Goal: Task Accomplishment & Management: Use online tool/utility

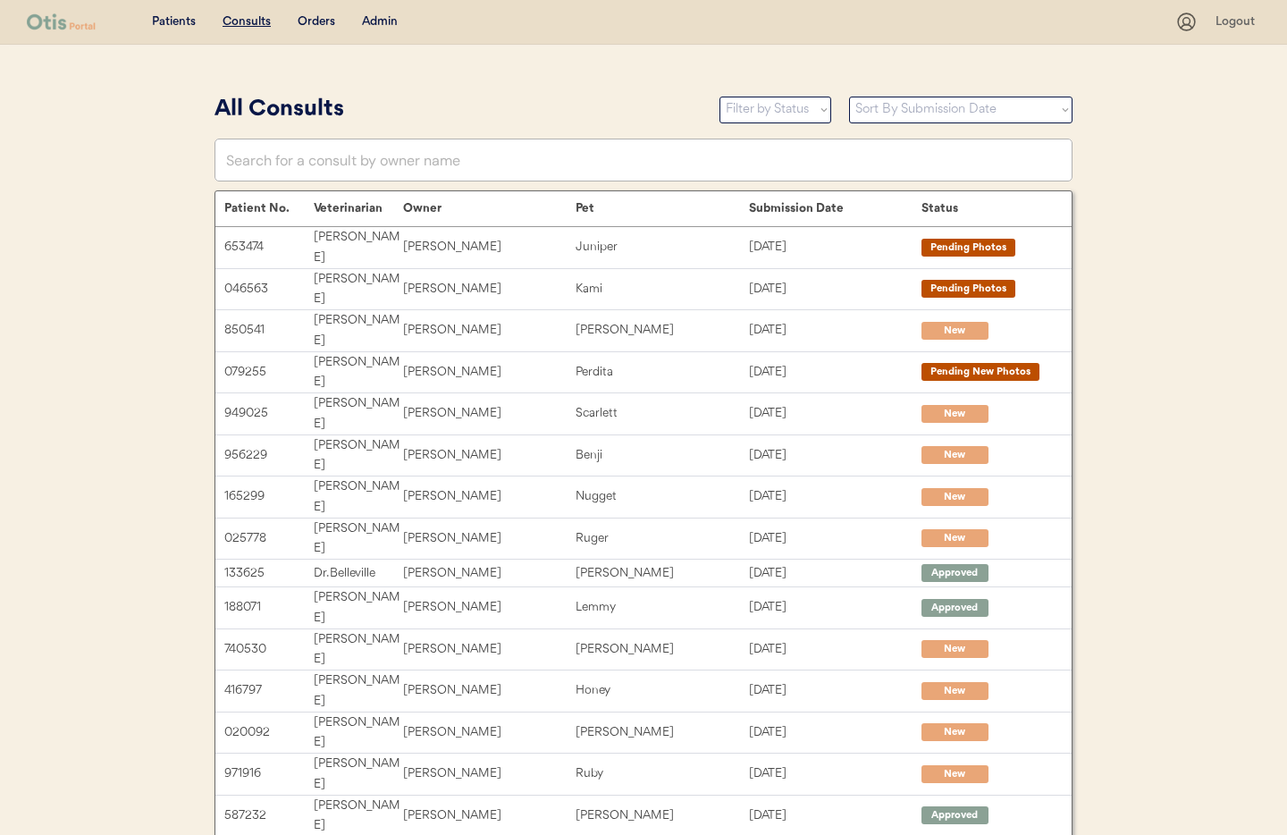
click at [382, 24] on div "Admin" at bounding box center [380, 22] width 36 height 18
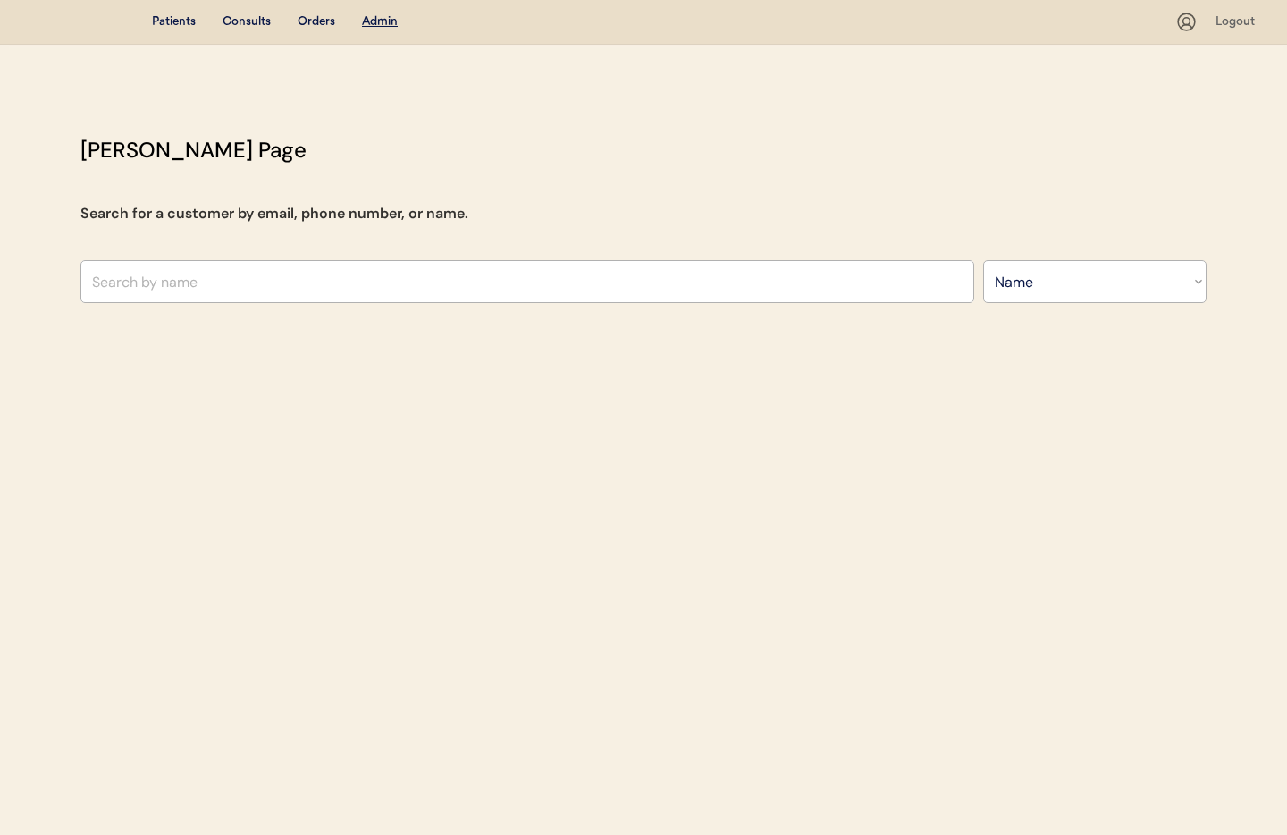
select select ""Name""
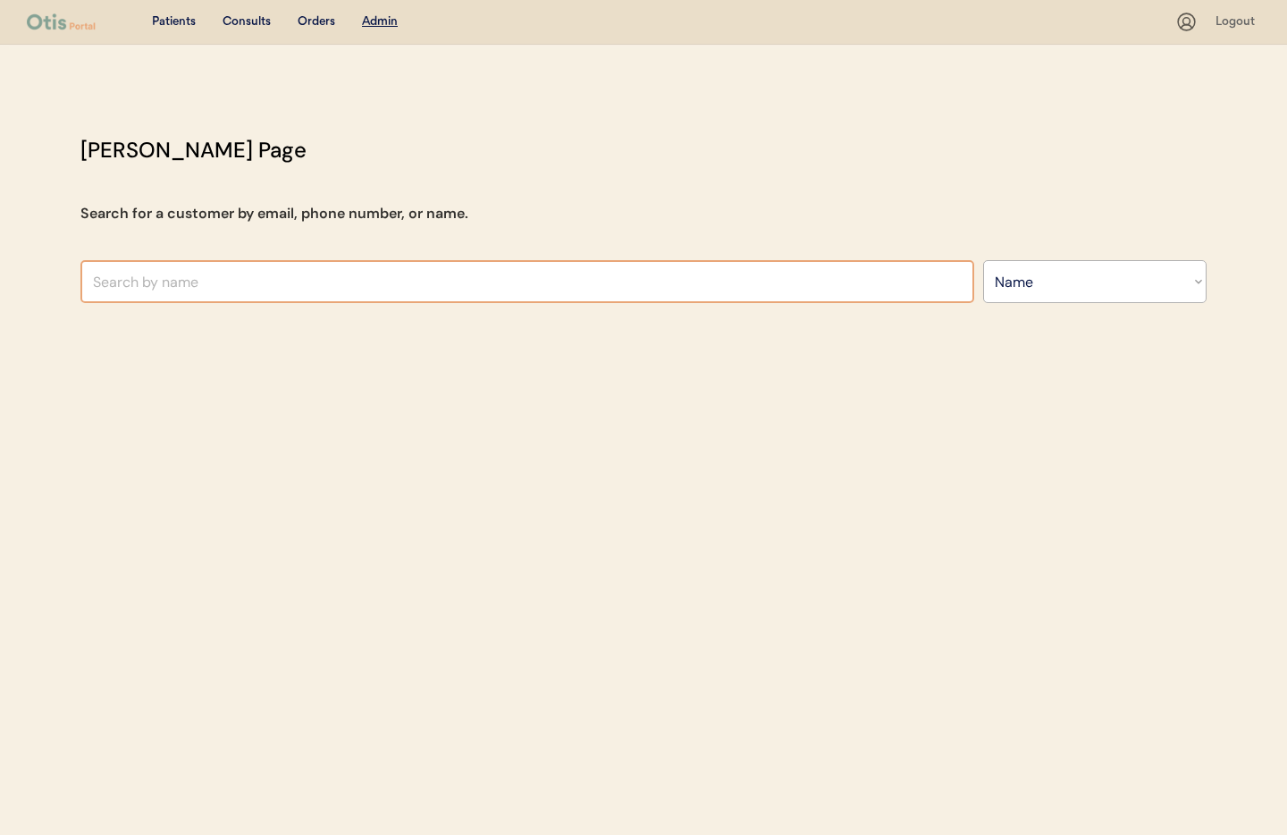
click at [281, 286] on input "text" at bounding box center [527, 281] width 894 height 43
click at [139, 274] on input "text" at bounding box center [527, 281] width 894 height 43
type input "Kenneth"
type input "Kenneth B Carter"
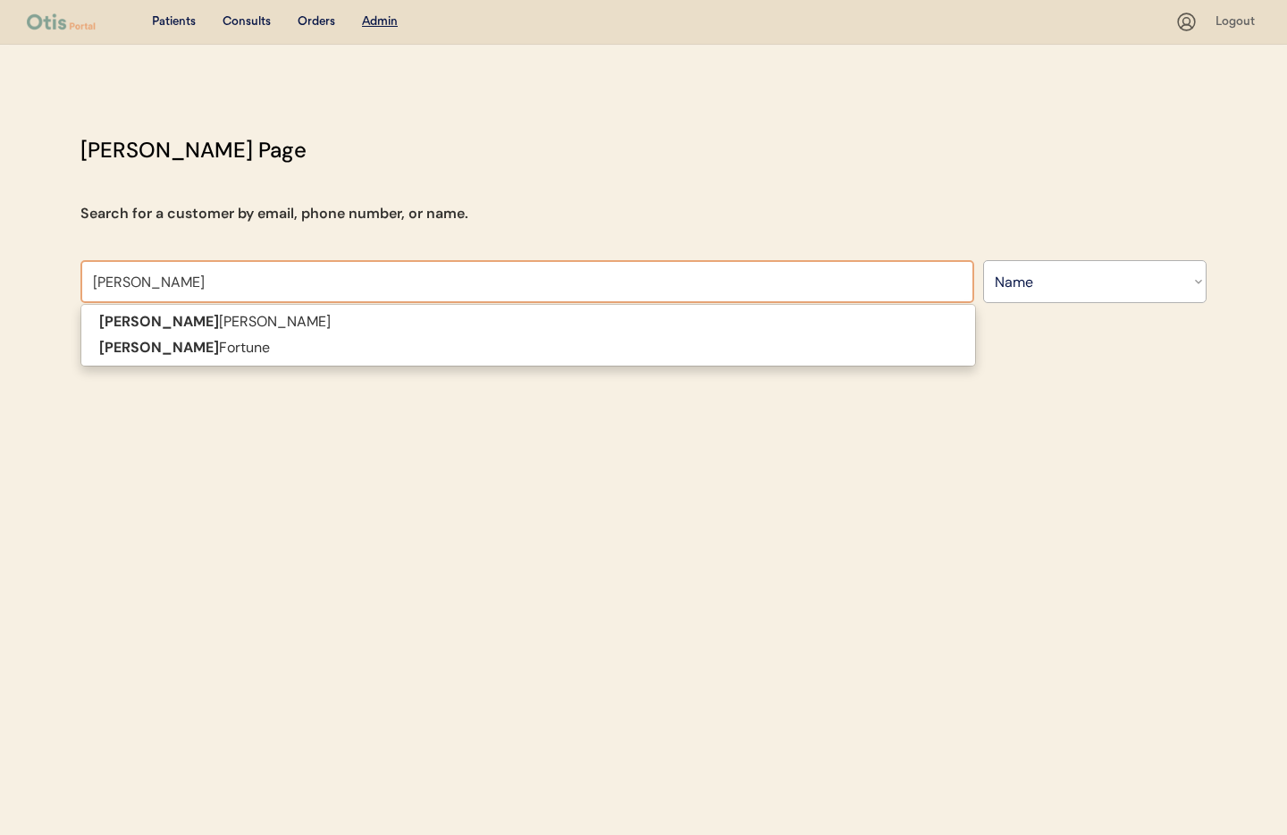
type input "Kenneth Fort"
type input "Kenneth Fortune"
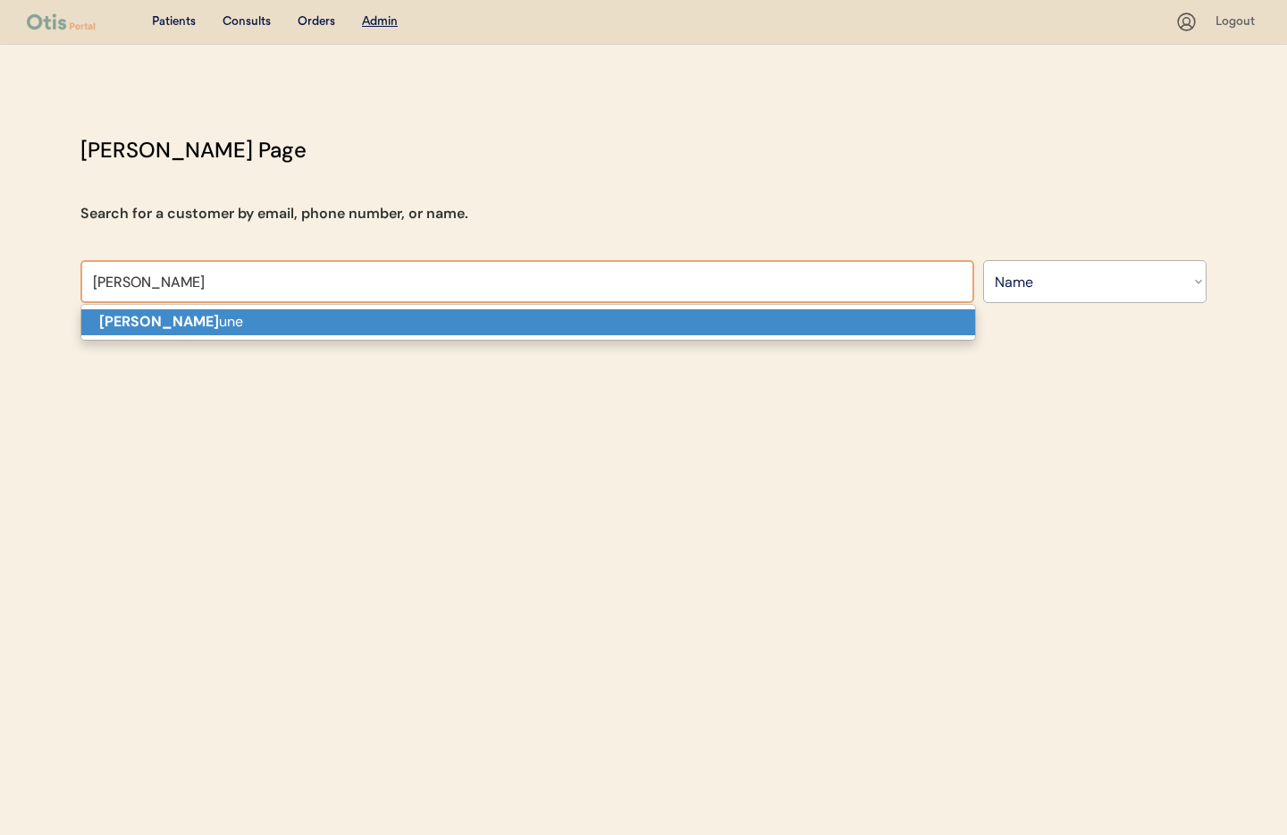
click at [152, 321] on strong "Kenneth Fort" at bounding box center [159, 321] width 120 height 19
type input "Kenneth Fortune"
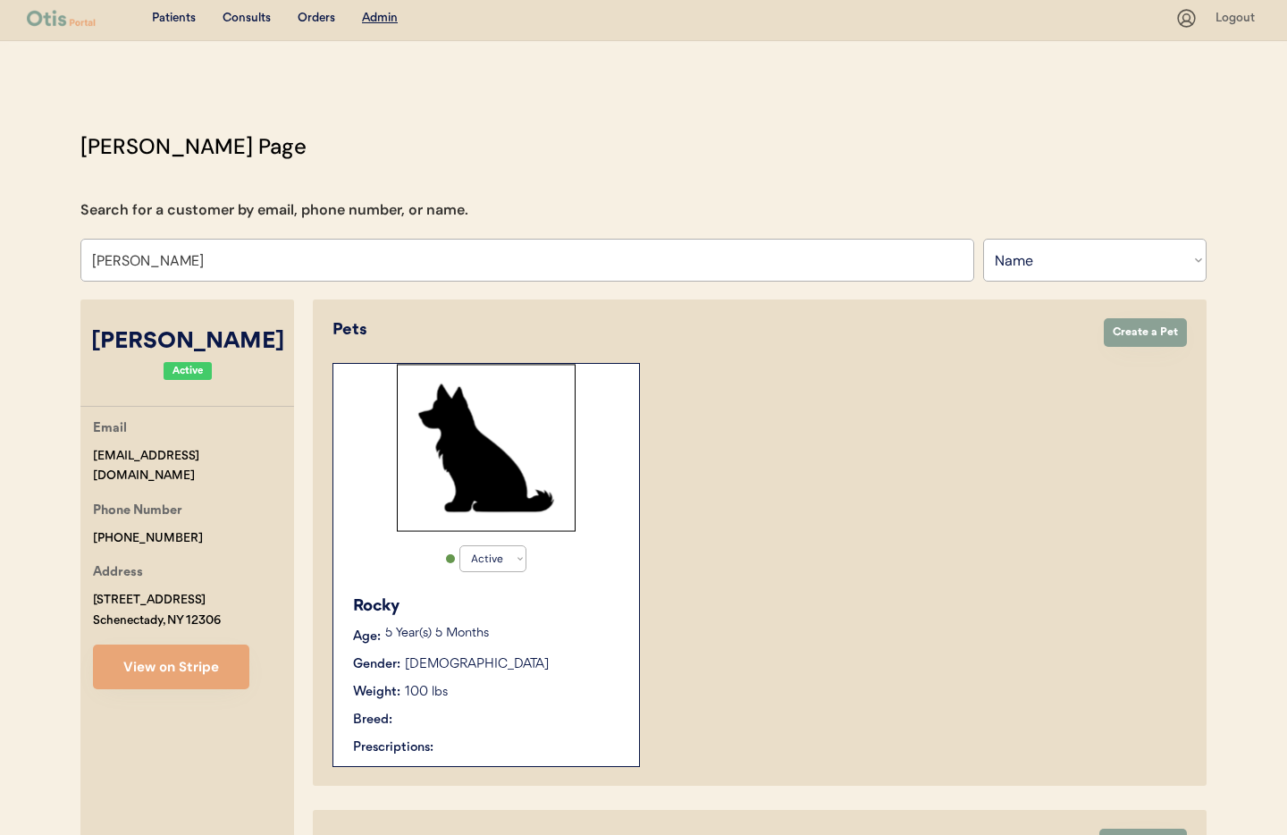
select select "true"
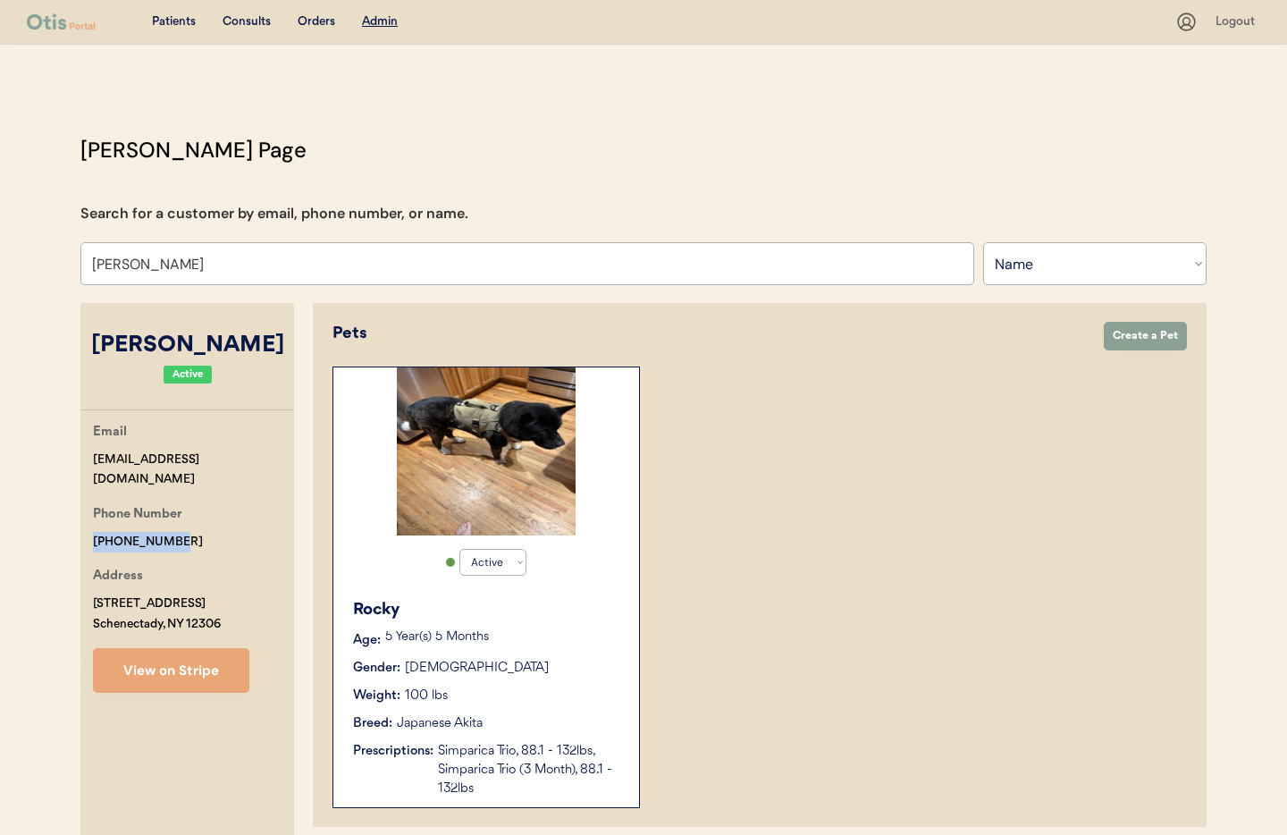
drag, startPoint x: 173, startPoint y: 516, endPoint x: 68, endPoint y: 518, distance: 105.5
click at [68, 518] on div "Otis Admin Page Search for a customer by email, phone number, or name. Kenneth …" at bounding box center [644, 715] width 1162 height 1163
copy div "+15187030311"
drag, startPoint x: 165, startPoint y: 264, endPoint x: 63, endPoint y: 262, distance: 102.8
click at [40, 263] on div "Patients Consults Orders Admin Logout Otis Admin Page Search for a customer by …" at bounding box center [643, 685] width 1287 height 1371
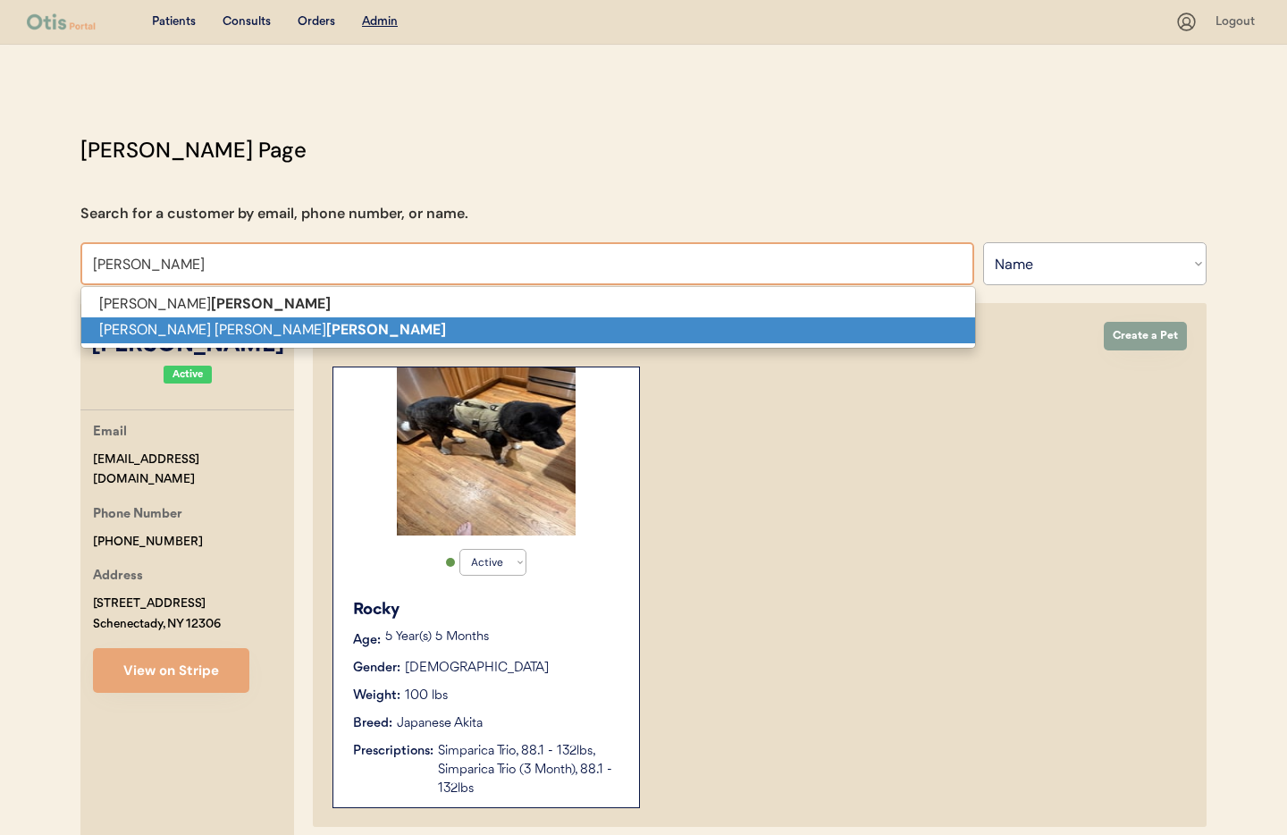
click at [402, 330] on p "Sara Jane Slater" at bounding box center [528, 330] width 894 height 26
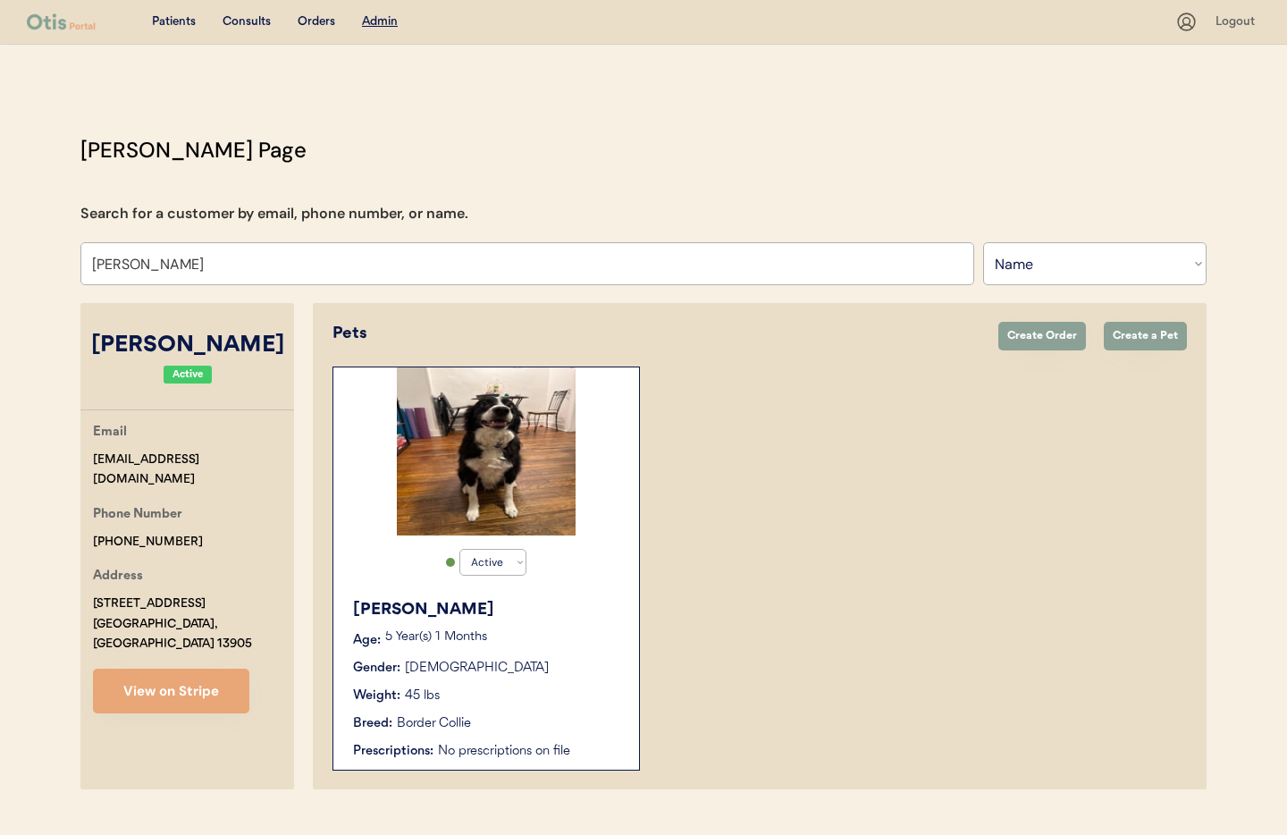
scroll to position [38, 0]
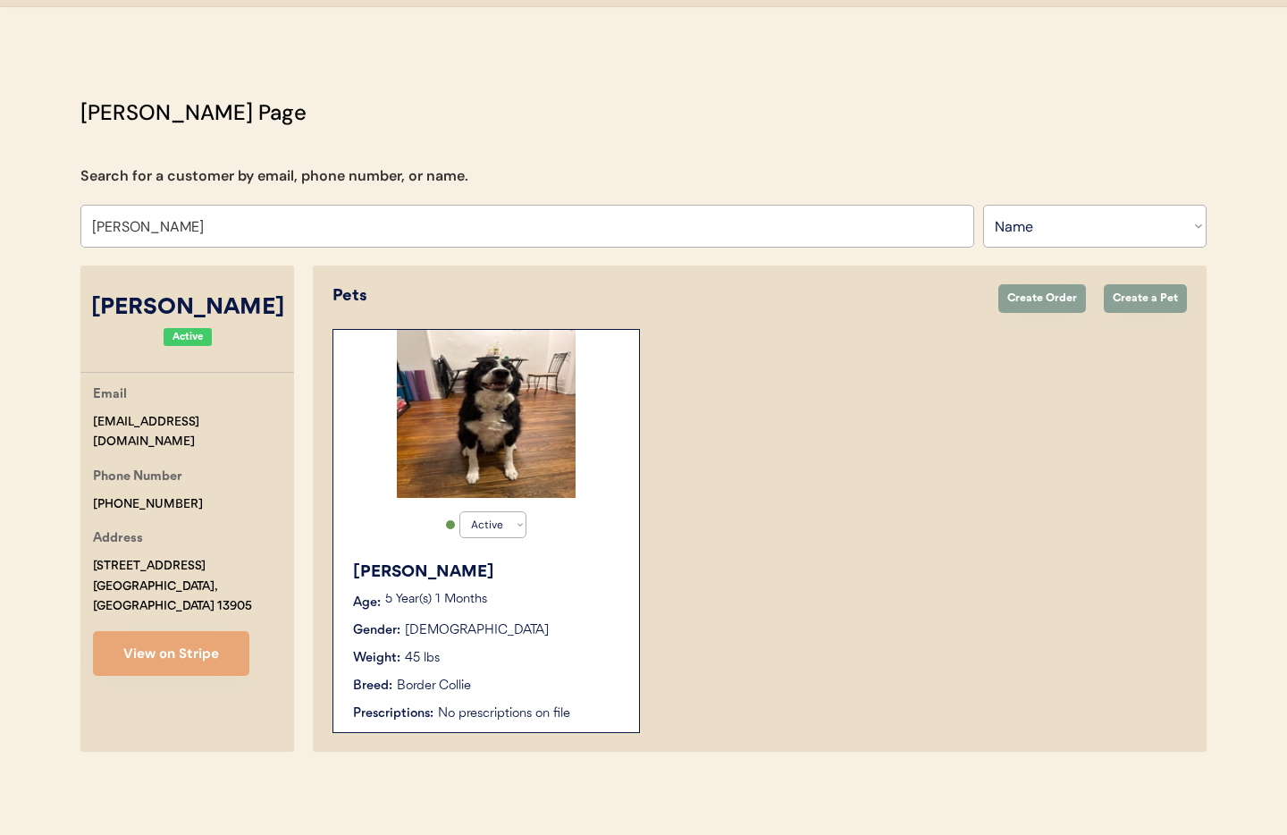
type input "Sara Jane Slater"
click at [568, 598] on p "5 Year(s) 1 Months" at bounding box center [503, 599] width 236 height 13
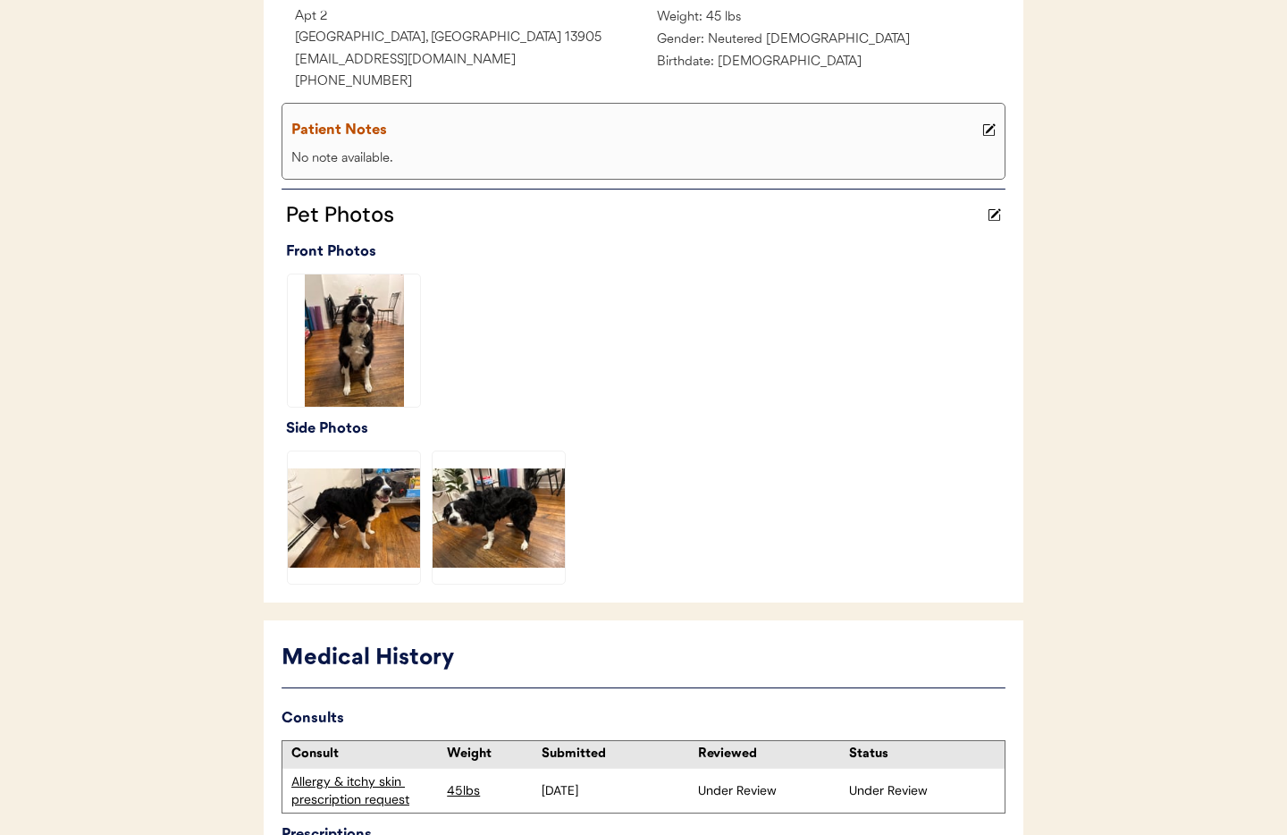
scroll to position [391, 0]
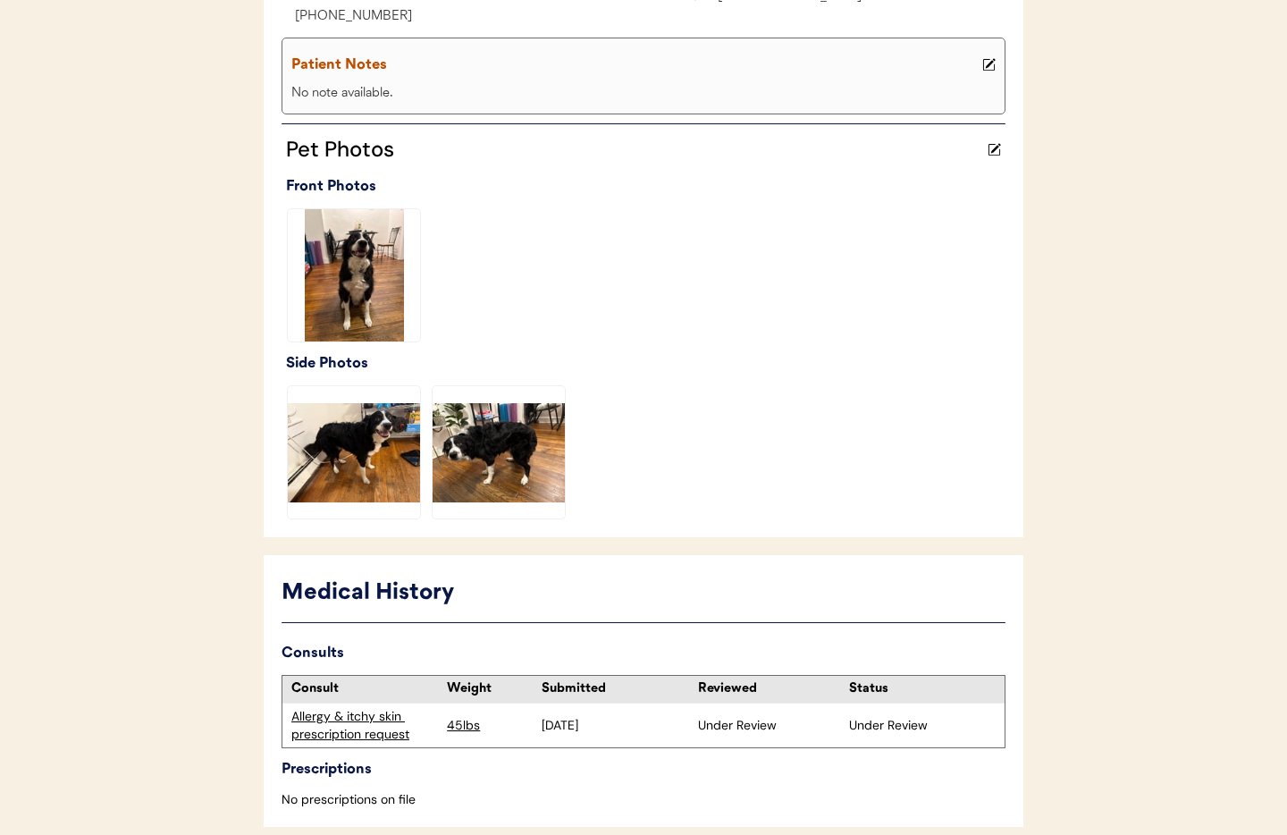
click at [354, 723] on div "Allergy & itchy skin prescription request" at bounding box center [364, 725] width 147 height 35
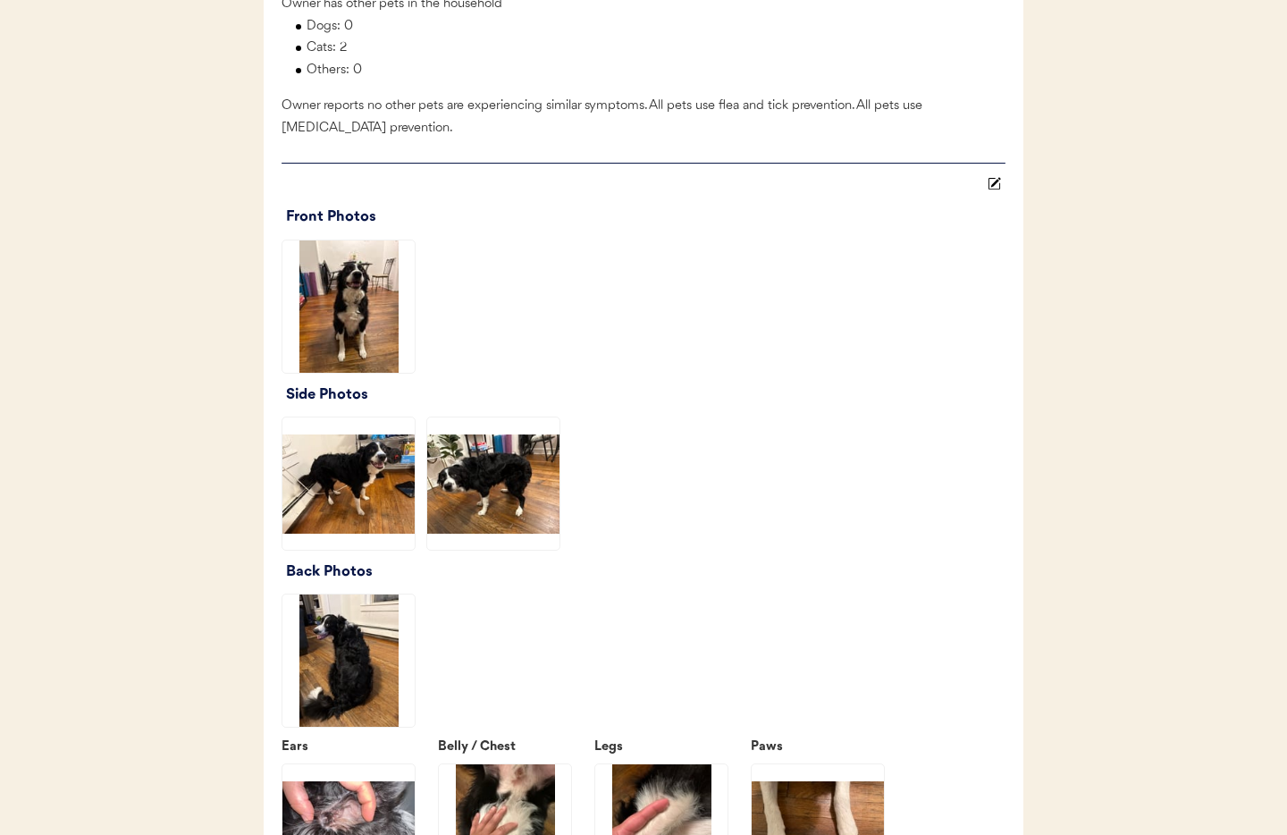
scroll to position [2228, 0]
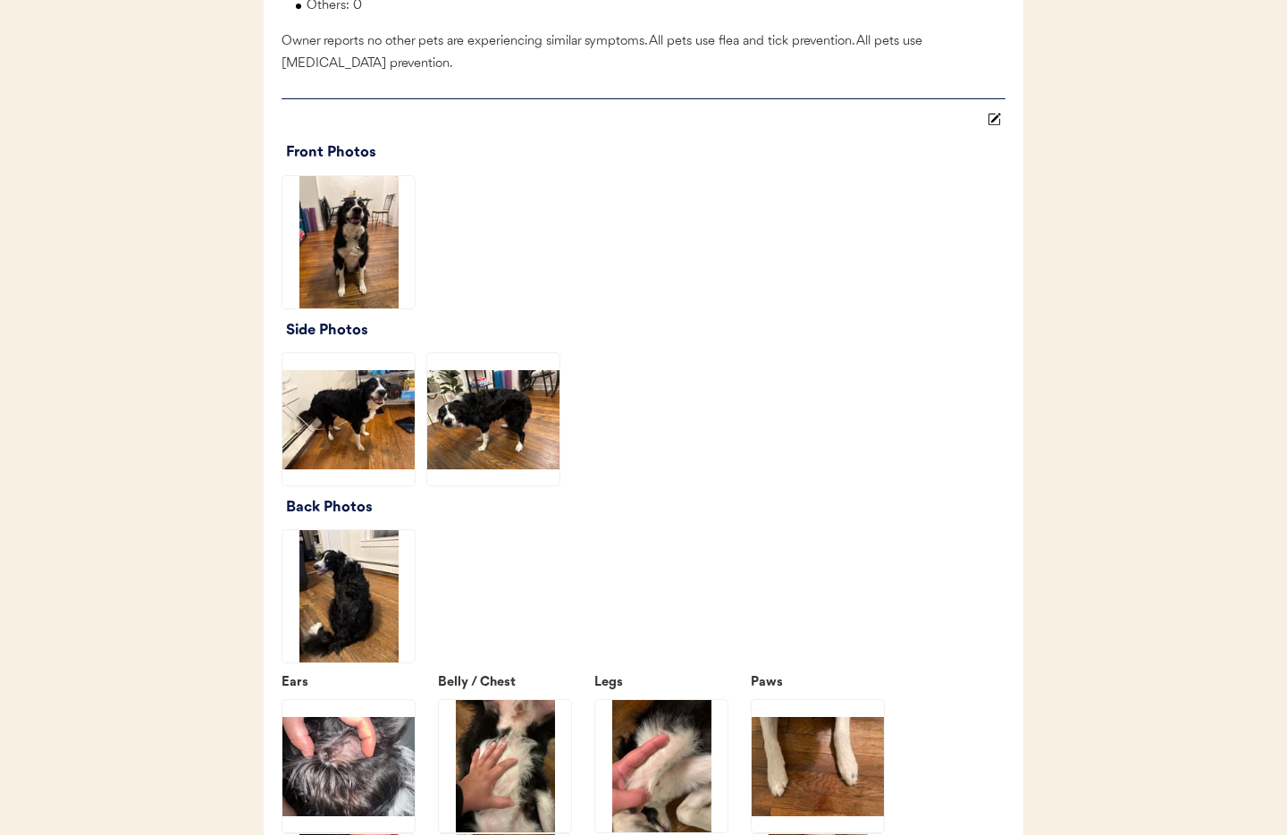
click at [369, 274] on img at bounding box center [348, 242] width 132 height 132
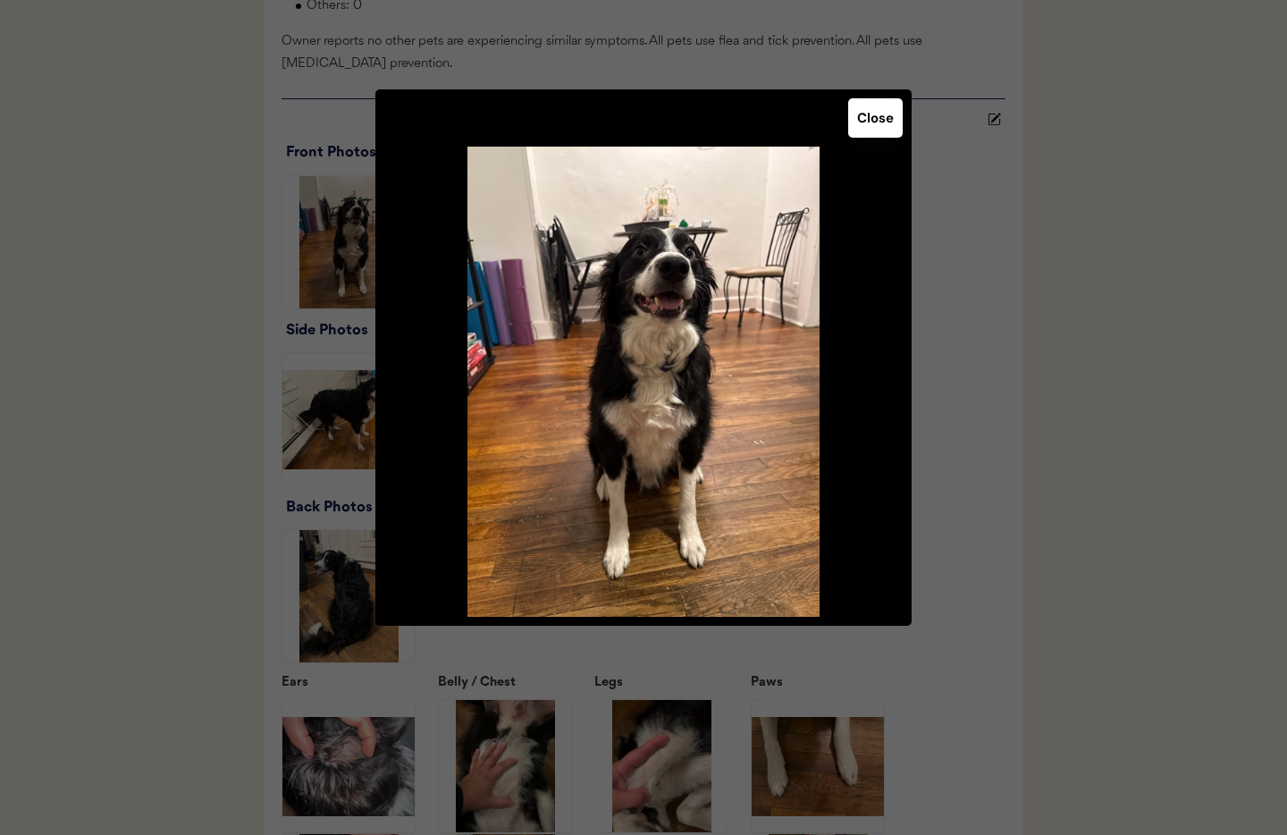
click at [880, 115] on button "Close" at bounding box center [875, 117] width 55 height 39
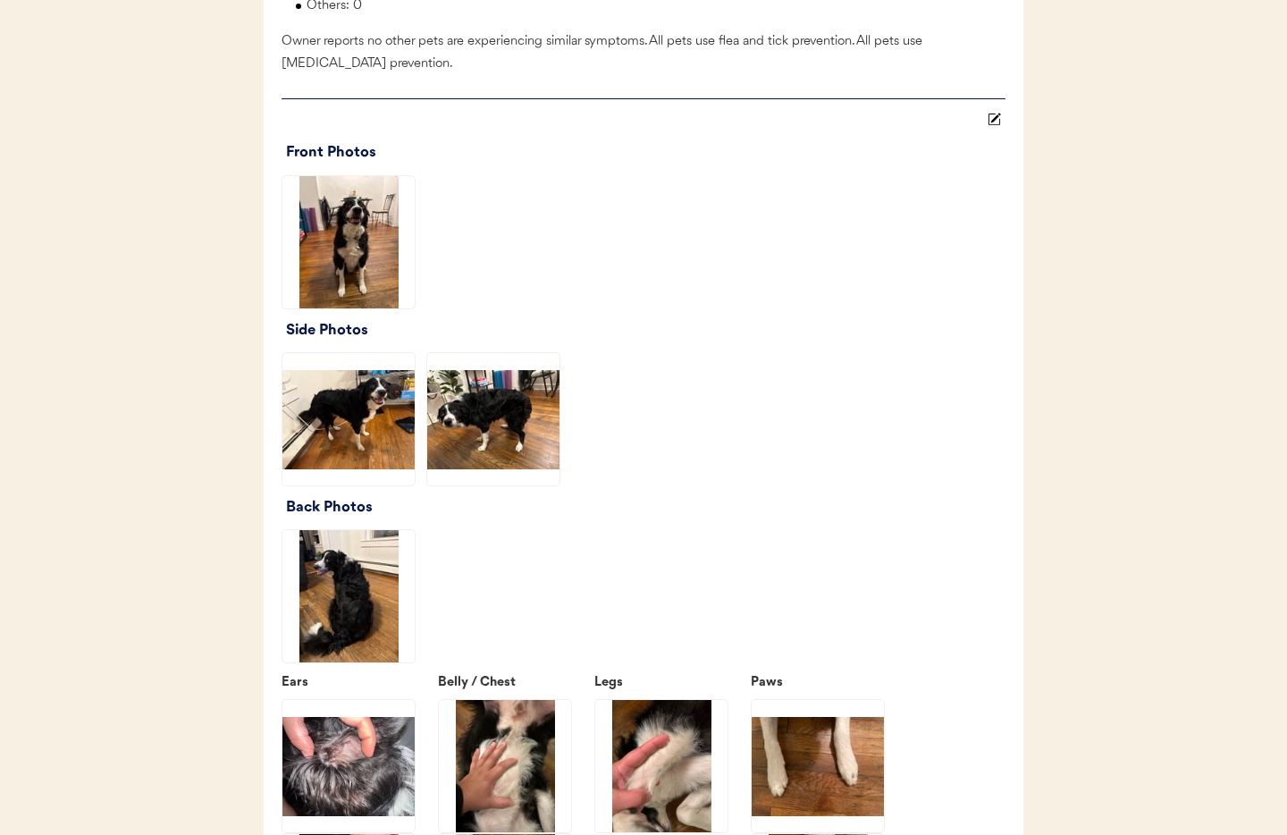
drag, startPoint x: 375, startPoint y: 400, endPoint x: 385, endPoint y: 395, distance: 11.2
click at [375, 400] on img at bounding box center [348, 419] width 132 height 132
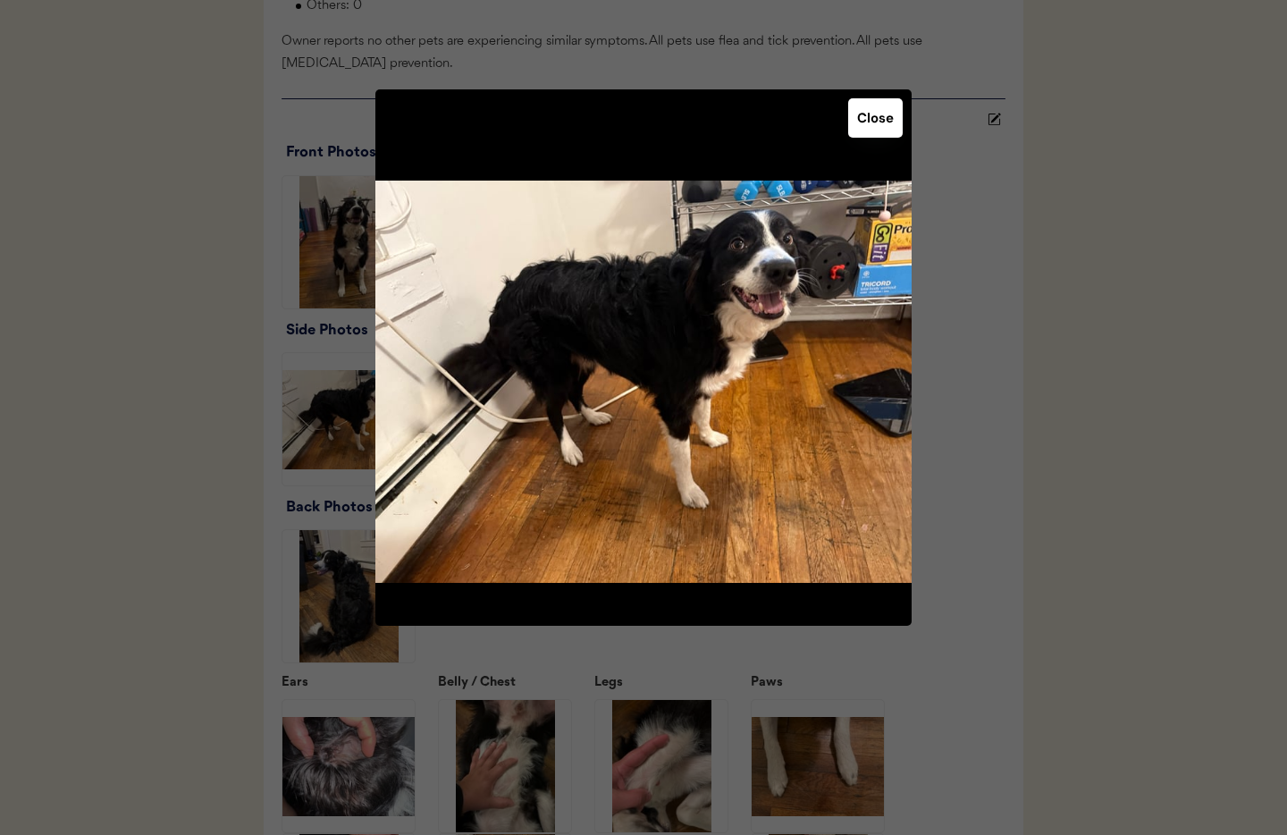
click at [879, 114] on button "Close" at bounding box center [875, 117] width 55 height 39
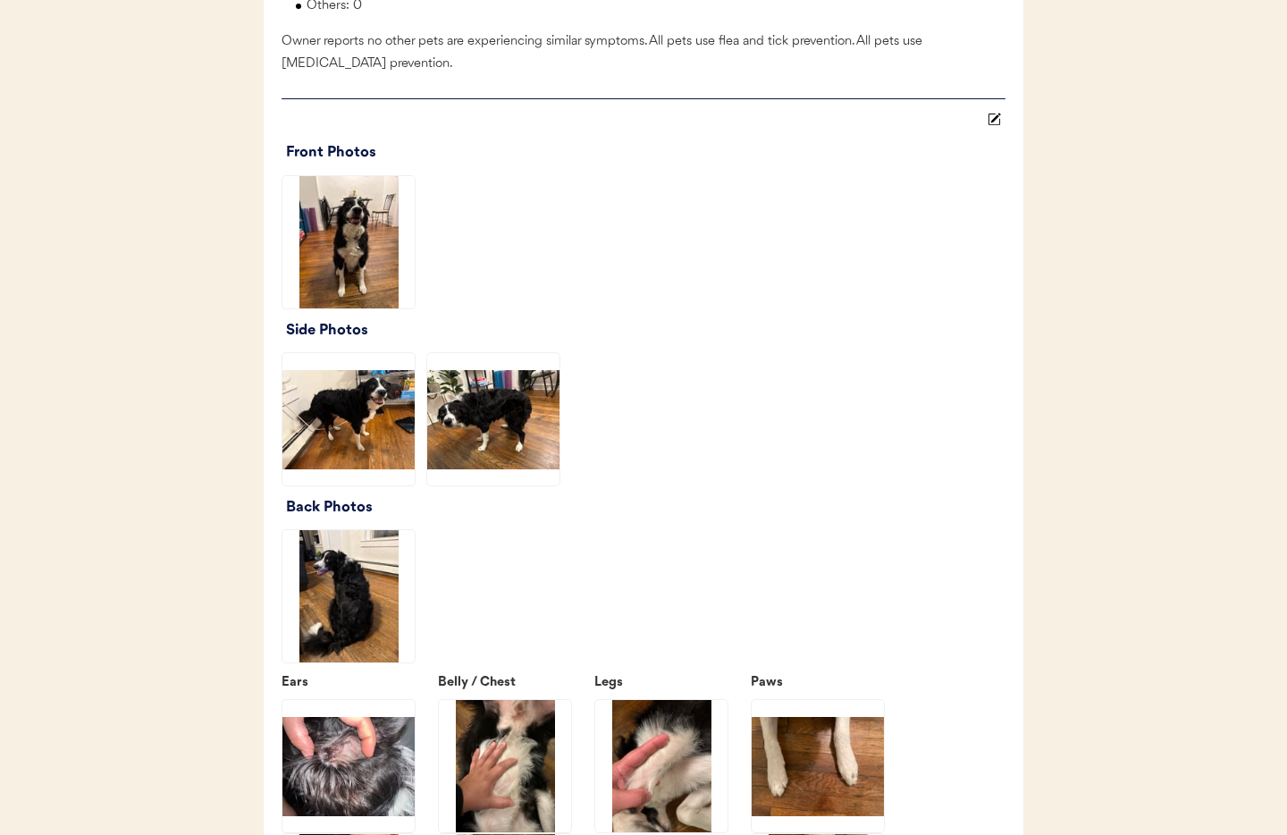
click at [466, 429] on img at bounding box center [493, 419] width 132 height 132
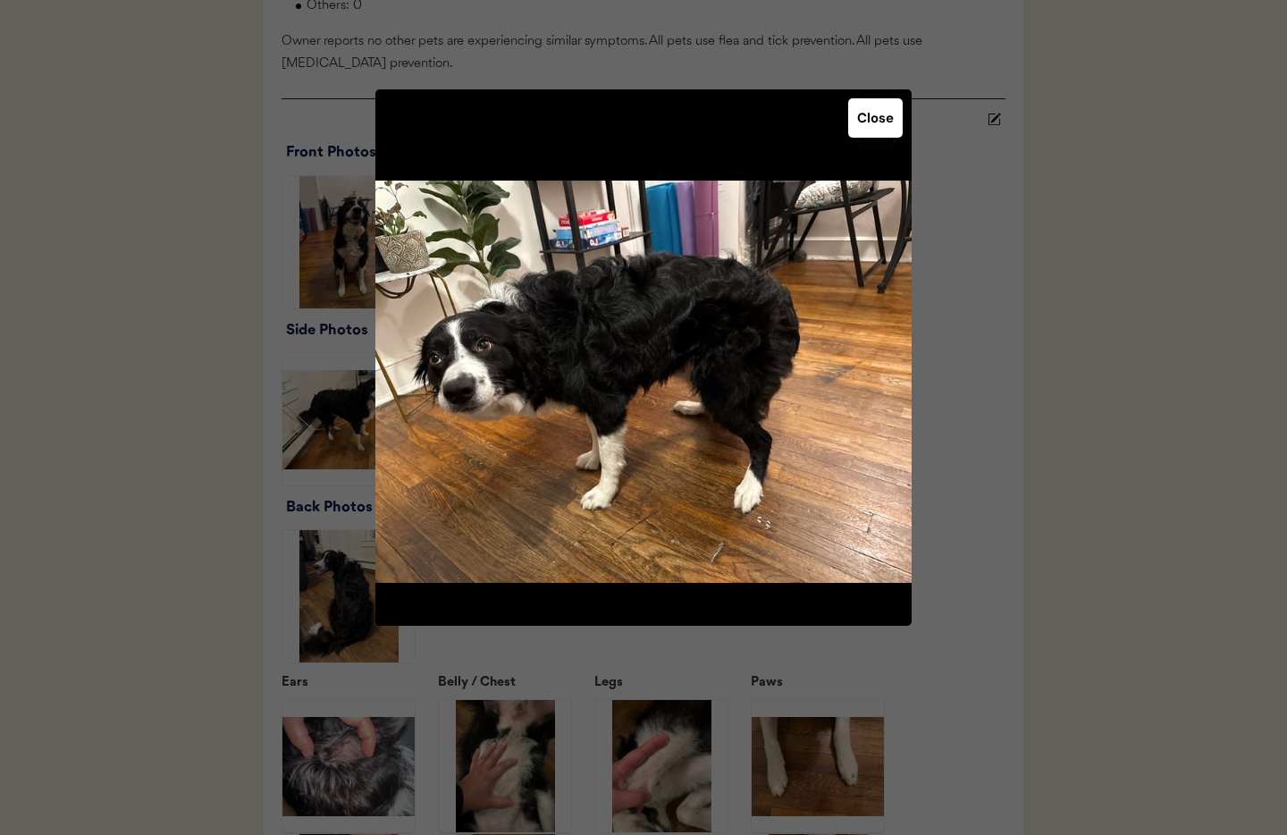
click at [879, 118] on button "Close" at bounding box center [875, 117] width 55 height 39
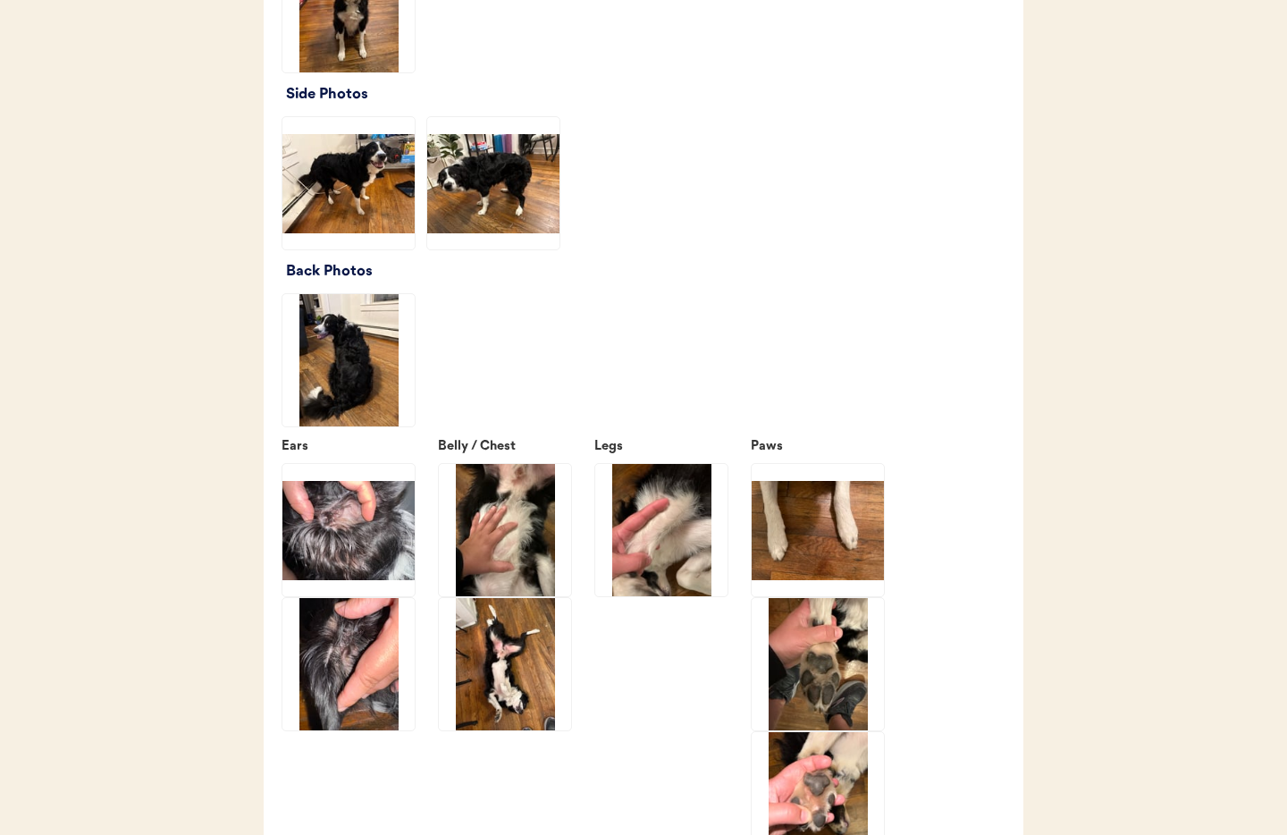
scroll to position [2454, 0]
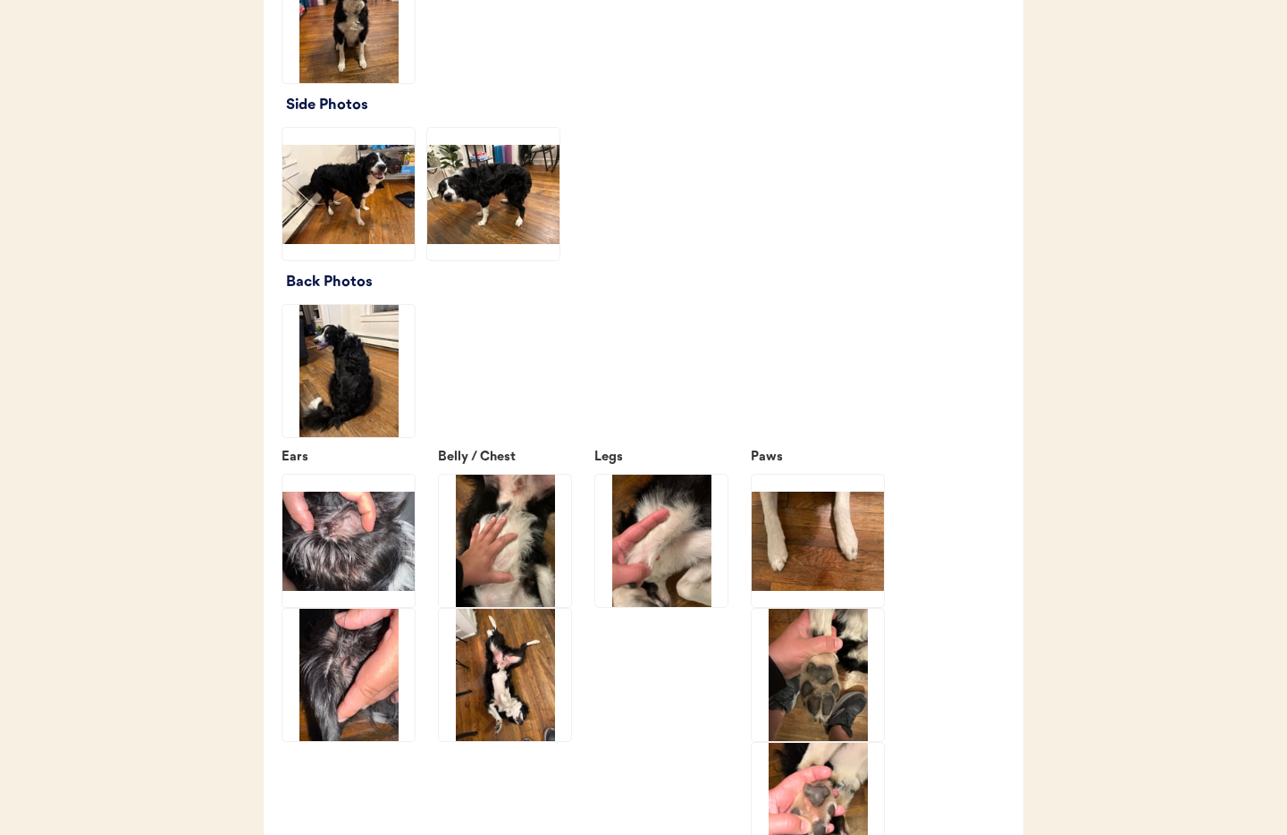
click at [337, 381] on img at bounding box center [348, 371] width 132 height 132
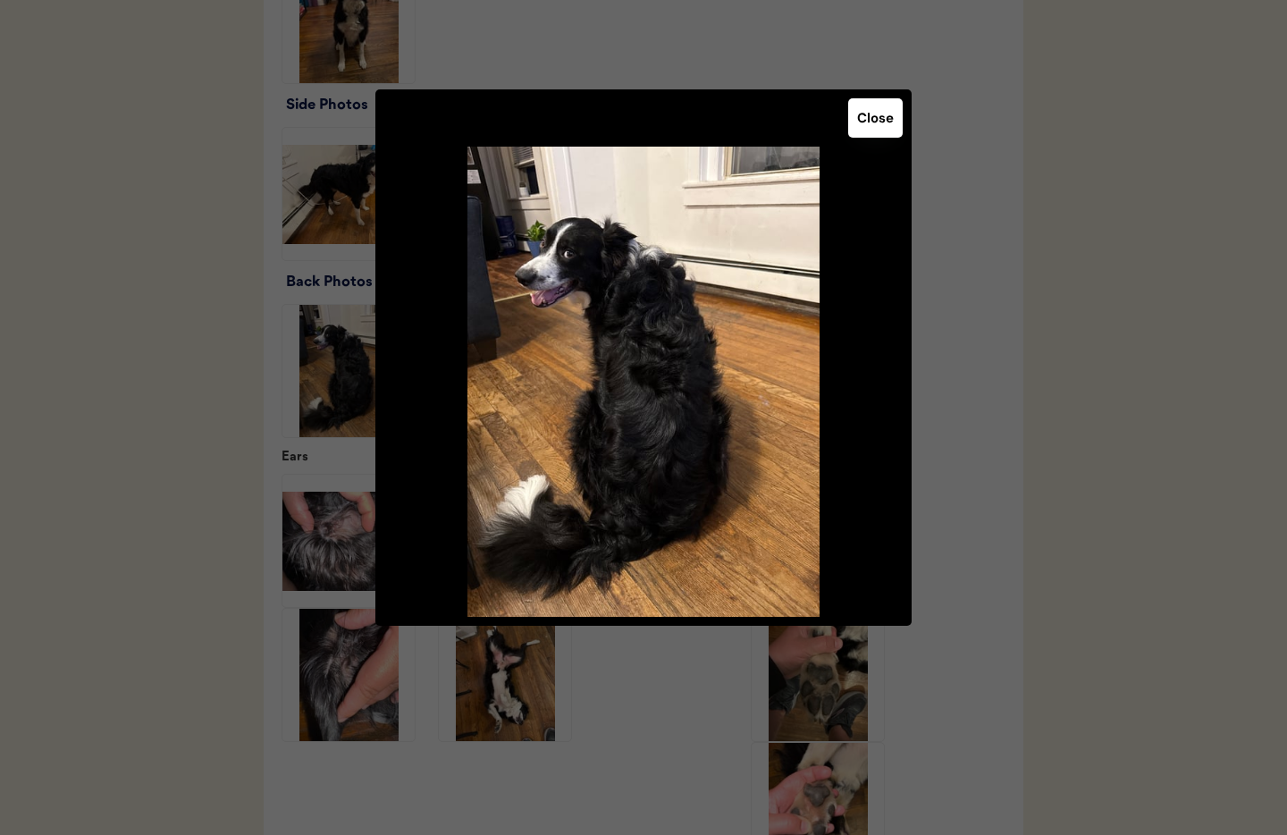
drag, startPoint x: 874, startPoint y: 121, endPoint x: 865, endPoint y: 154, distance: 34.3
click at [874, 121] on button "Close" at bounding box center [875, 117] width 55 height 39
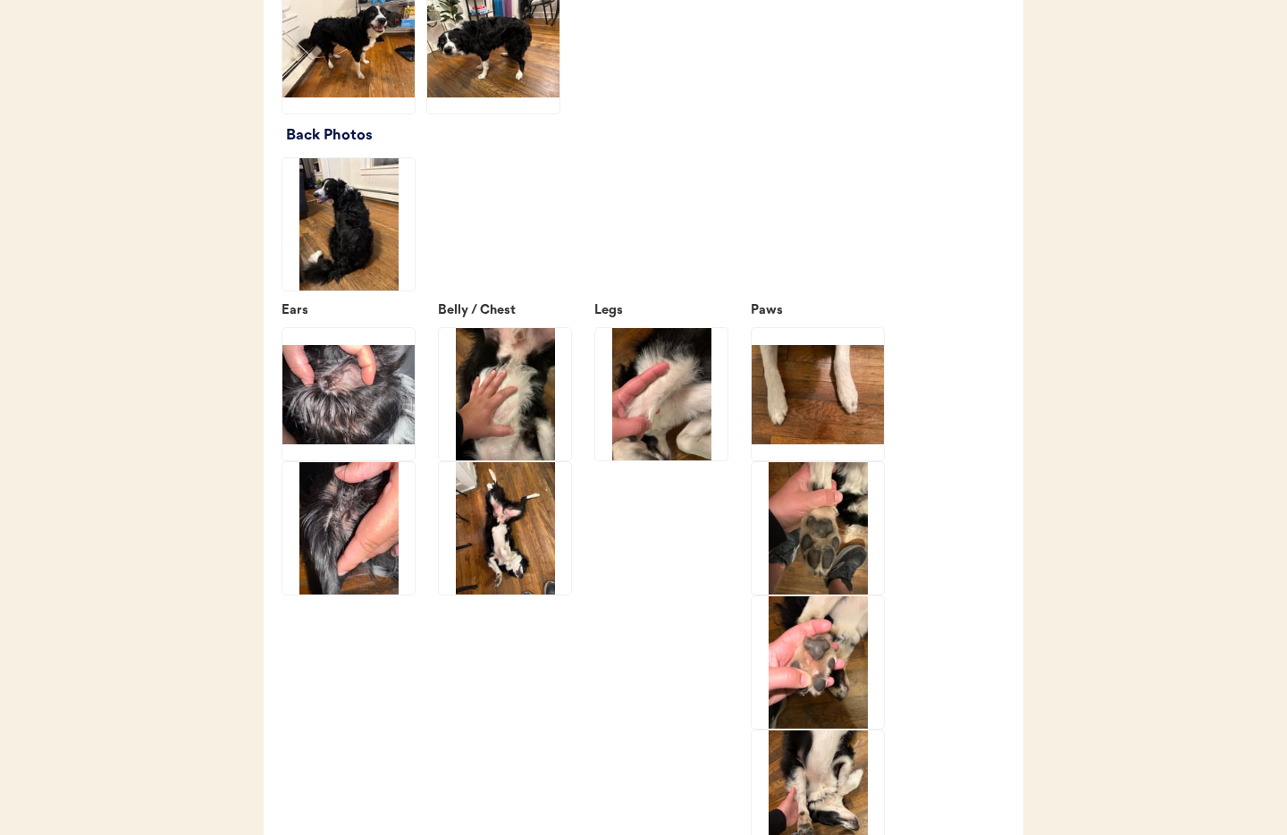
click at [380, 390] on img at bounding box center [348, 394] width 132 height 132
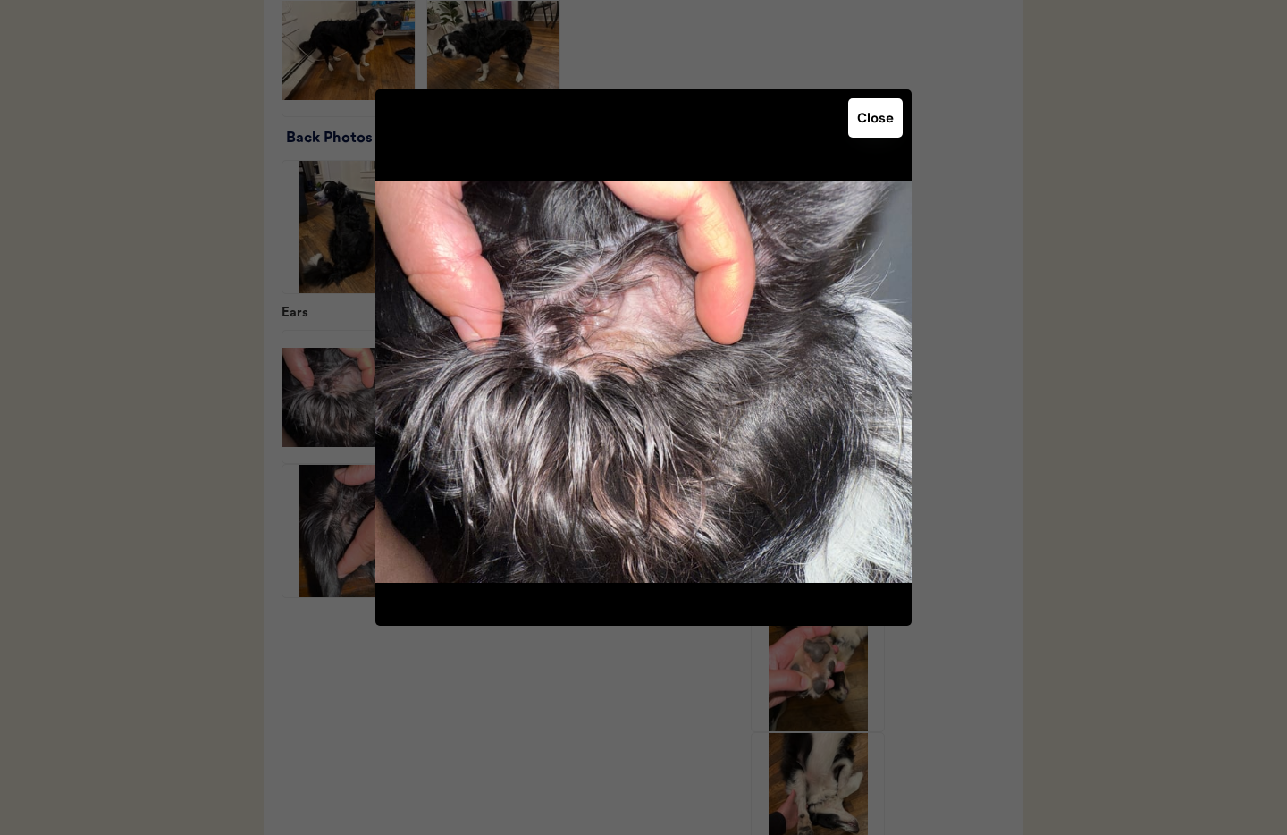
drag, startPoint x: 880, startPoint y: 130, endPoint x: 861, endPoint y: 154, distance: 30.6
click at [880, 130] on button "Close" at bounding box center [875, 117] width 55 height 39
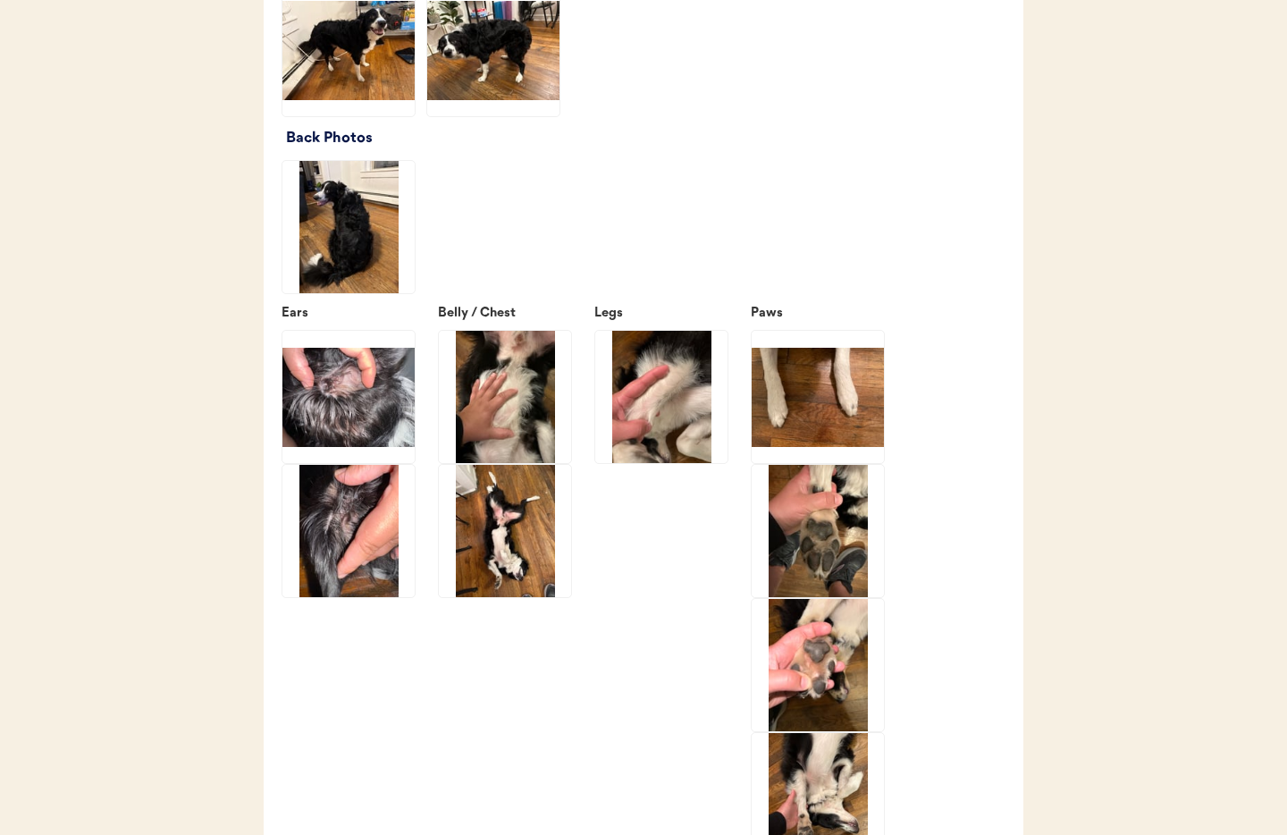
click at [363, 515] on img at bounding box center [348, 531] width 132 height 132
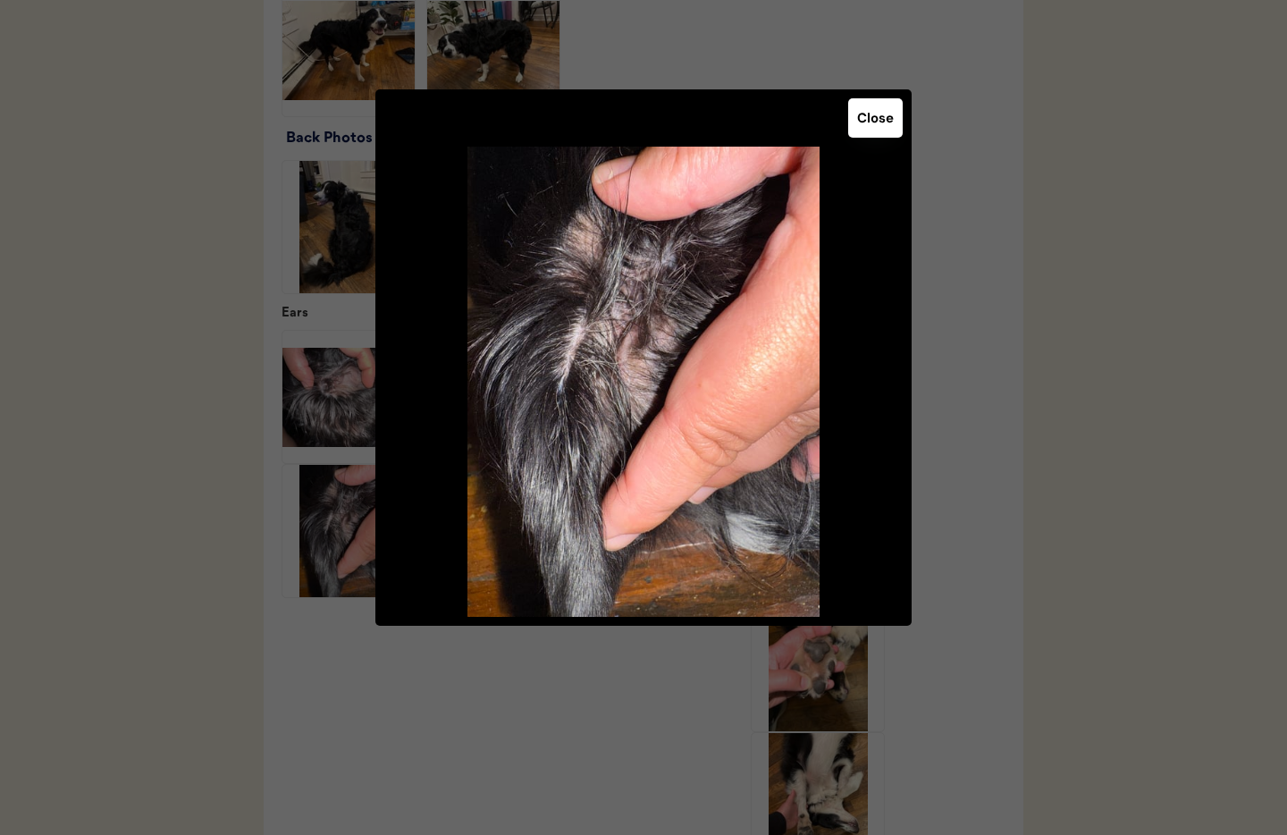
click at [878, 127] on button "Close" at bounding box center [875, 117] width 55 height 39
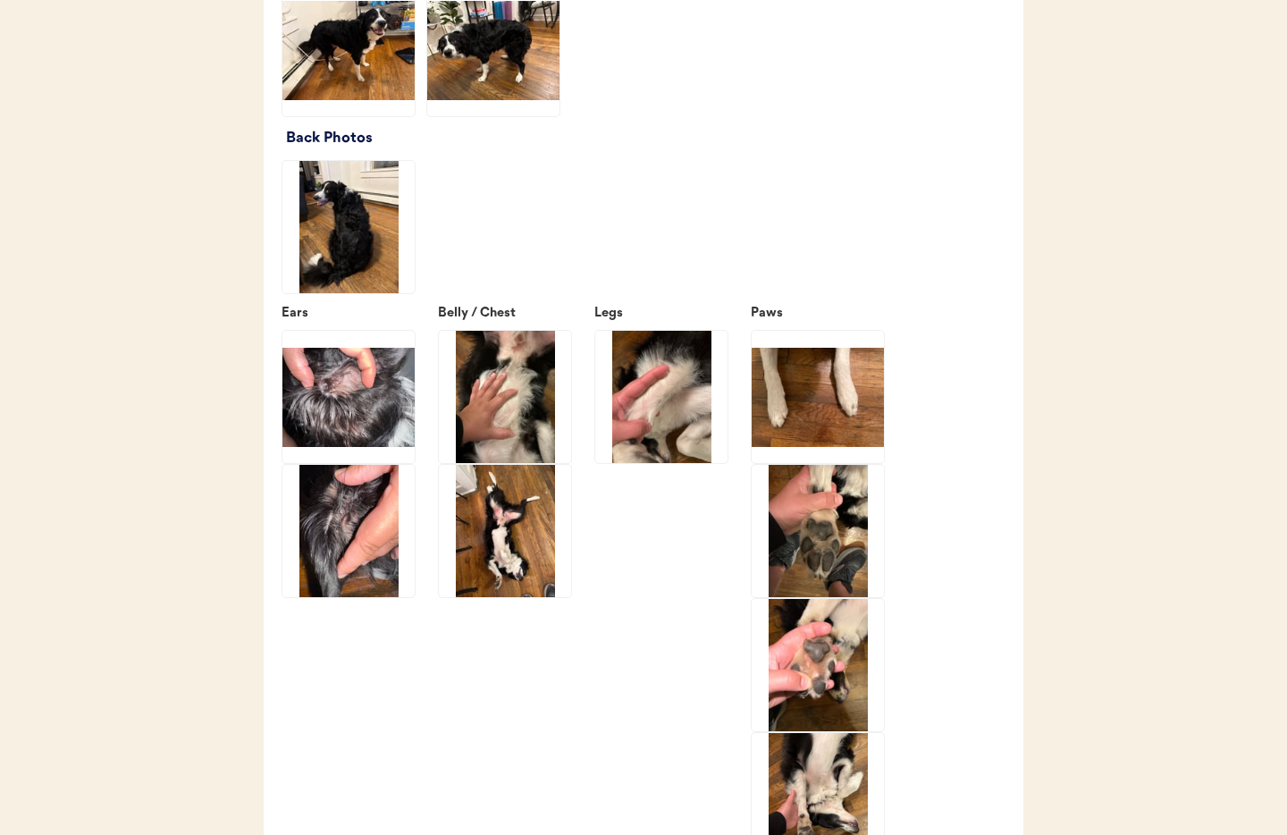
click at [353, 408] on img at bounding box center [348, 397] width 132 height 132
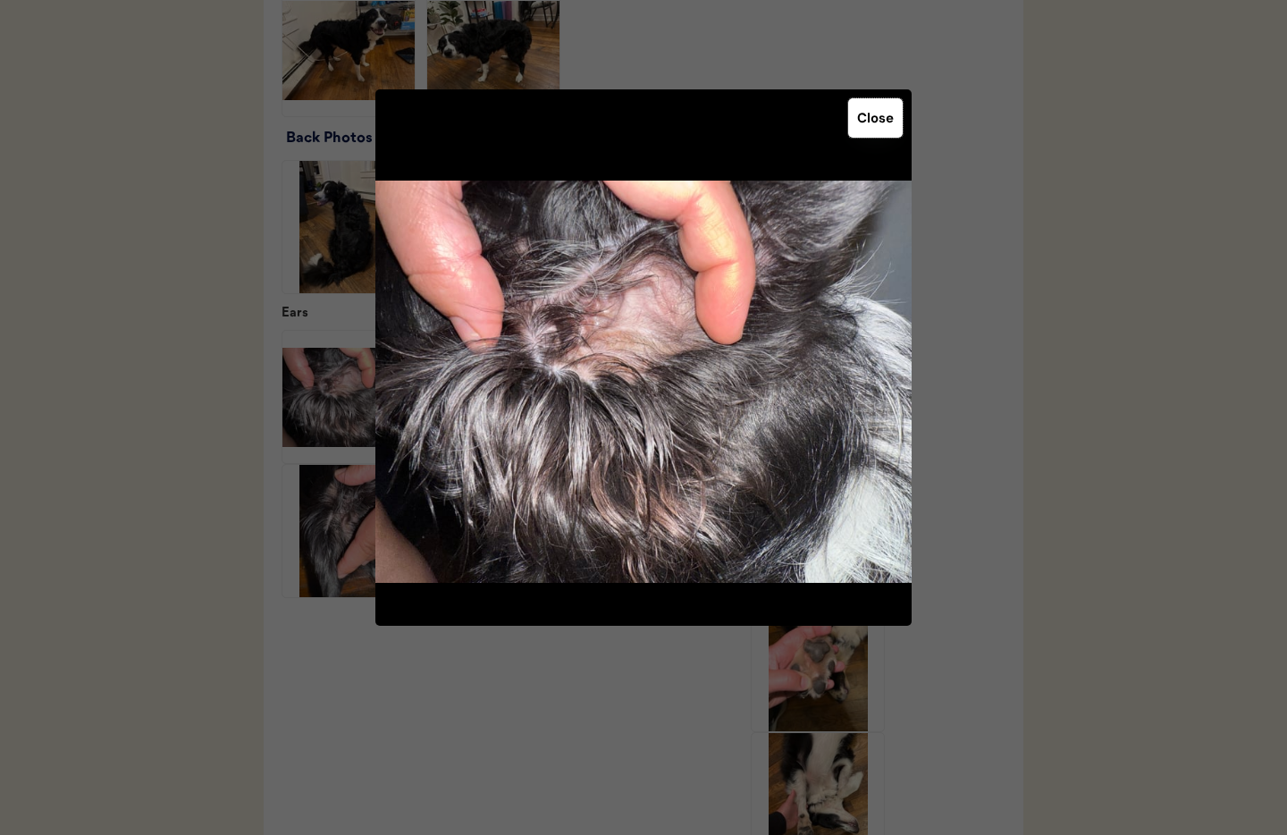
drag, startPoint x: 881, startPoint y: 128, endPoint x: 849, endPoint y: 132, distance: 32.5
click at [880, 128] on button "Close" at bounding box center [875, 117] width 55 height 39
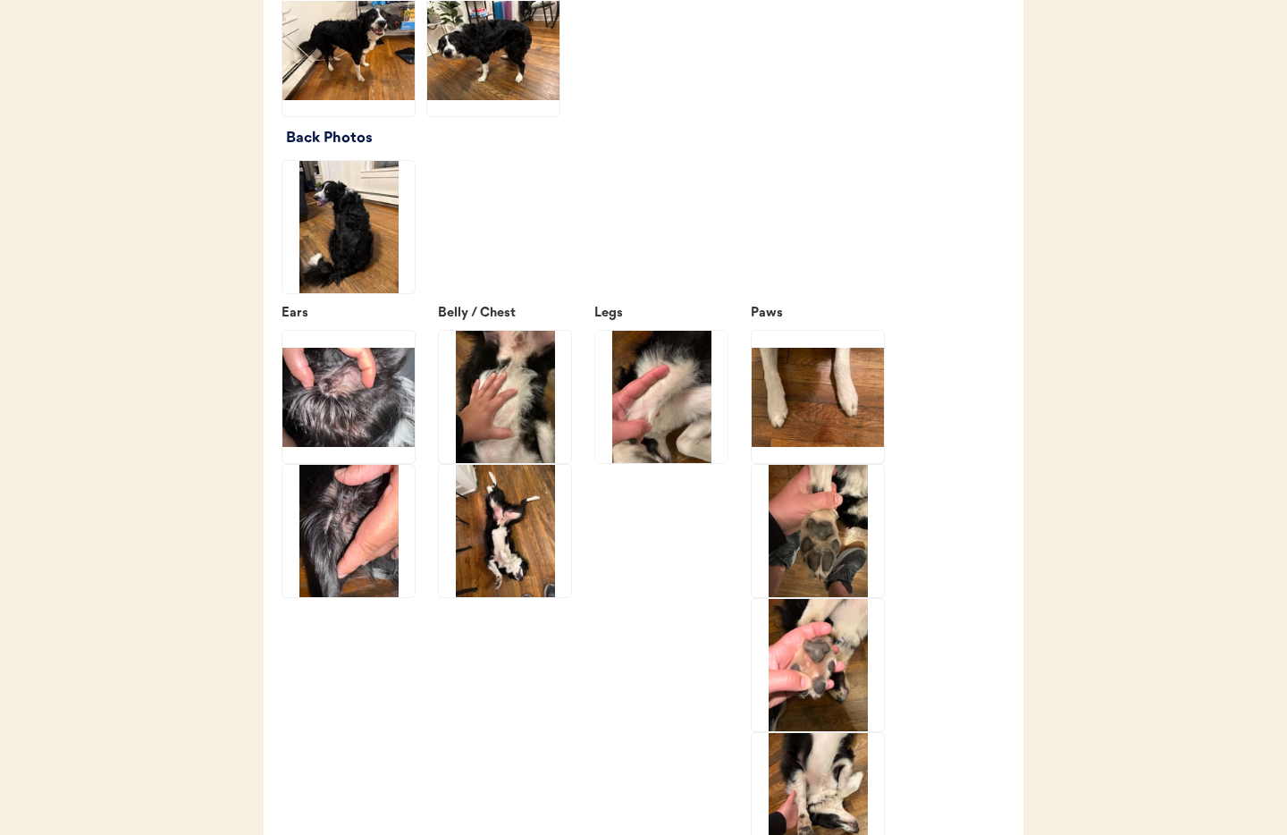
click at [523, 389] on img at bounding box center [505, 397] width 132 height 132
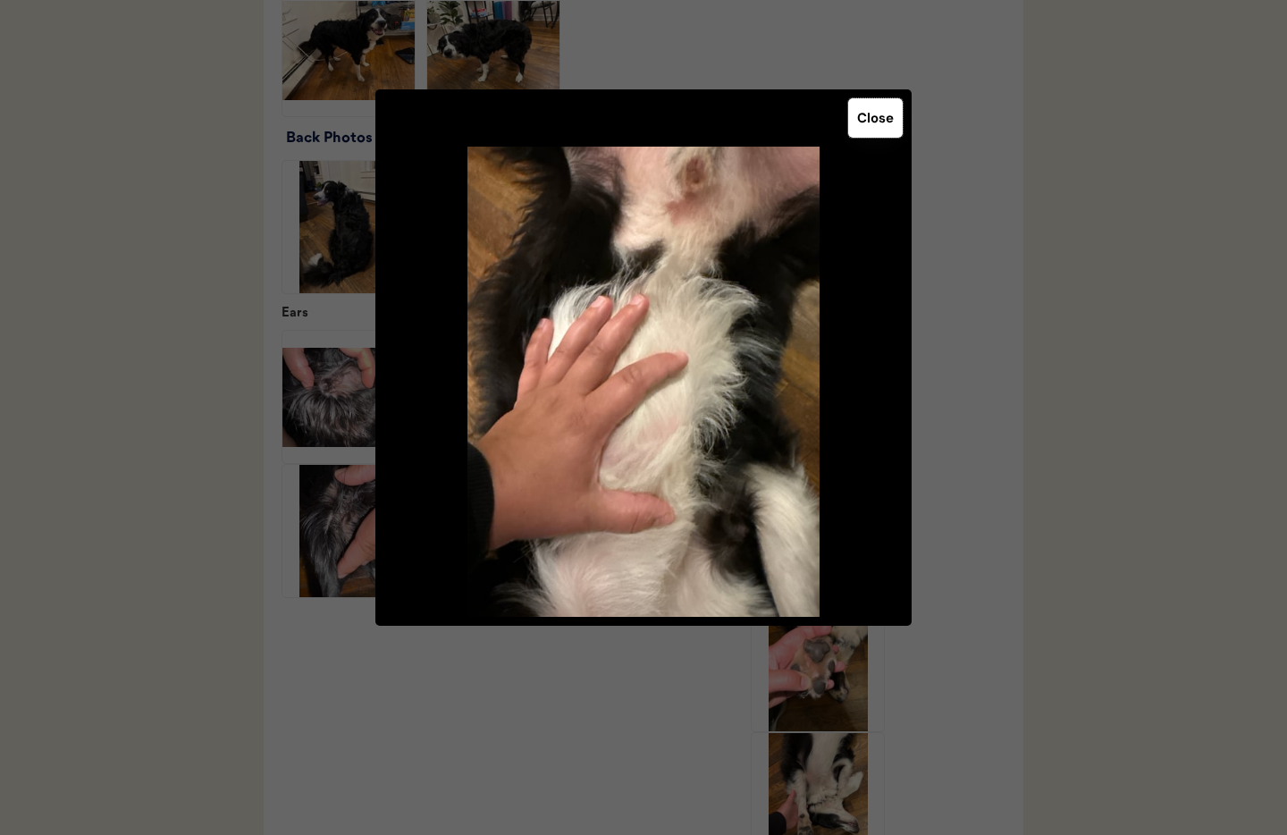
click at [883, 109] on button "Close" at bounding box center [875, 117] width 55 height 39
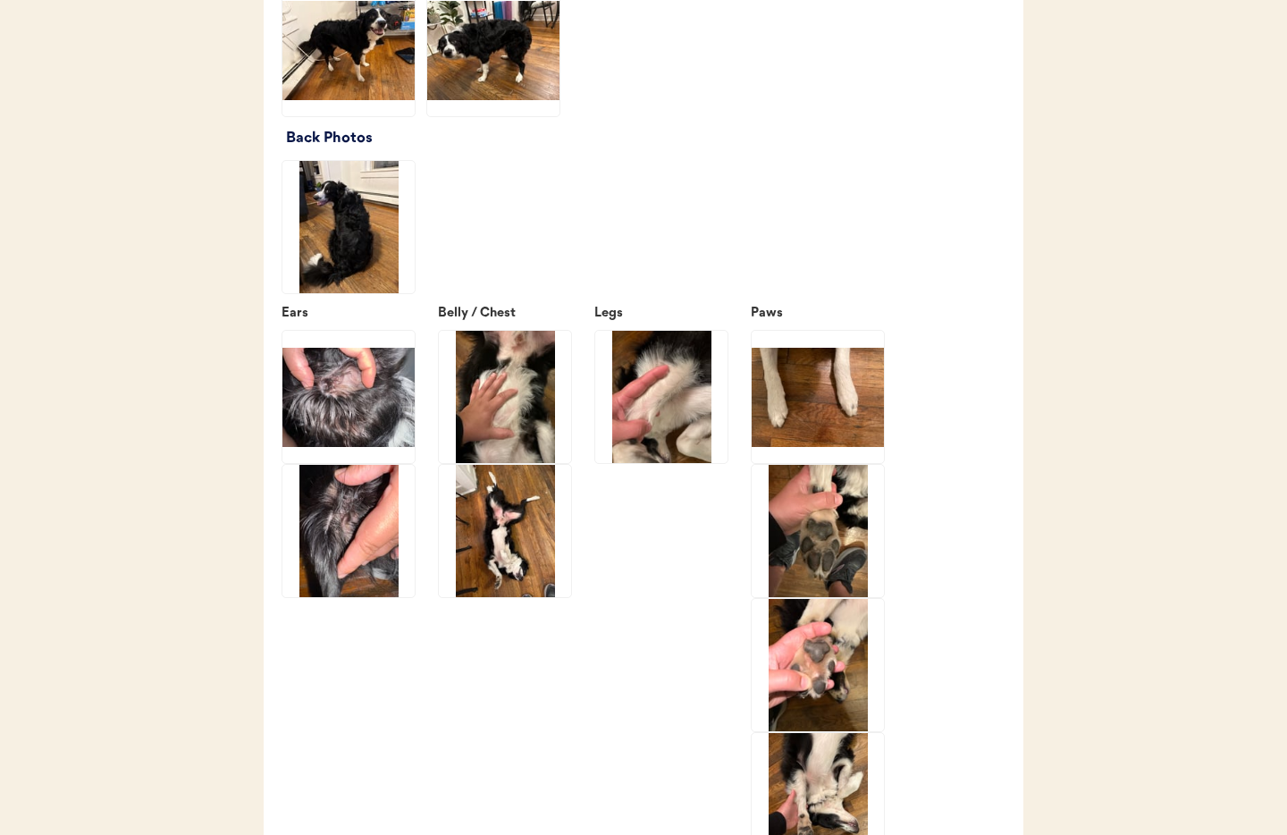
click at [531, 543] on img at bounding box center [505, 531] width 132 height 132
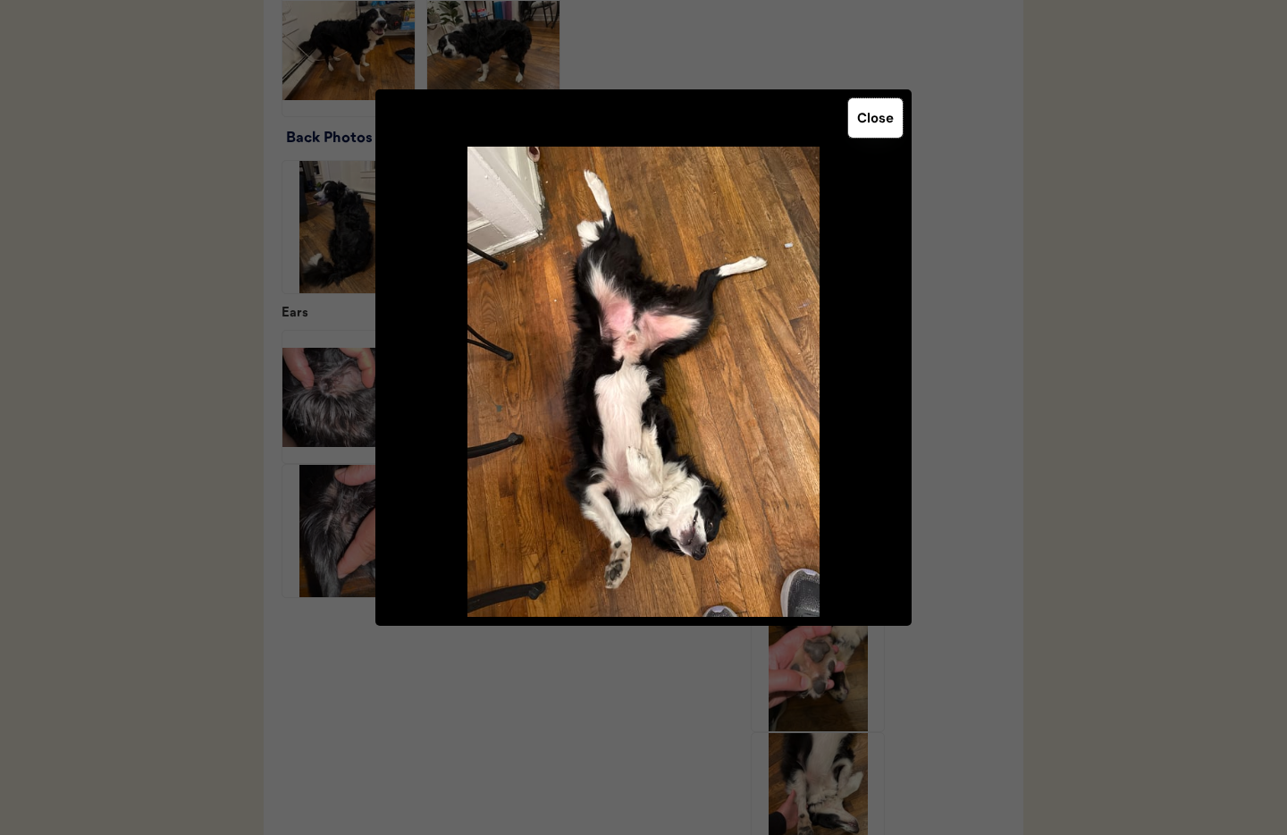
click at [874, 123] on button "Close" at bounding box center [875, 117] width 55 height 39
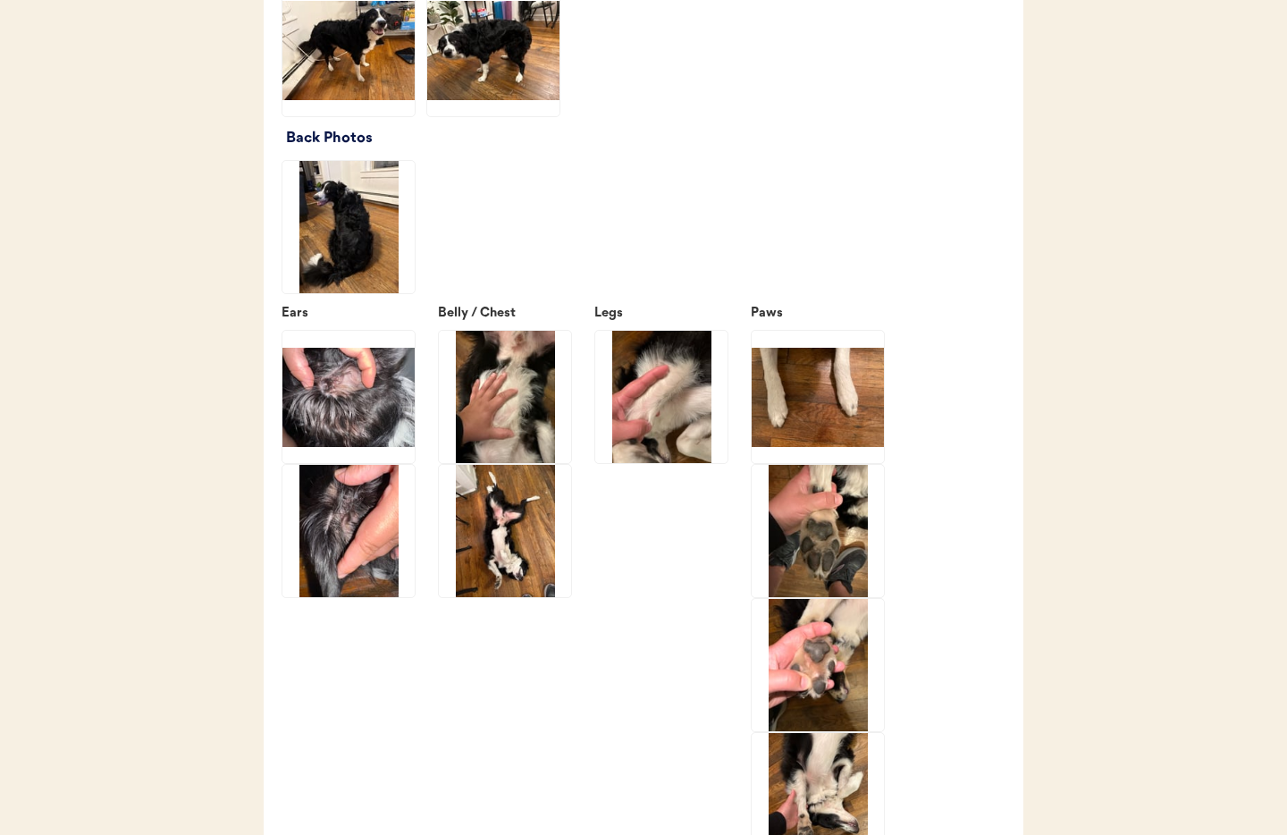
click at [476, 377] on img at bounding box center [505, 397] width 132 height 132
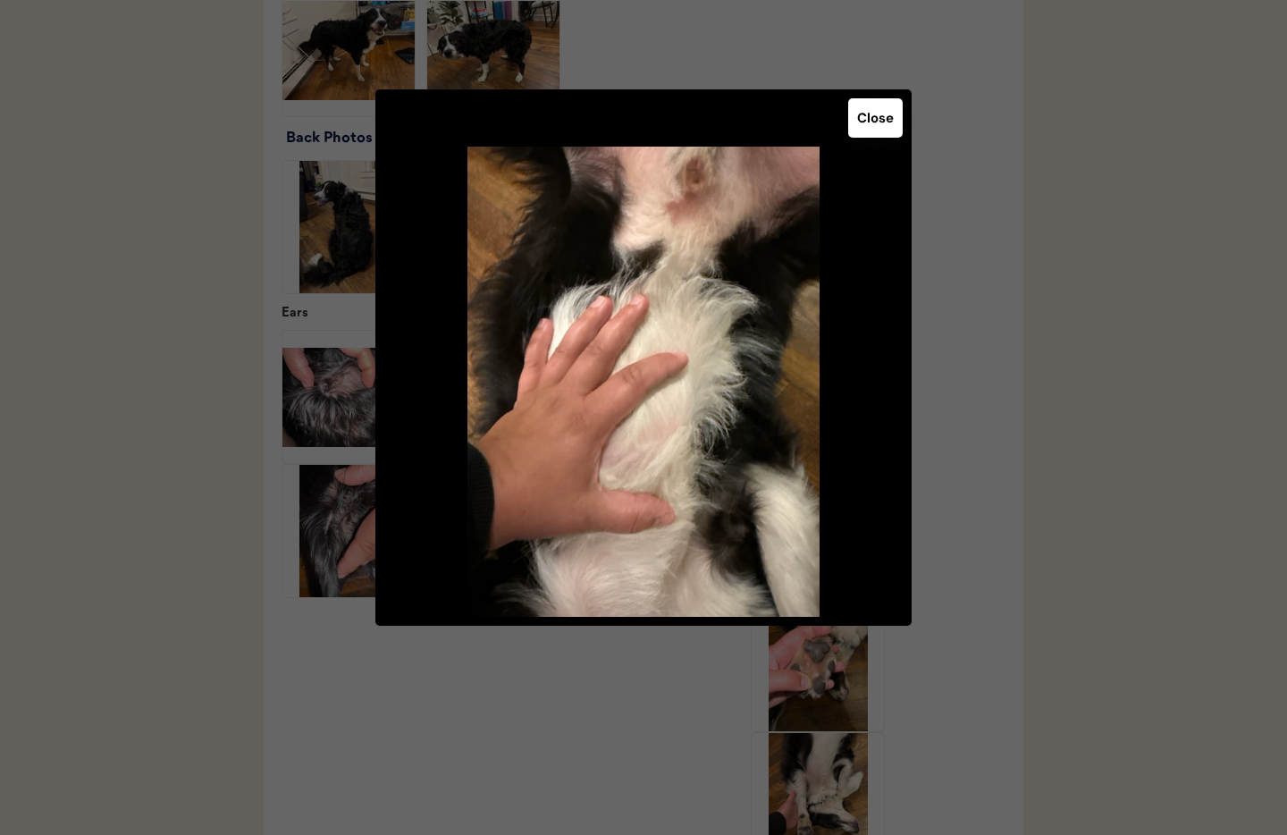
click at [871, 115] on button "Close" at bounding box center [875, 117] width 55 height 39
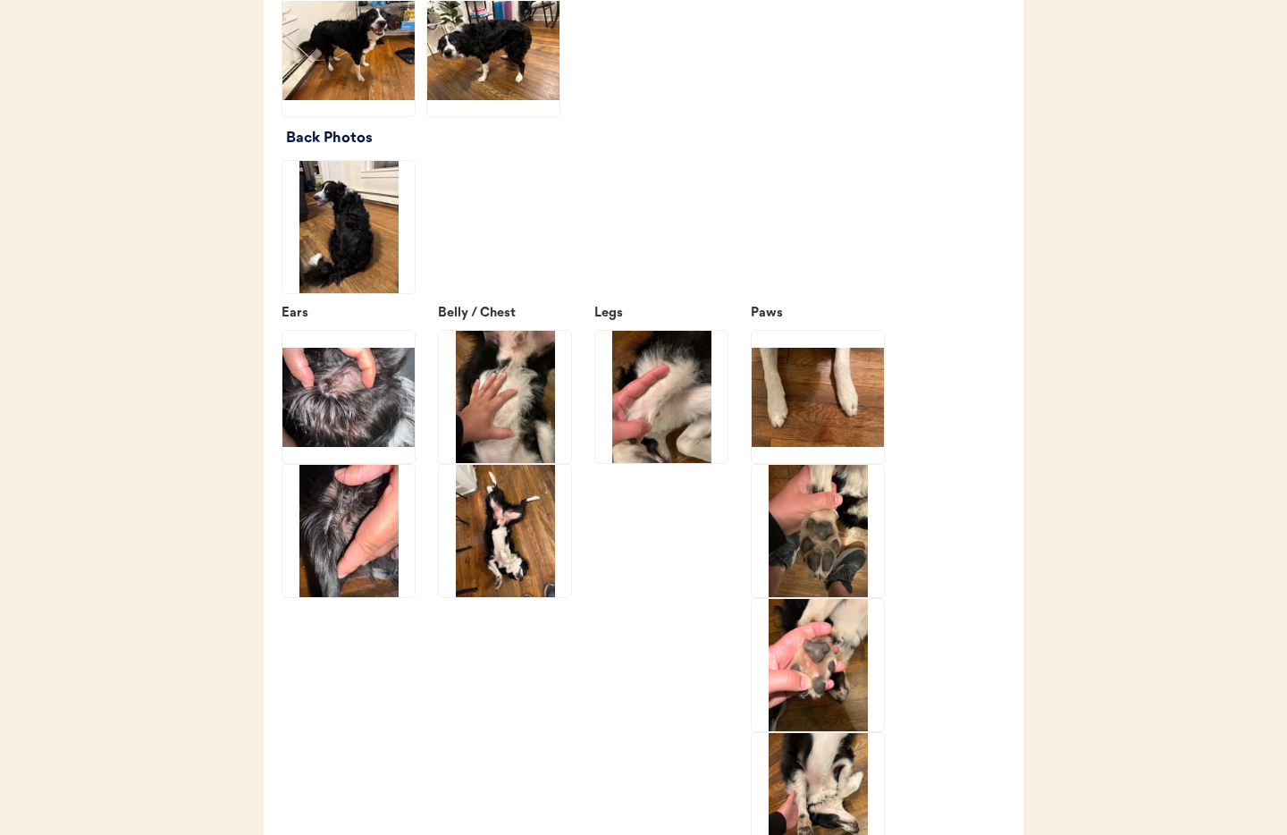
click at [667, 436] on img at bounding box center [661, 397] width 132 height 132
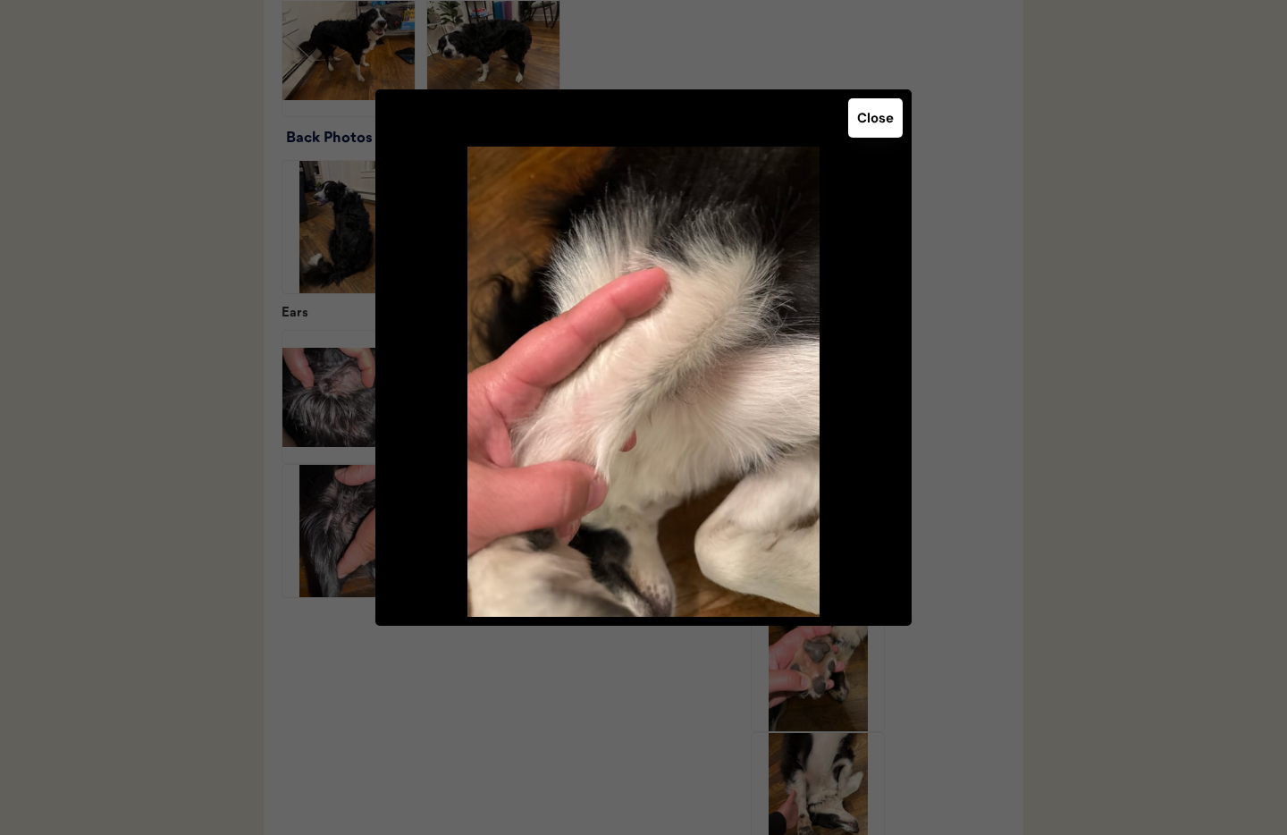
click at [867, 130] on button "Close" at bounding box center [875, 117] width 55 height 39
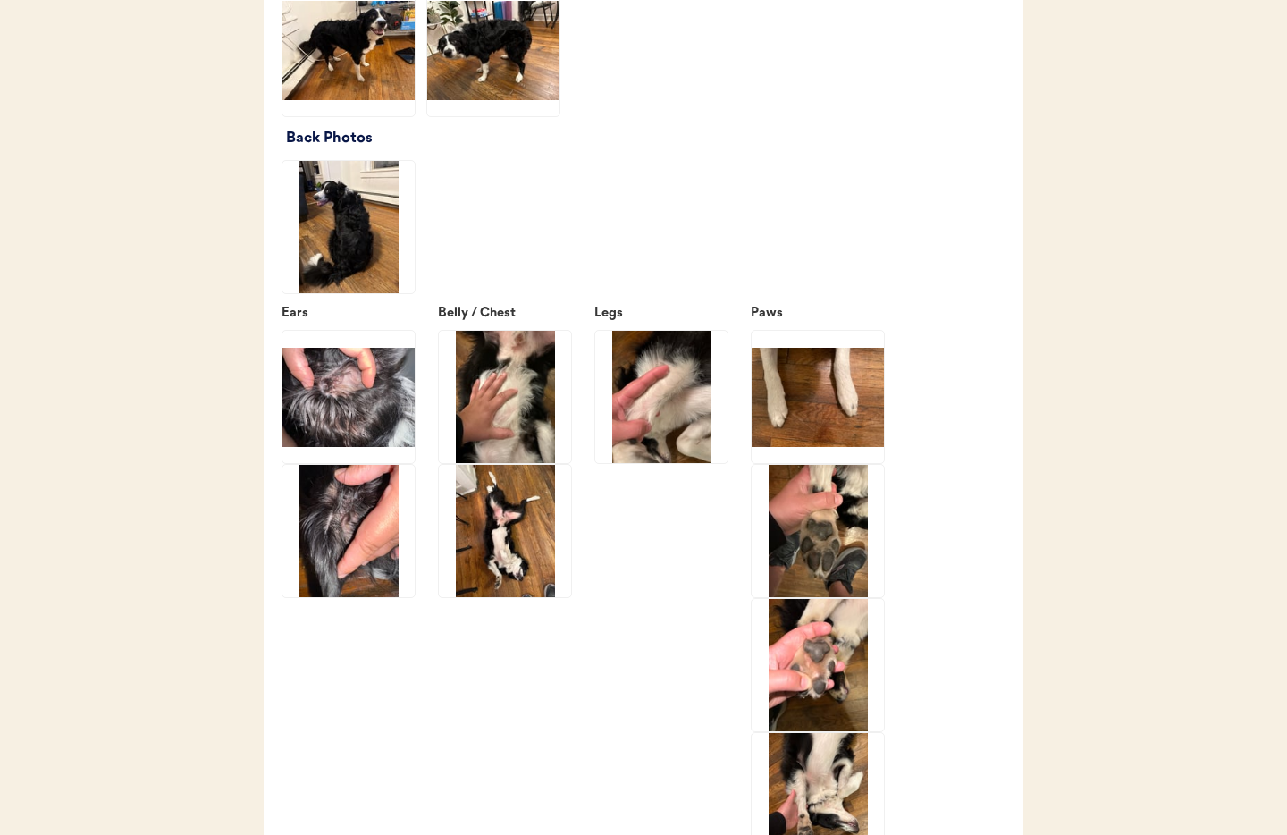
click at [828, 425] on img at bounding box center [818, 397] width 132 height 132
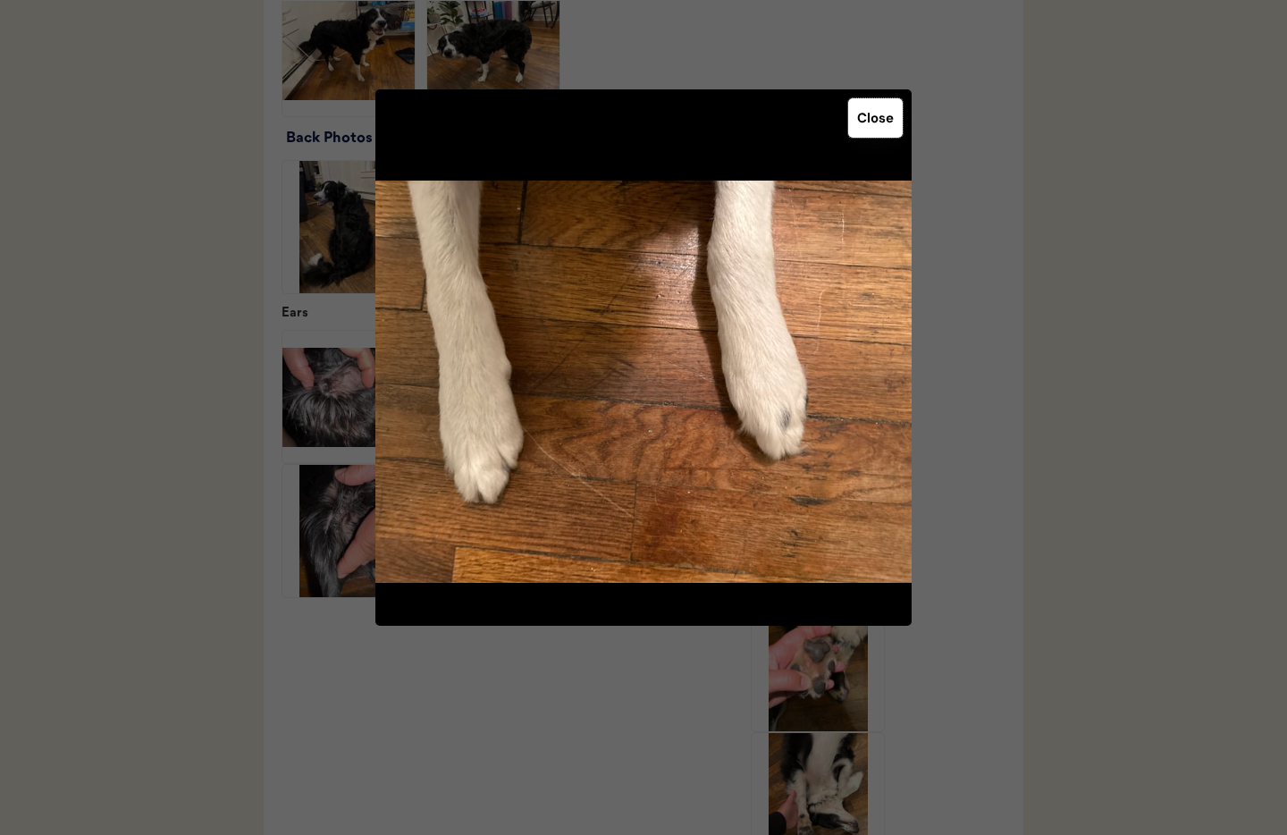
click at [880, 124] on button "Close" at bounding box center [875, 117] width 55 height 39
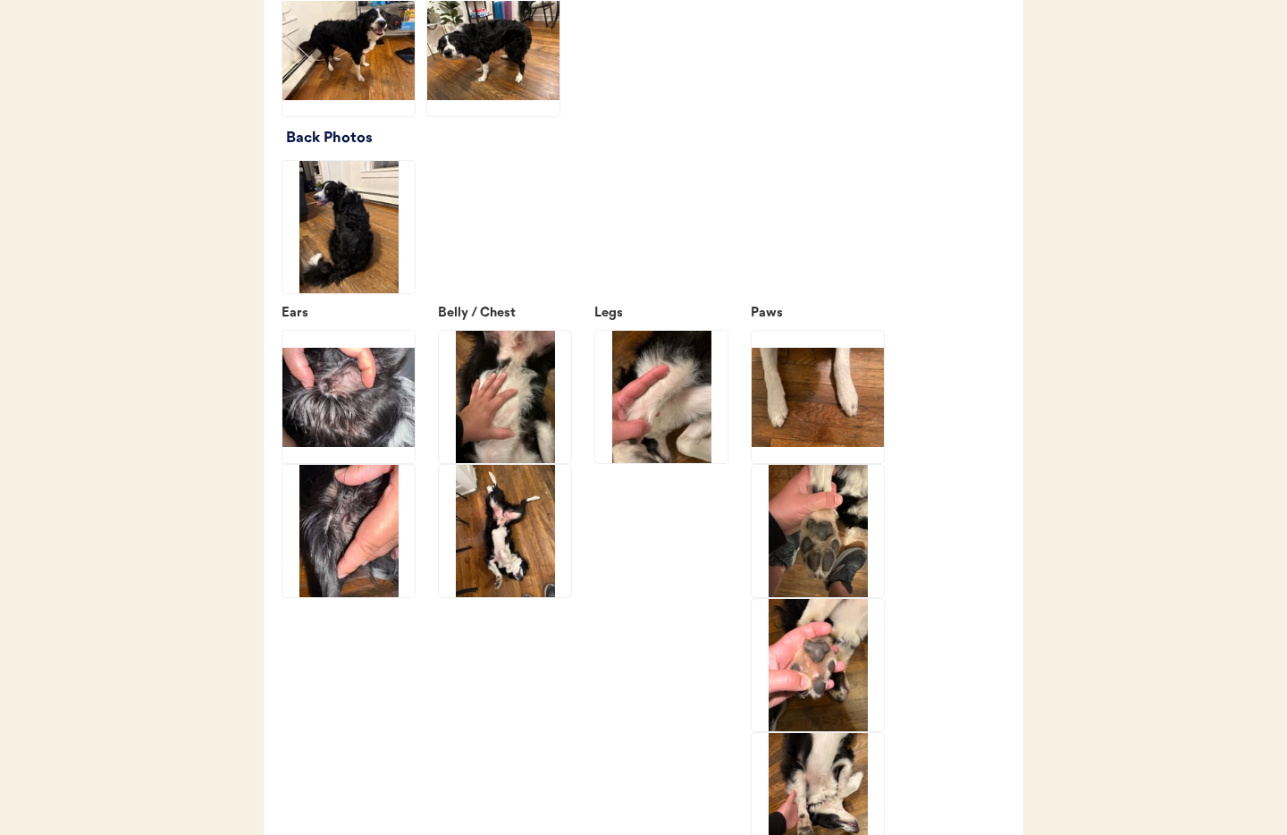
click at [806, 531] on img at bounding box center [818, 531] width 132 height 132
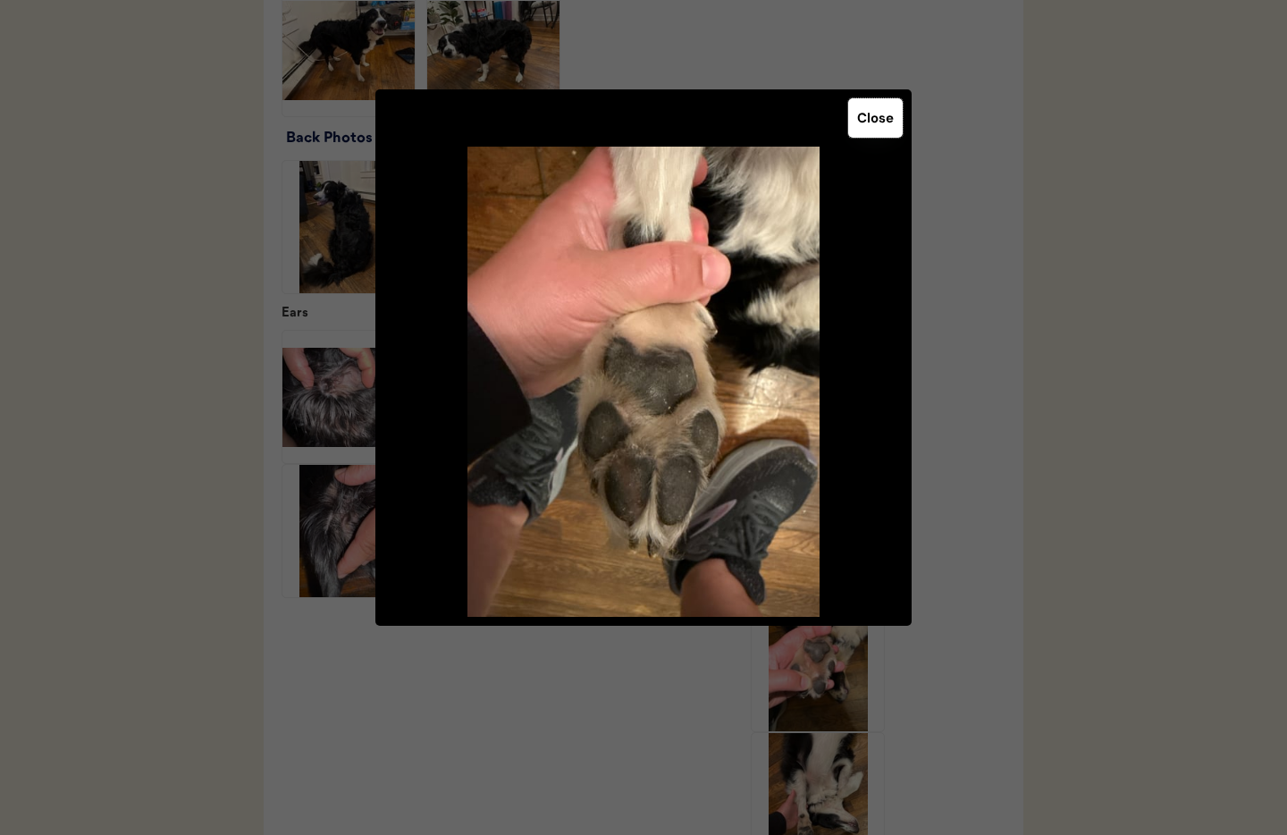
click at [879, 118] on button "Close" at bounding box center [875, 117] width 55 height 39
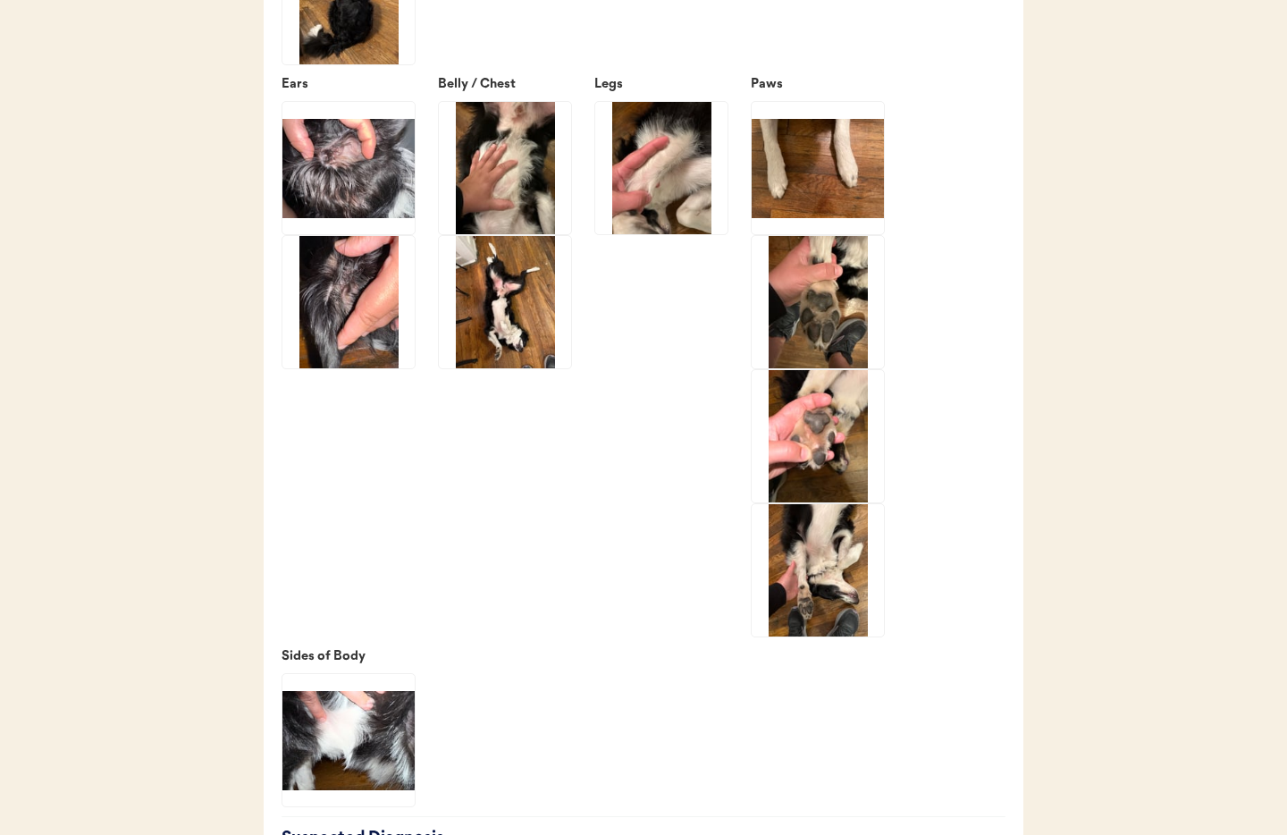
scroll to position [2858, 0]
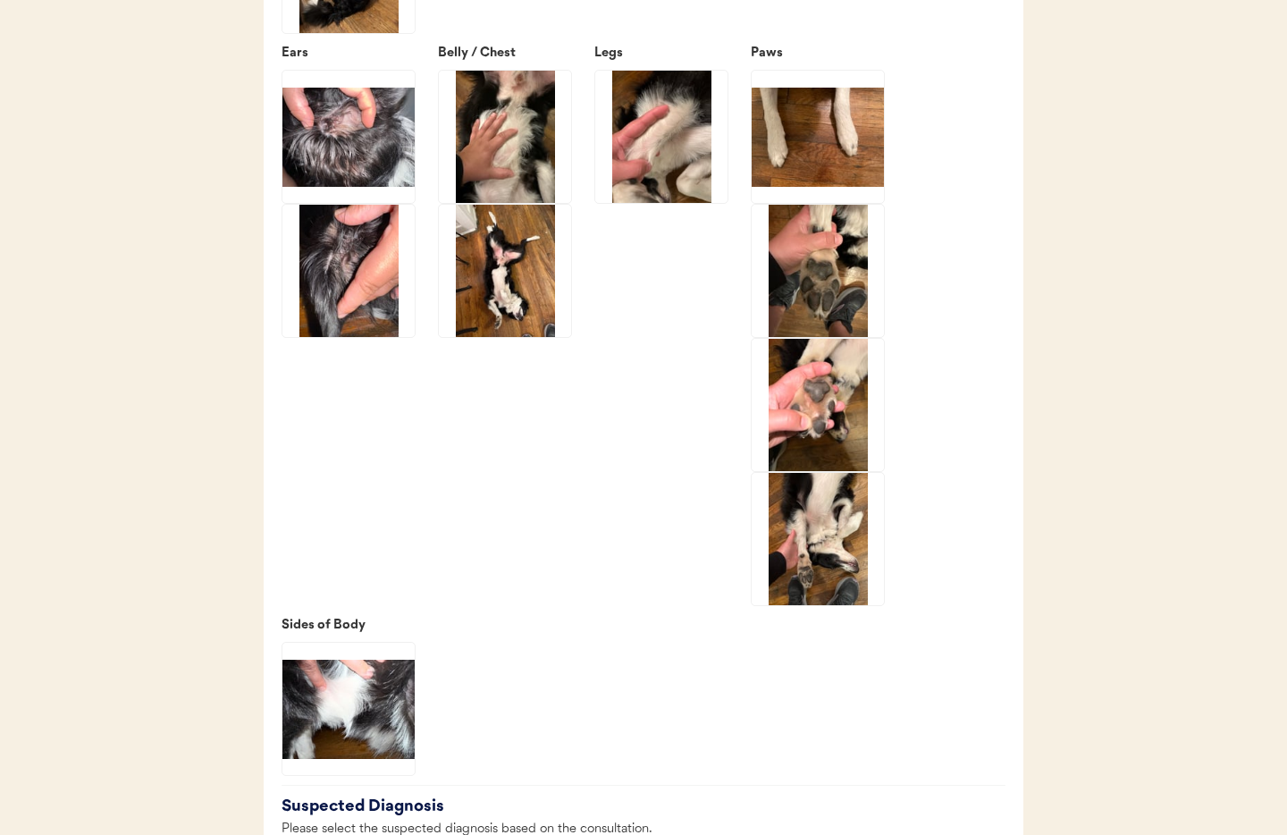
click at [388, 725] on img at bounding box center [348, 709] width 132 height 132
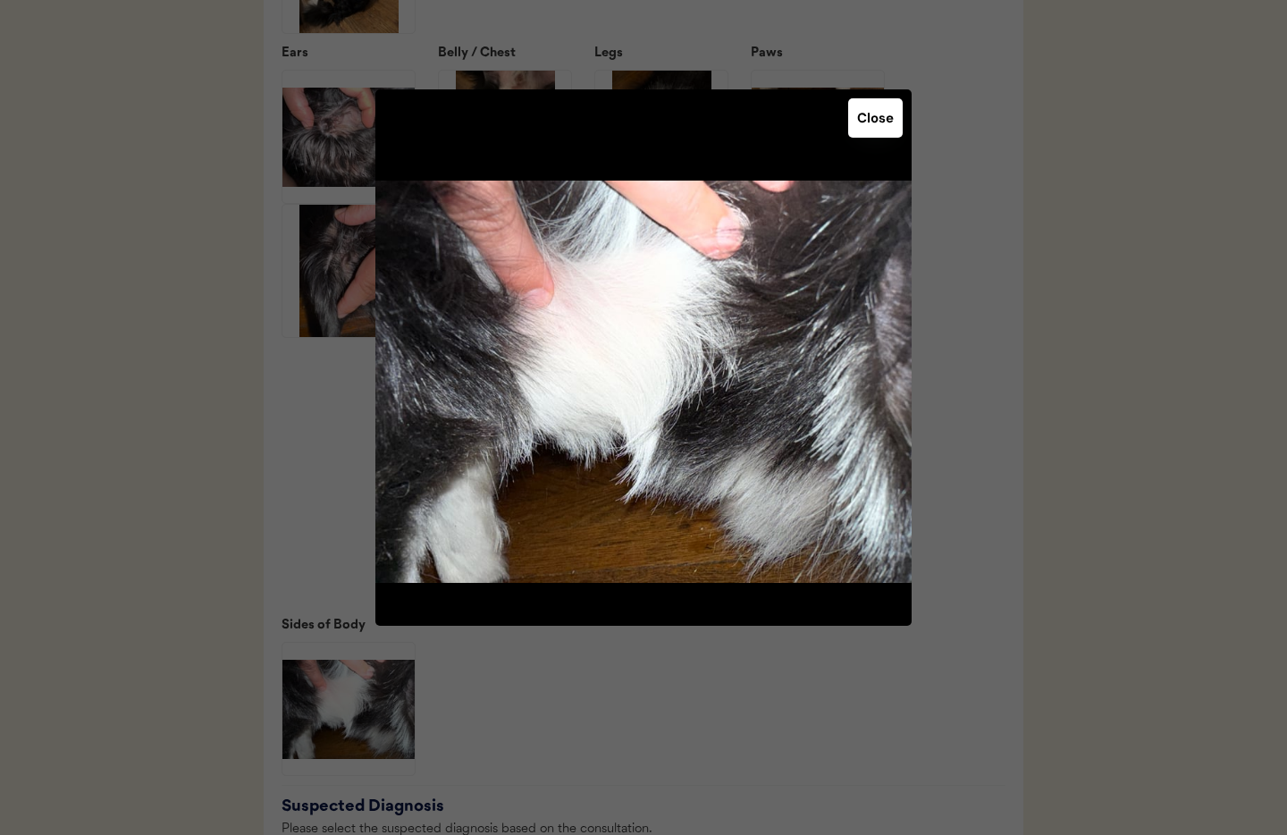
click at [882, 115] on button "Close" at bounding box center [875, 117] width 55 height 39
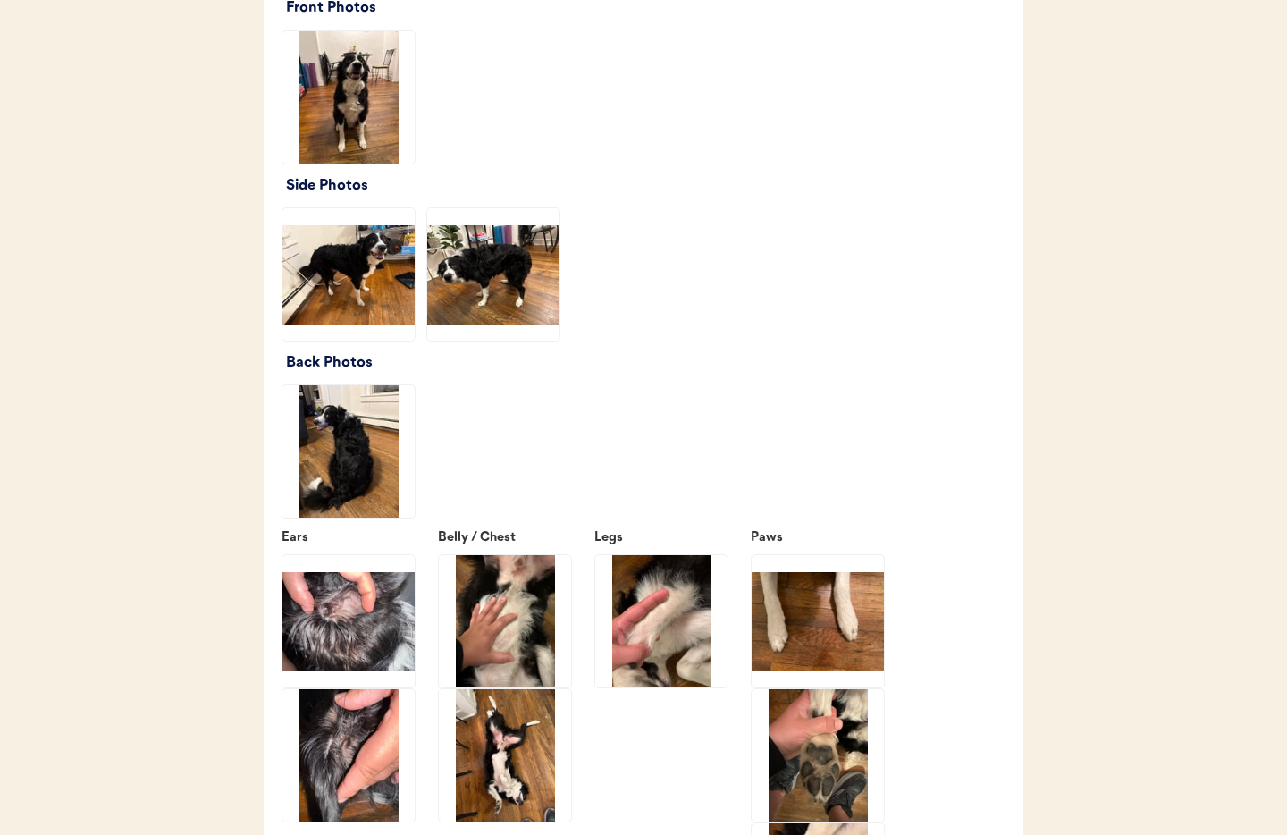
scroll to position [2367, 0]
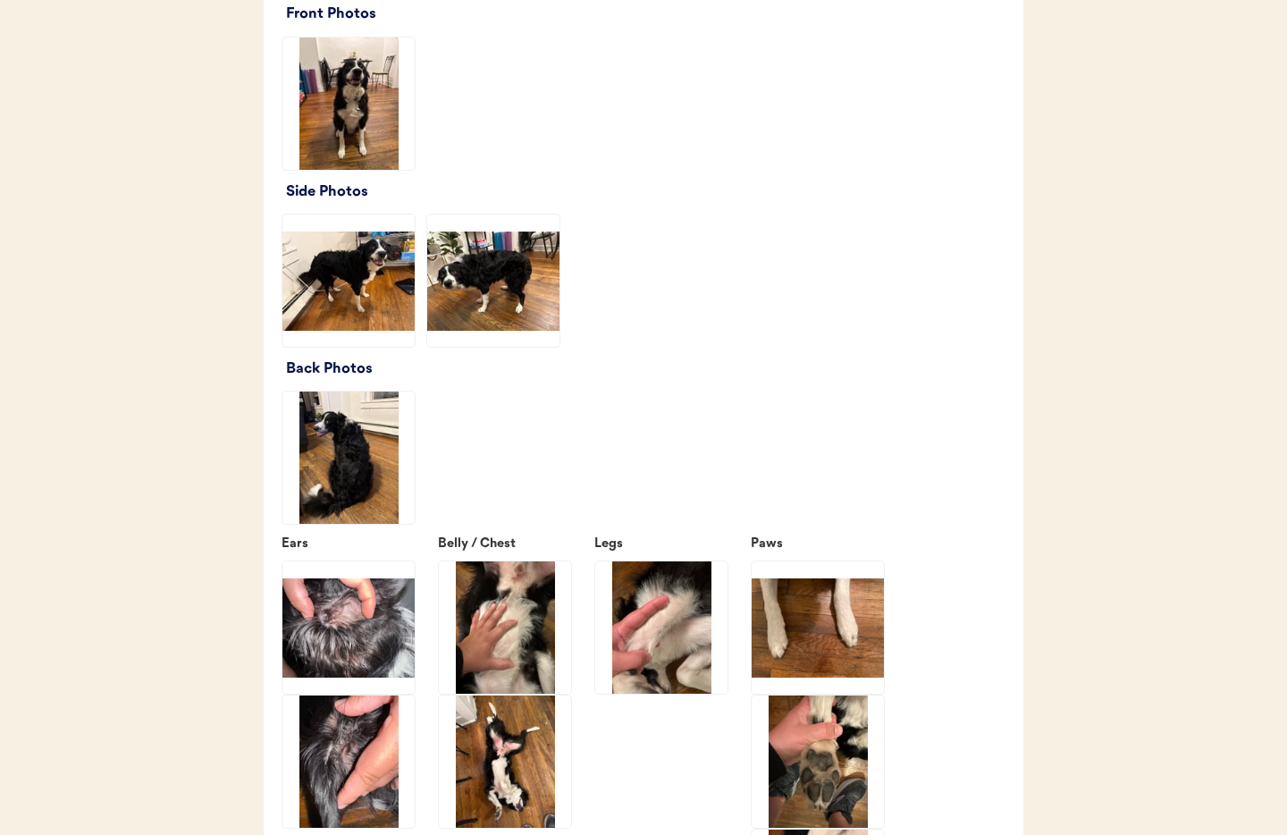
click at [346, 103] on img at bounding box center [348, 104] width 132 height 132
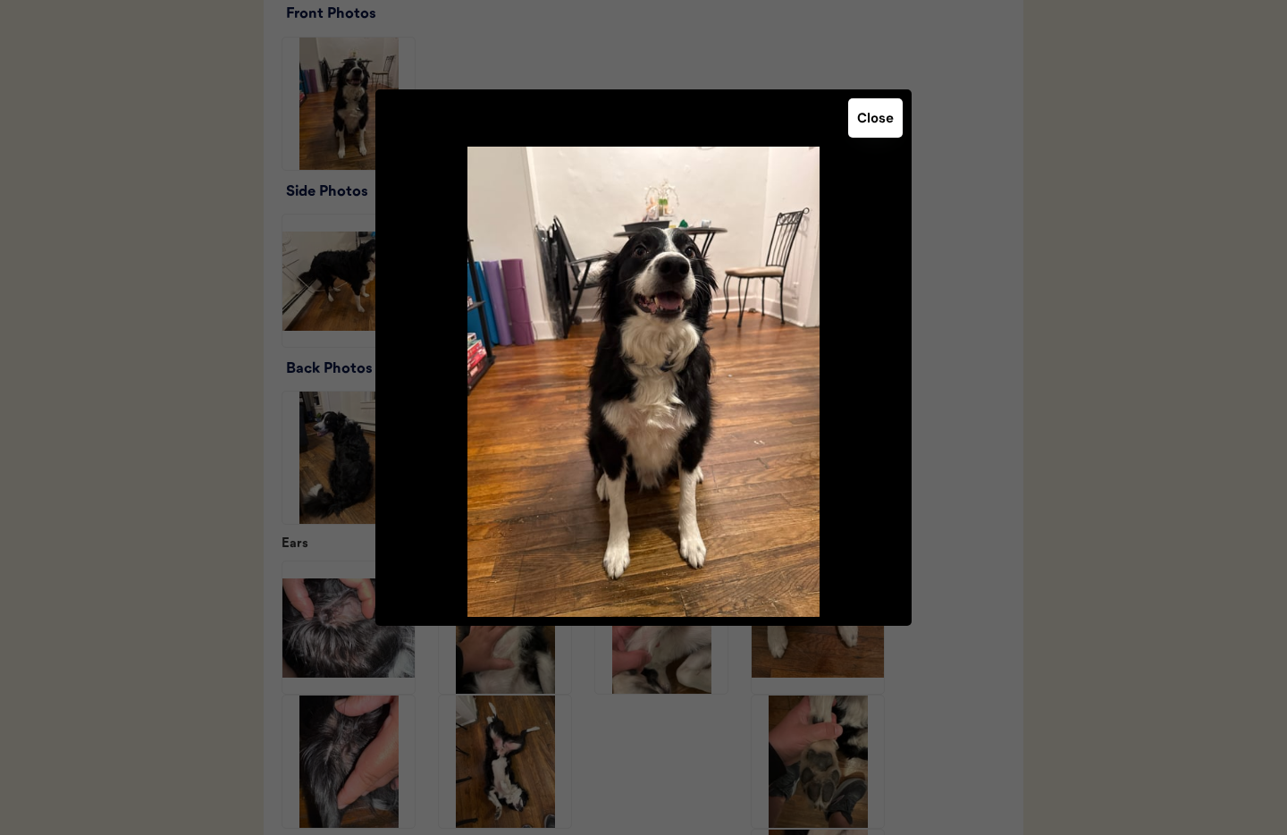
click at [885, 116] on button "Close" at bounding box center [875, 117] width 55 height 39
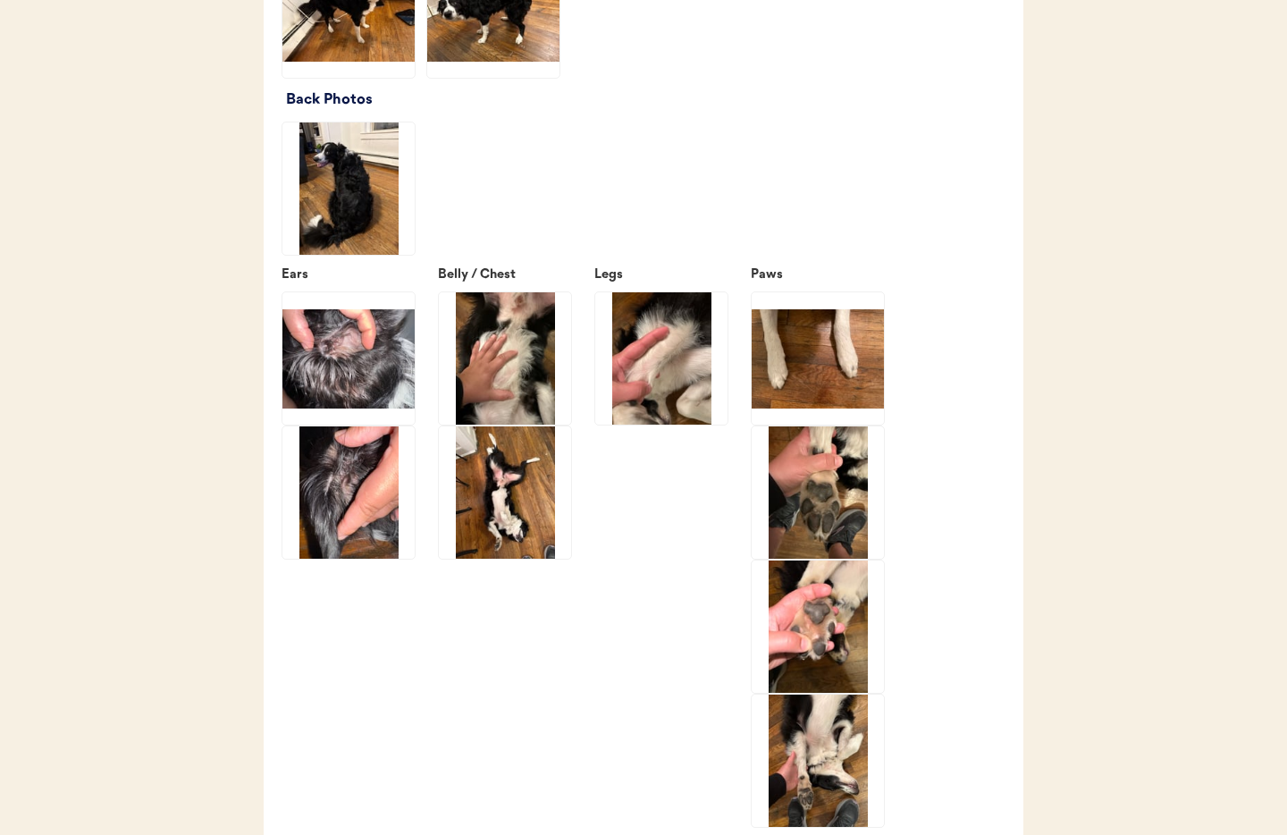
scroll to position [2640, 0]
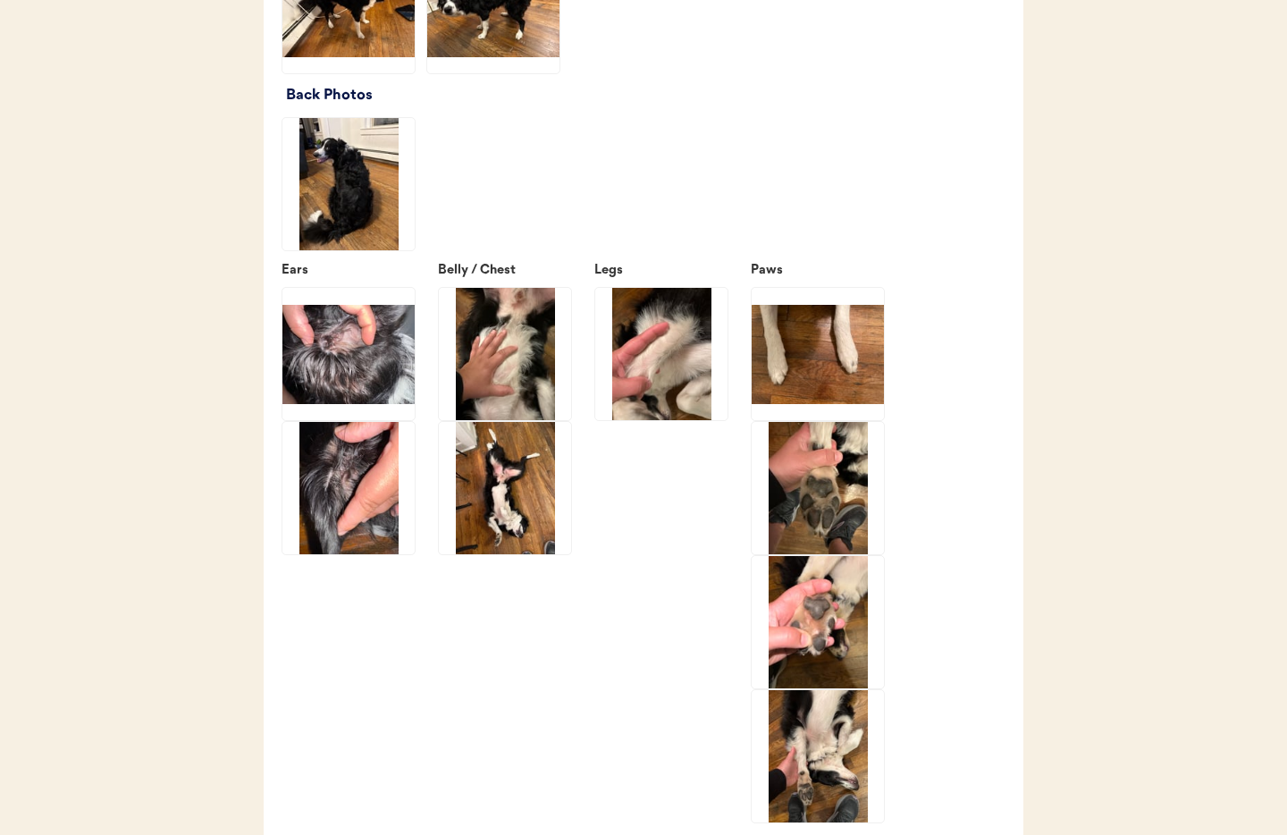
click at [528, 356] on img at bounding box center [505, 354] width 132 height 132
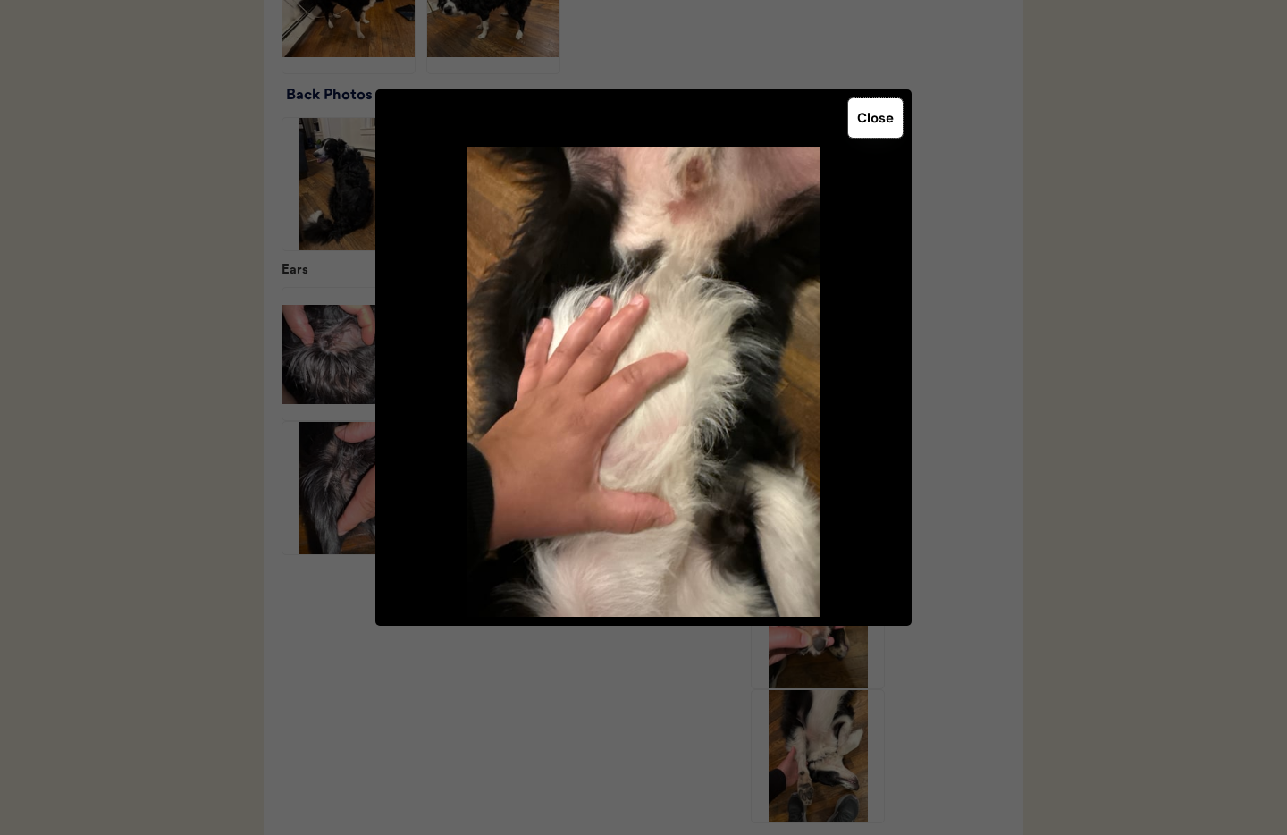
click at [849, 129] on button "Close" at bounding box center [875, 117] width 55 height 39
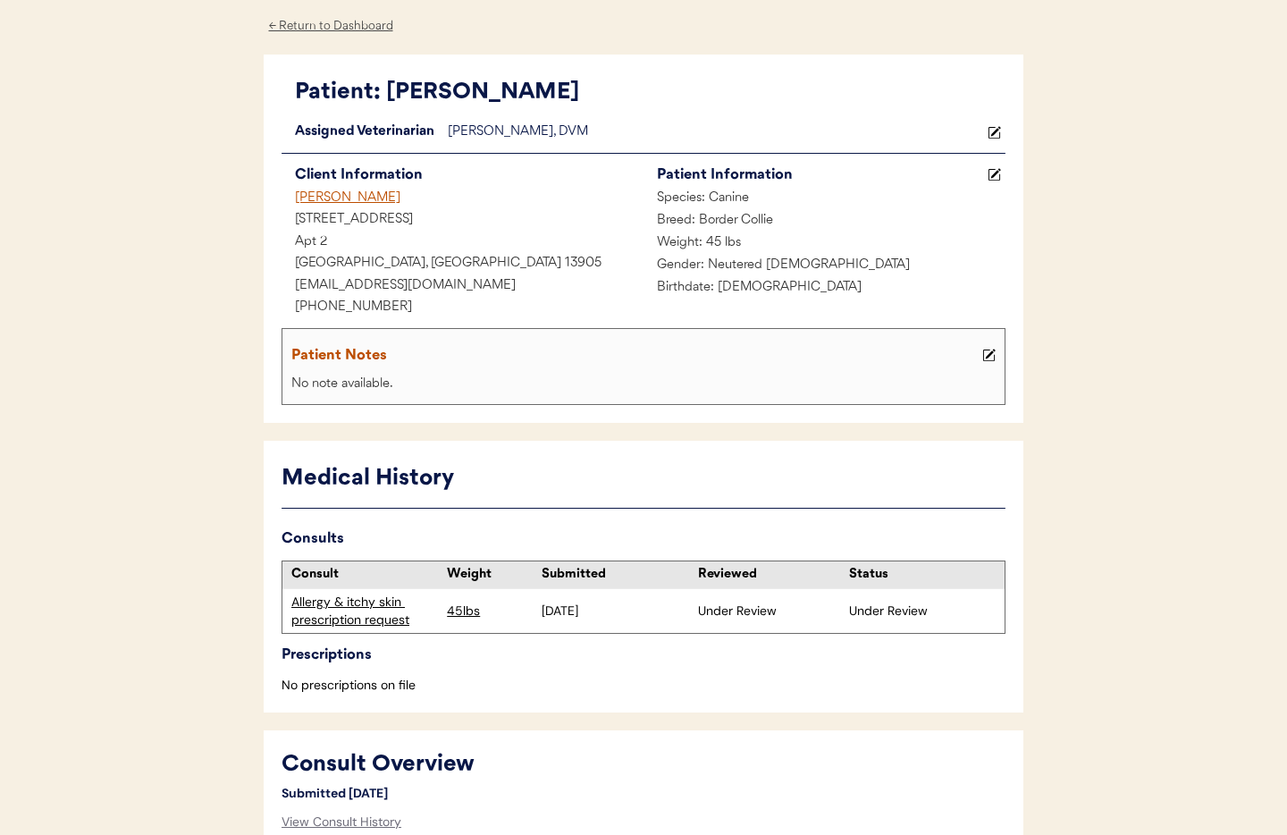
scroll to position [0, 0]
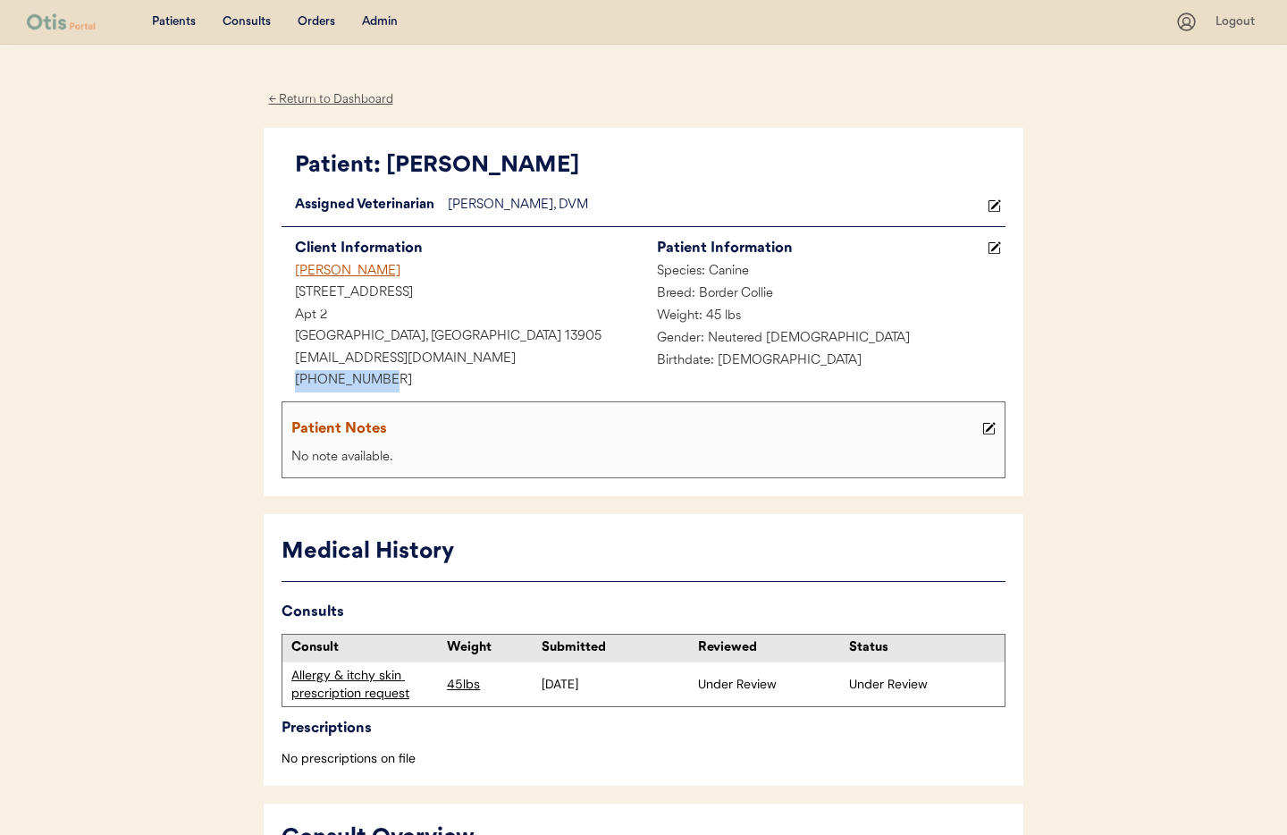
drag, startPoint x: 371, startPoint y: 378, endPoint x: 307, endPoint y: 378, distance: 63.5
click at [286, 381] on div "+16072408616" at bounding box center [463, 381] width 362 height 22
copy div "+16072408616"
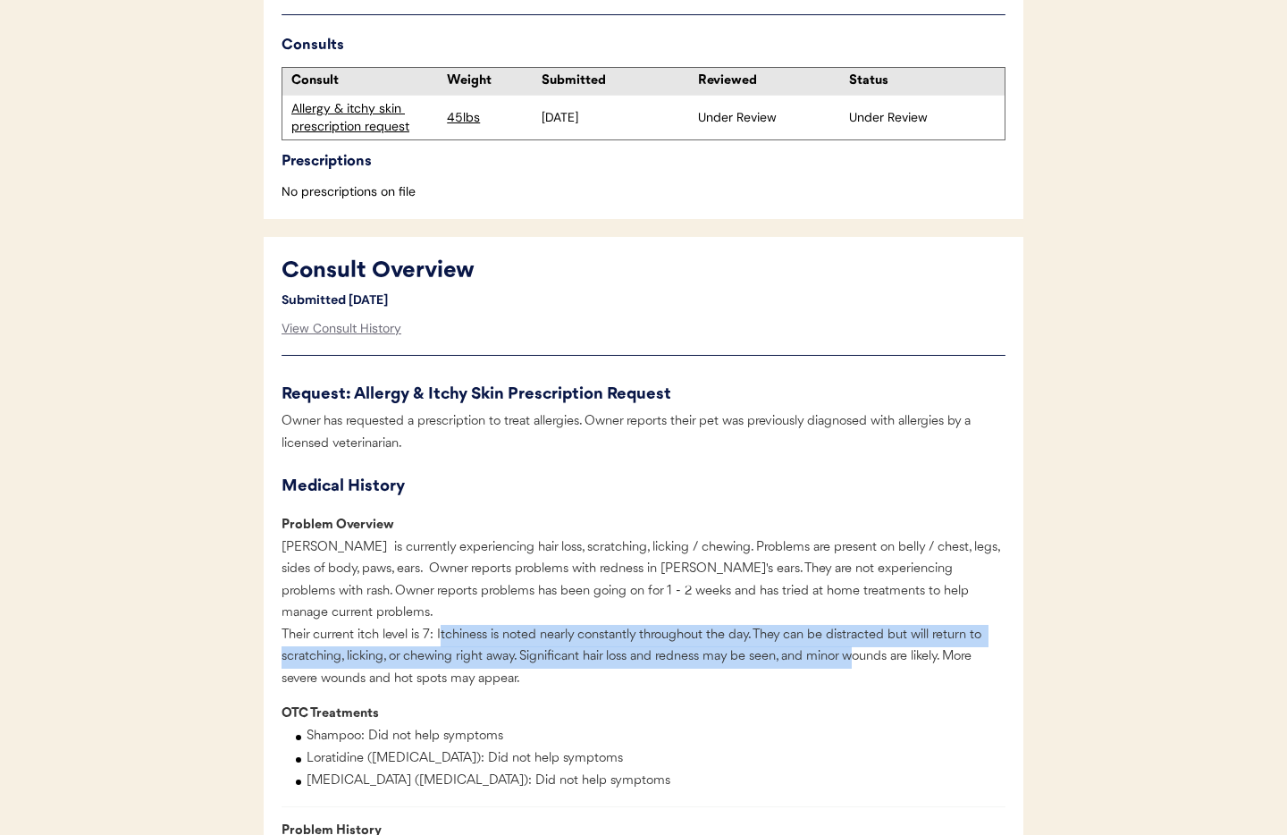
scroll to position [562, 0]
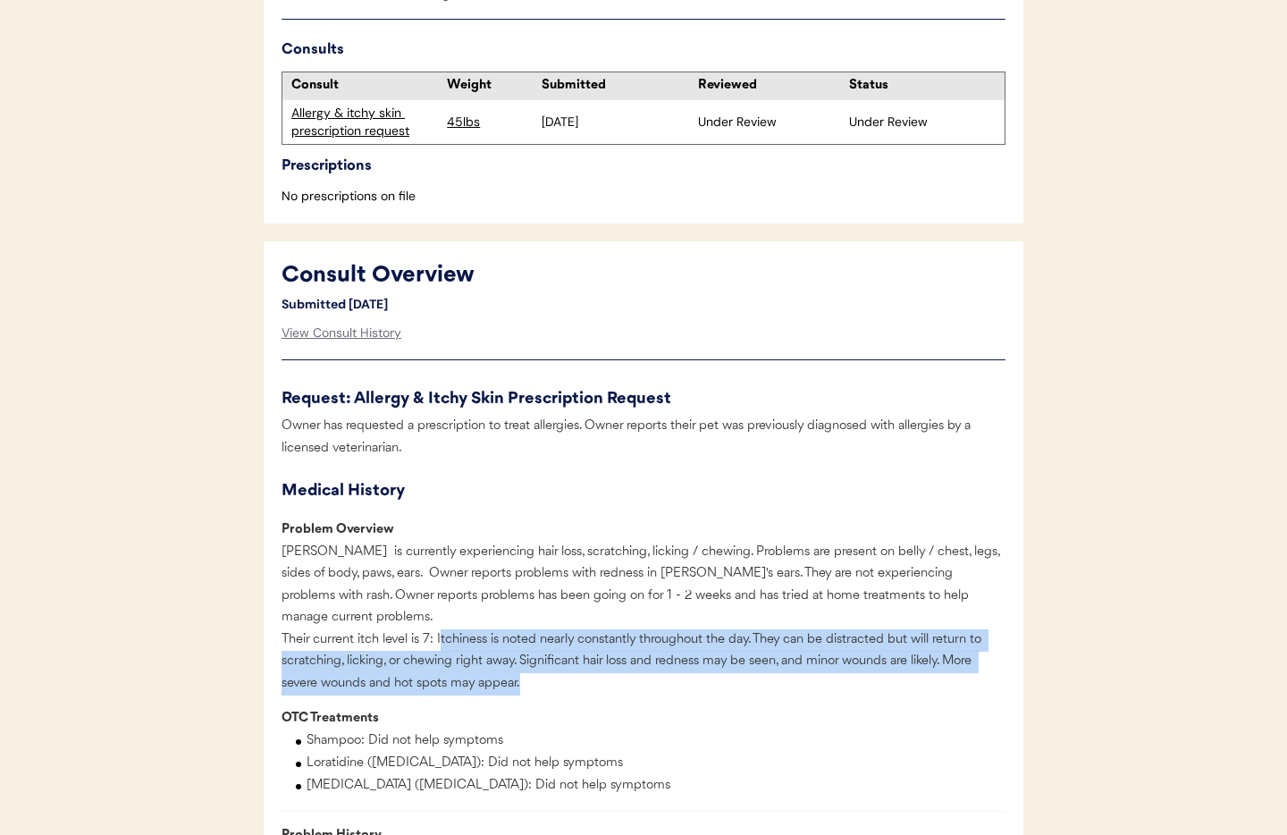
drag, startPoint x: 442, startPoint y: 634, endPoint x: 1005, endPoint y: 673, distance: 563.6
click at [1005, 673] on div "Charlie is currently experiencing hair loss, scratching, licking / chewing. Pro…" at bounding box center [644, 619] width 724 height 154
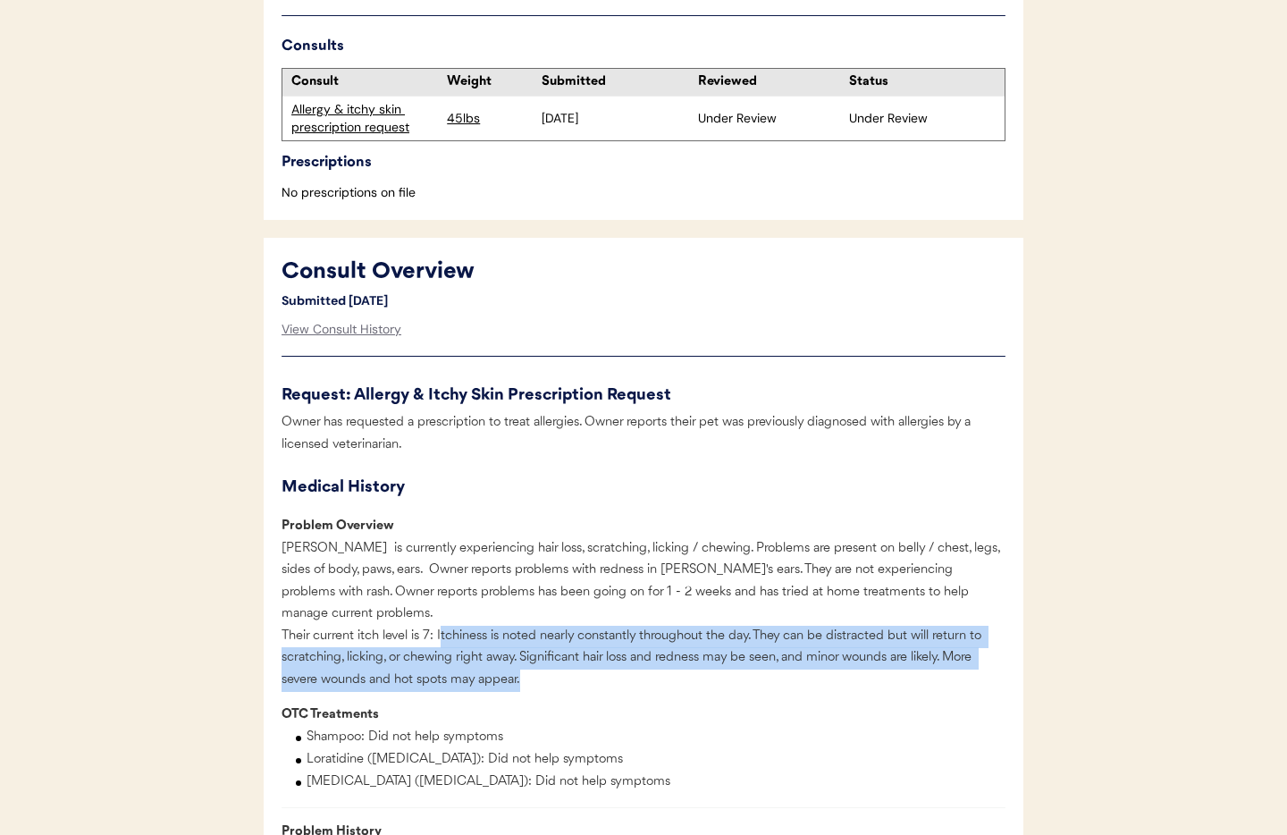
copy div "tchiness is noted nearly constantly throughout the day. They can be distracted …"
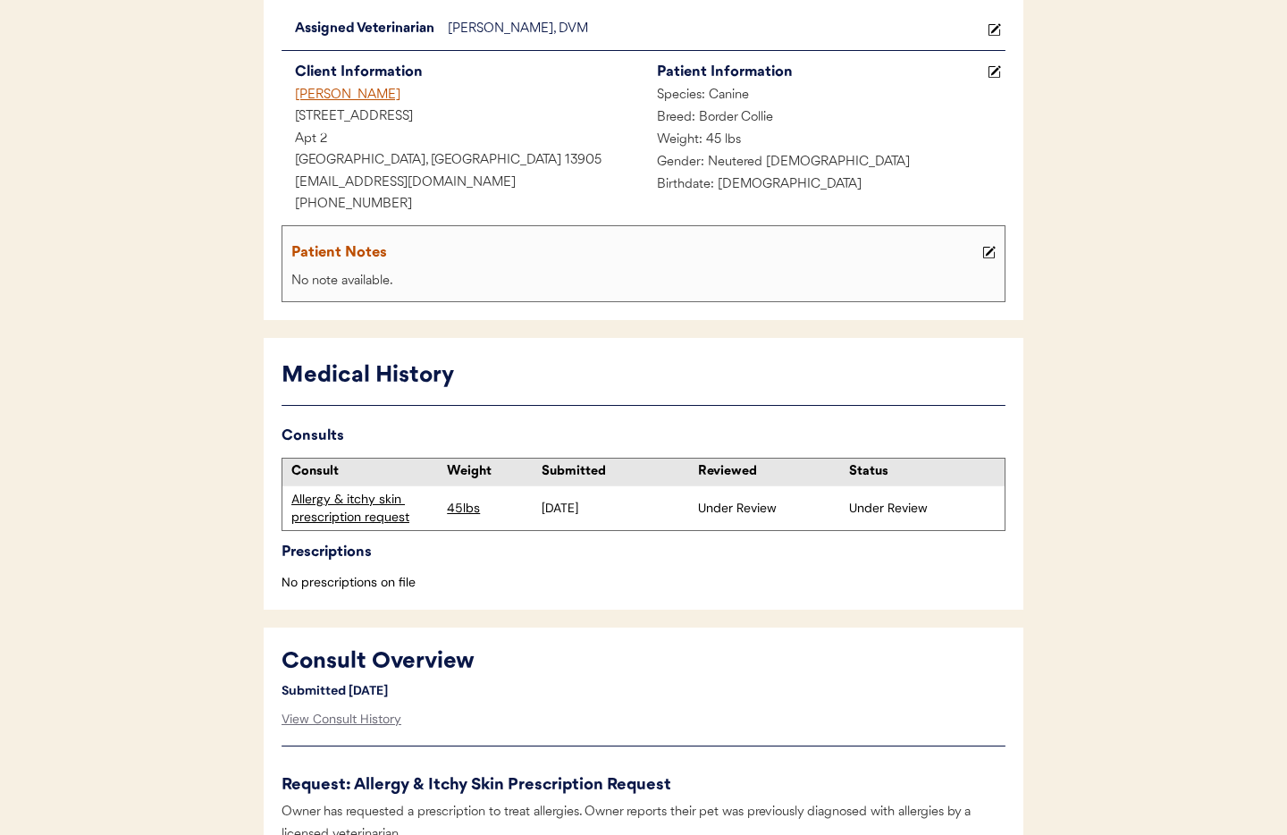
scroll to position [0, 0]
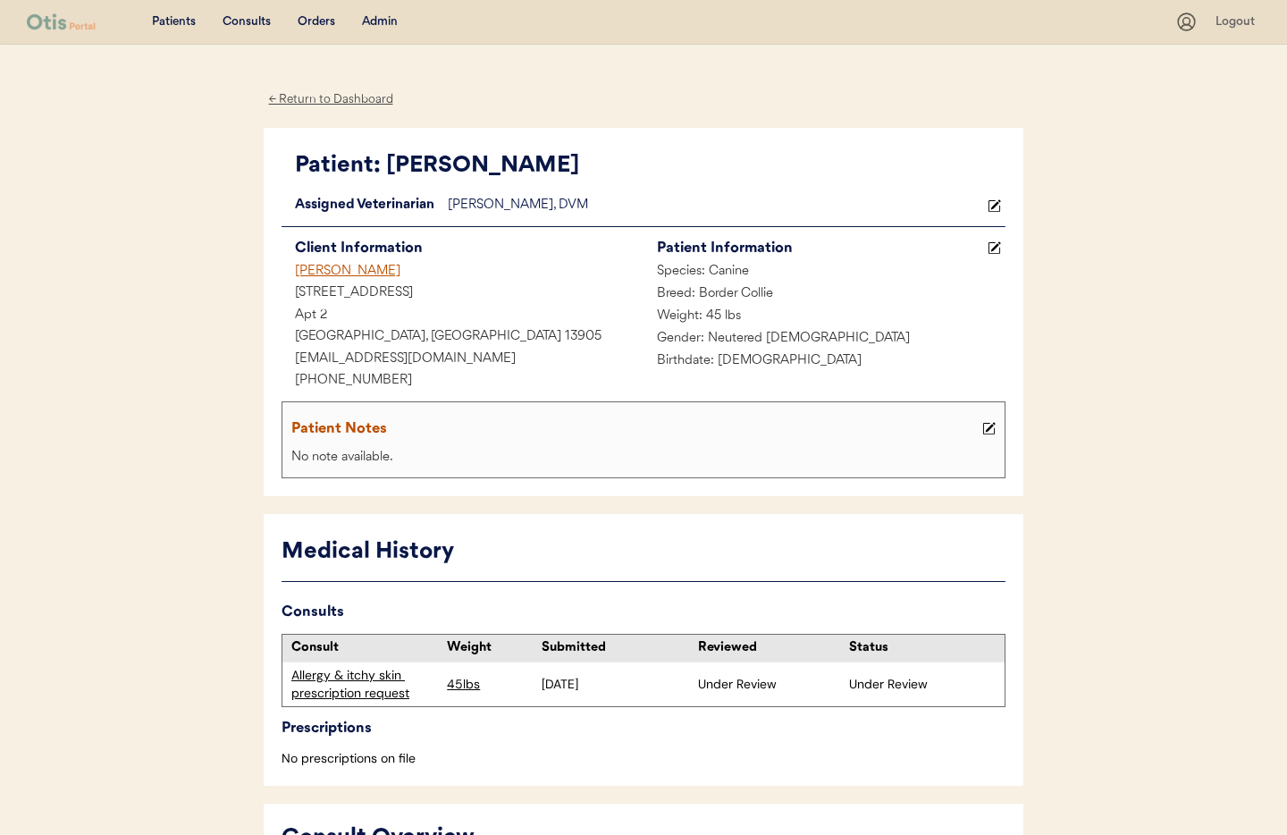
click at [375, 21] on div "Admin" at bounding box center [380, 22] width 36 height 18
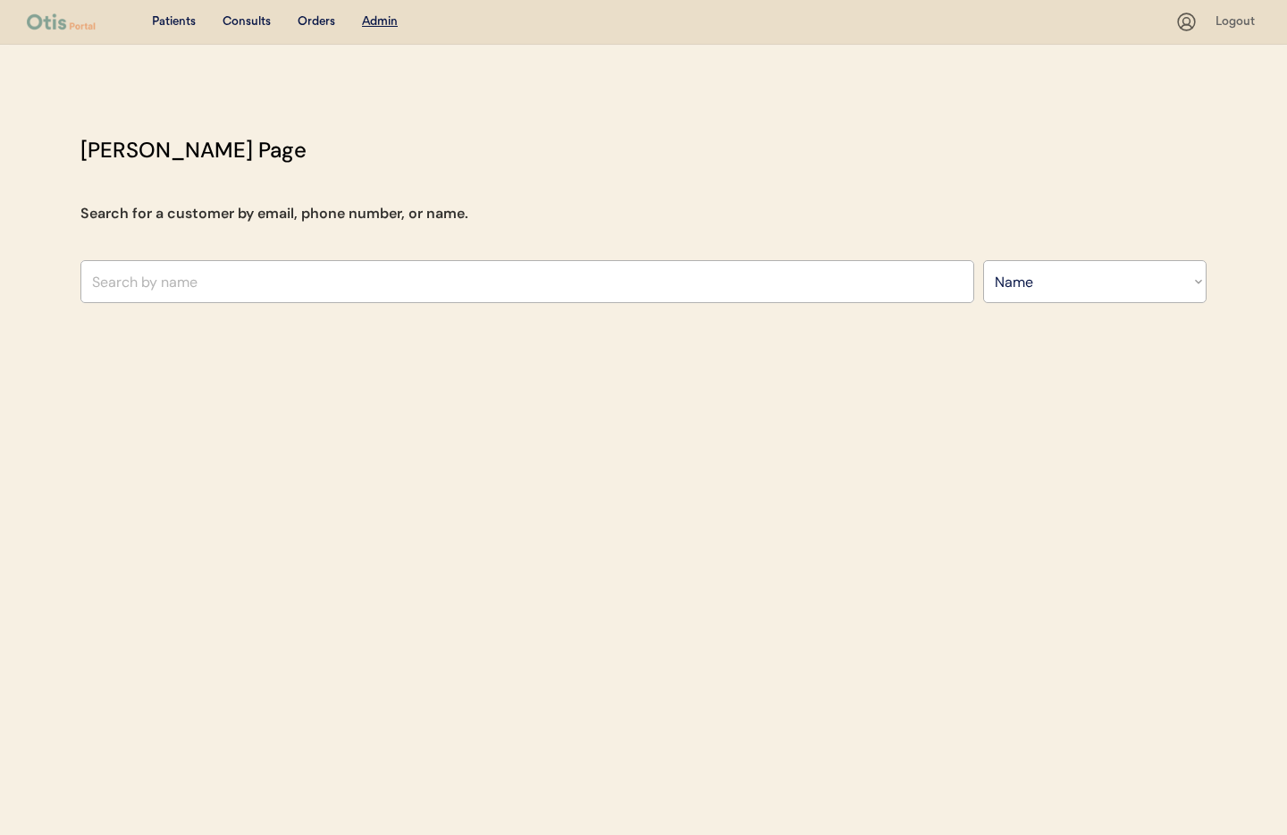
select select ""Name""
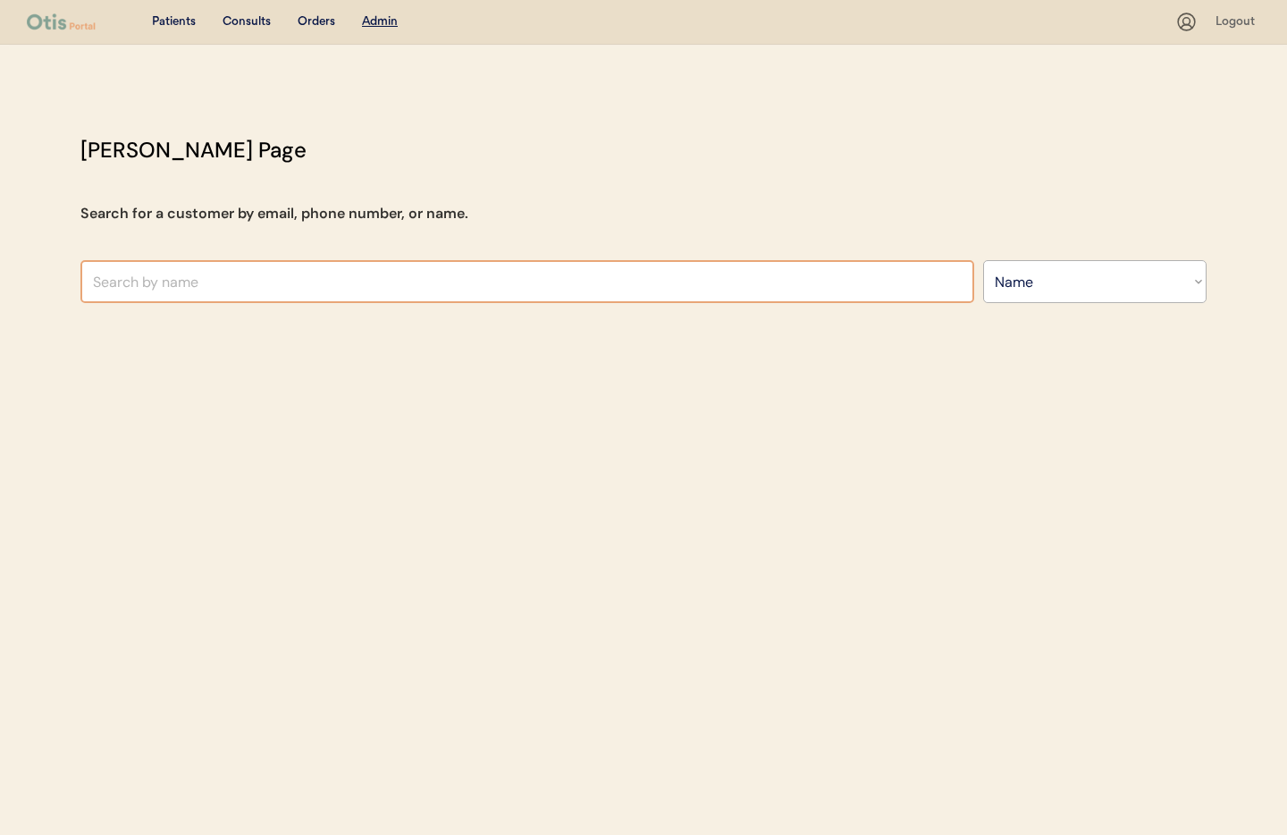
click at [289, 274] on input "text" at bounding box center [527, 281] width 894 height 43
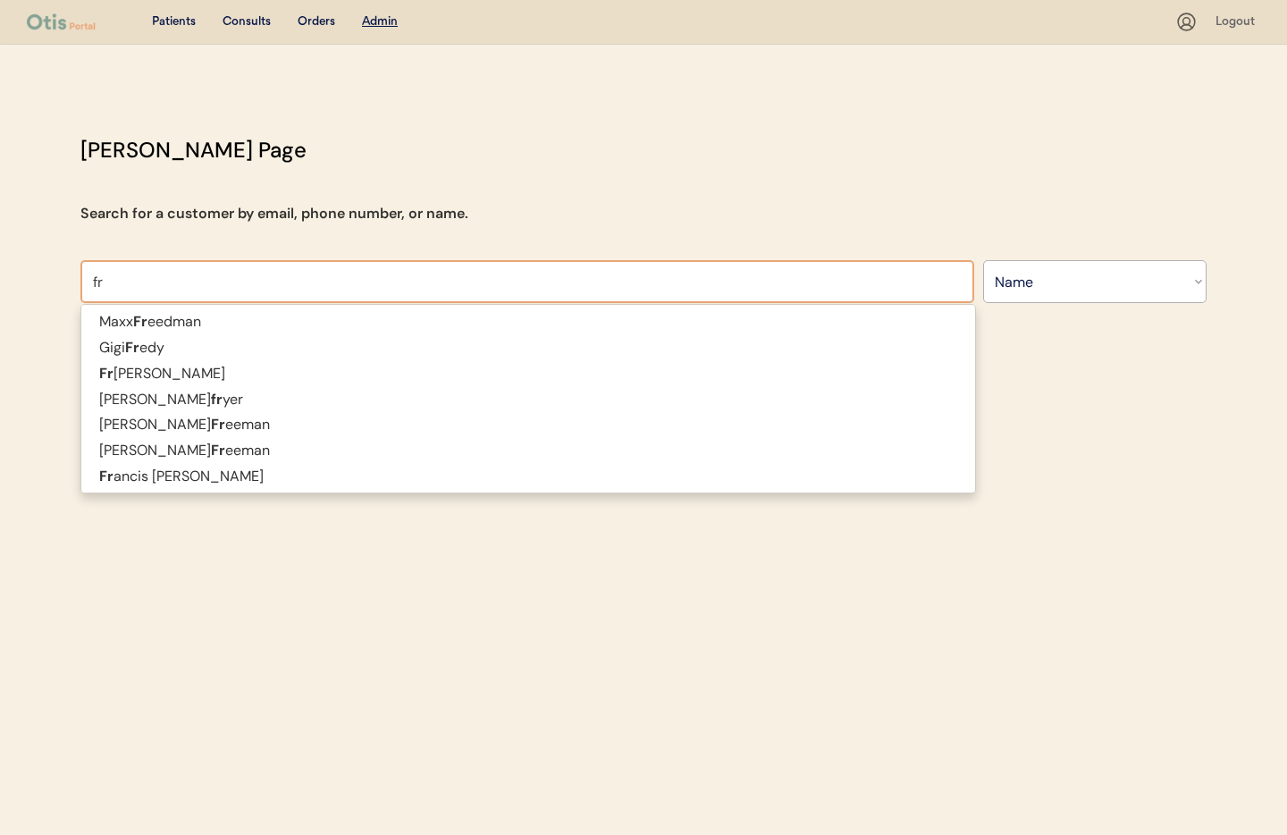
type input "fra"
type input "[PERSON_NAME]"
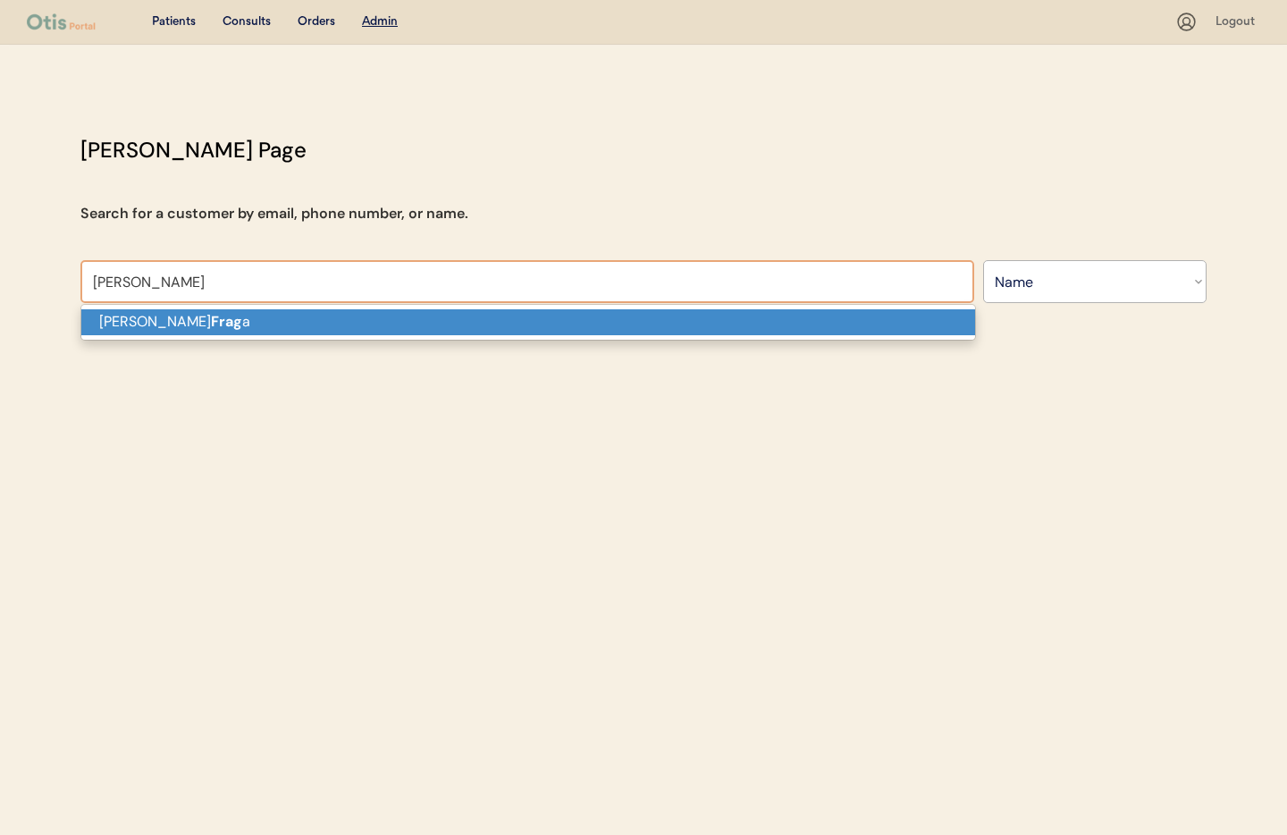
click at [281, 324] on p "Nicole Frag a" at bounding box center [528, 322] width 894 height 26
type input "[PERSON_NAME]"
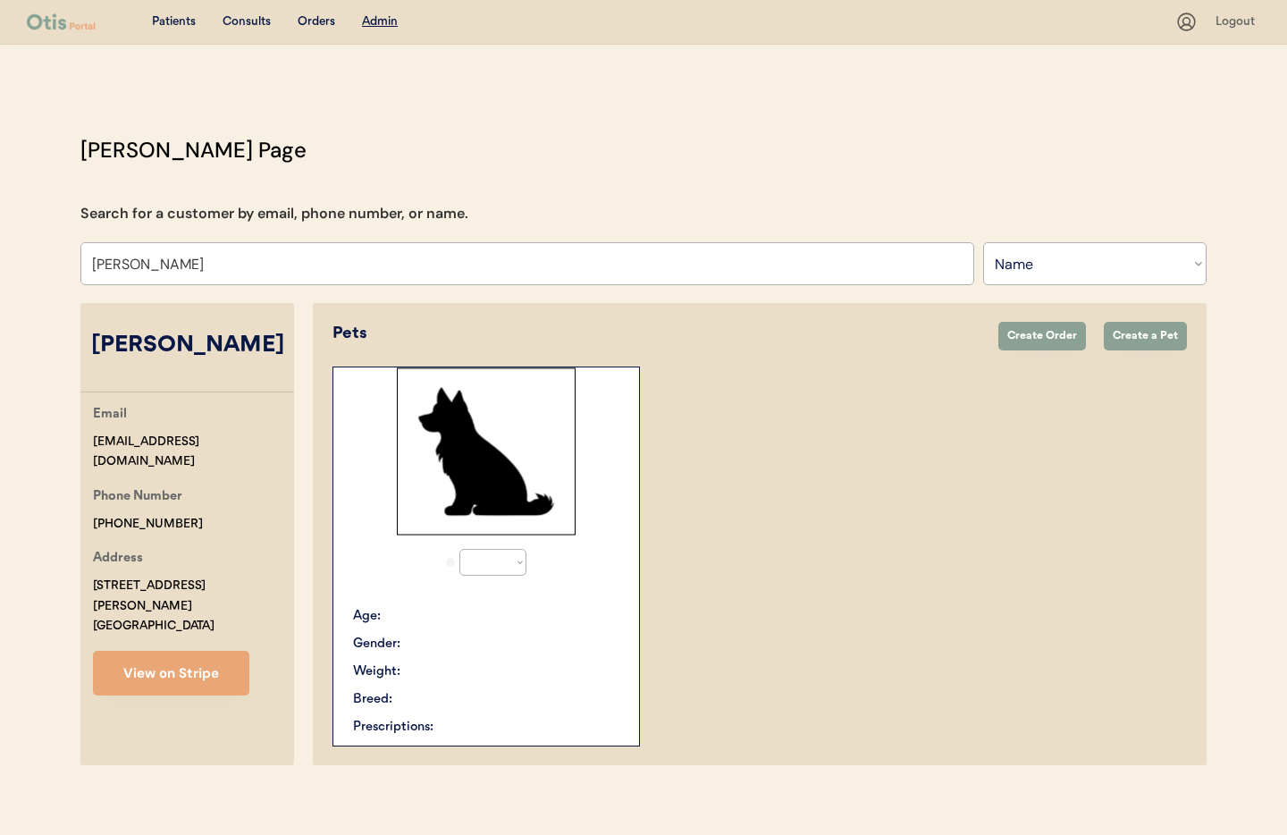
select select "true"
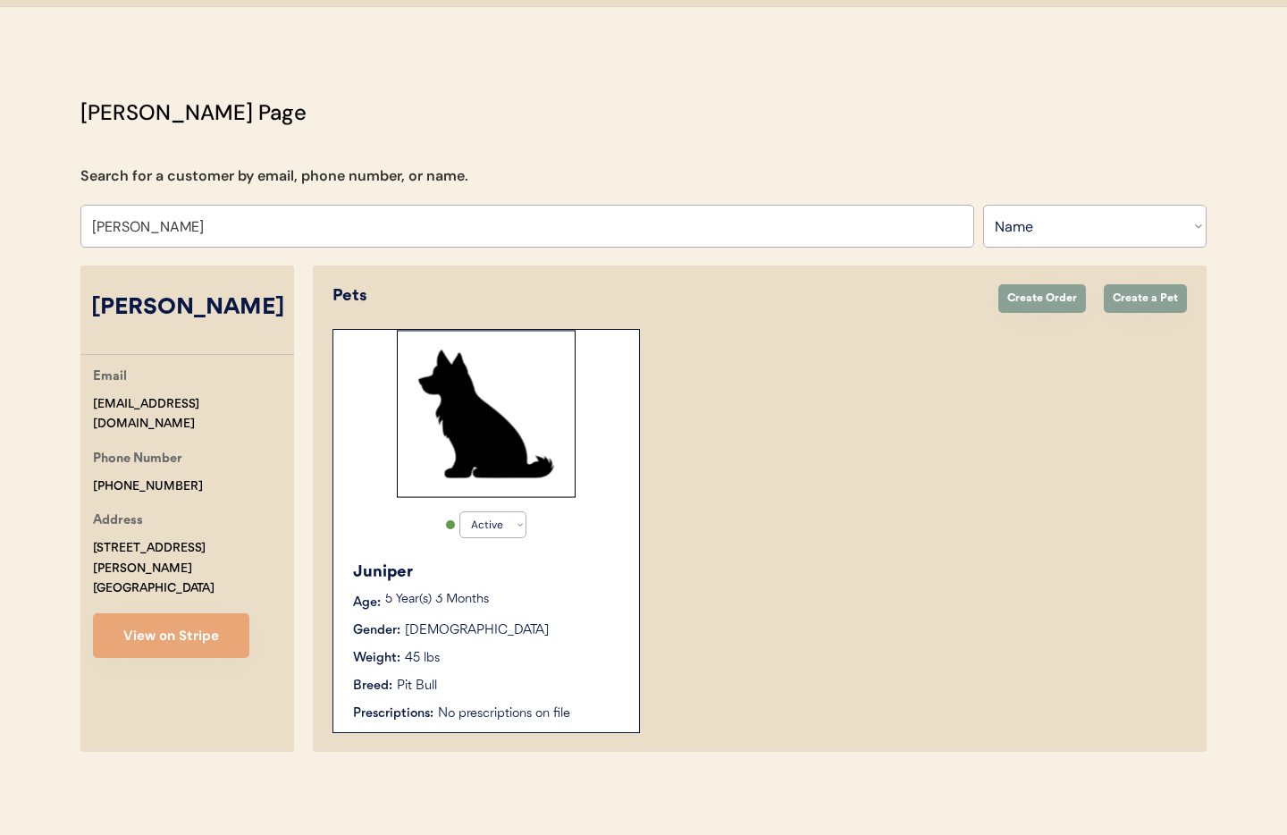
type input "[PERSON_NAME]"
click at [564, 552] on div "Juniper Age: 5 Year(s) 3 Months Gender: Female Weight: 45 lbs Breed: Pit Bull P…" at bounding box center [486, 641] width 288 height 181
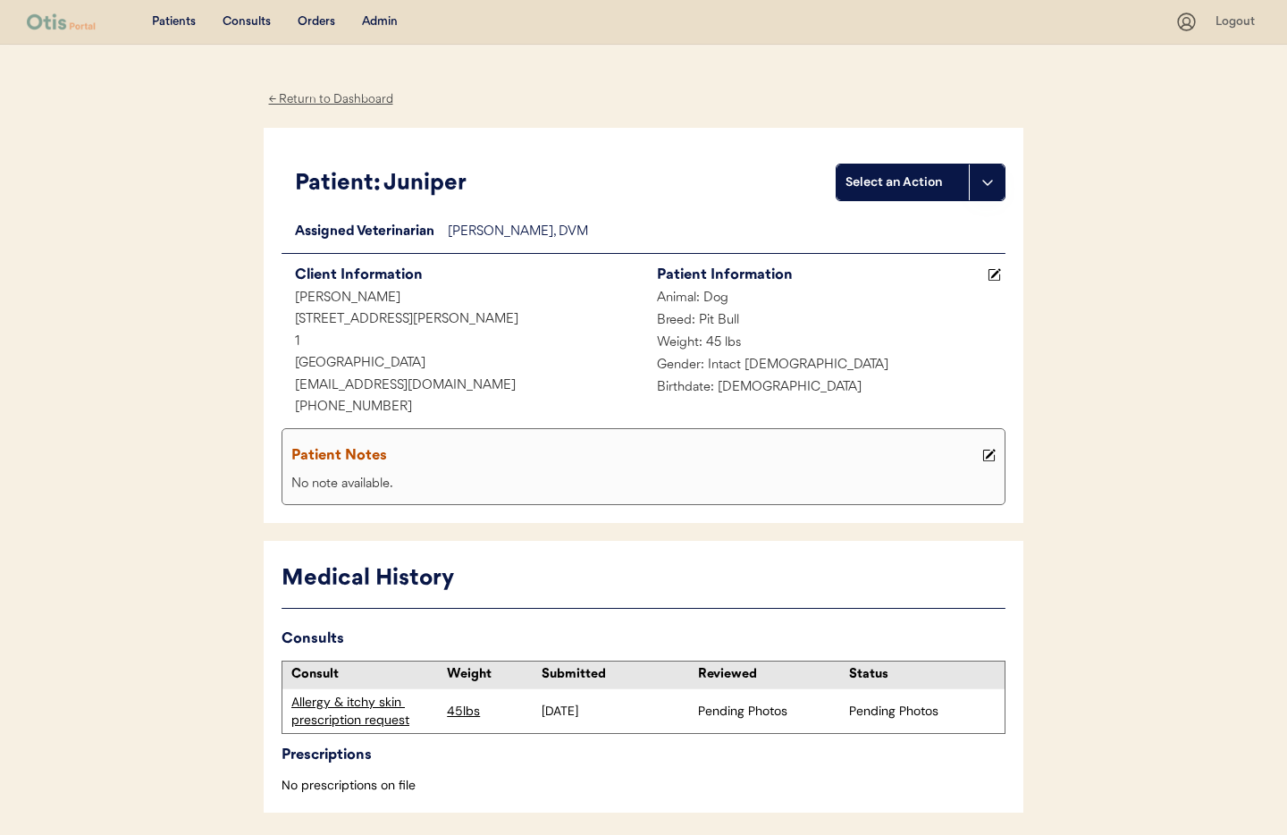
scroll to position [67, 0]
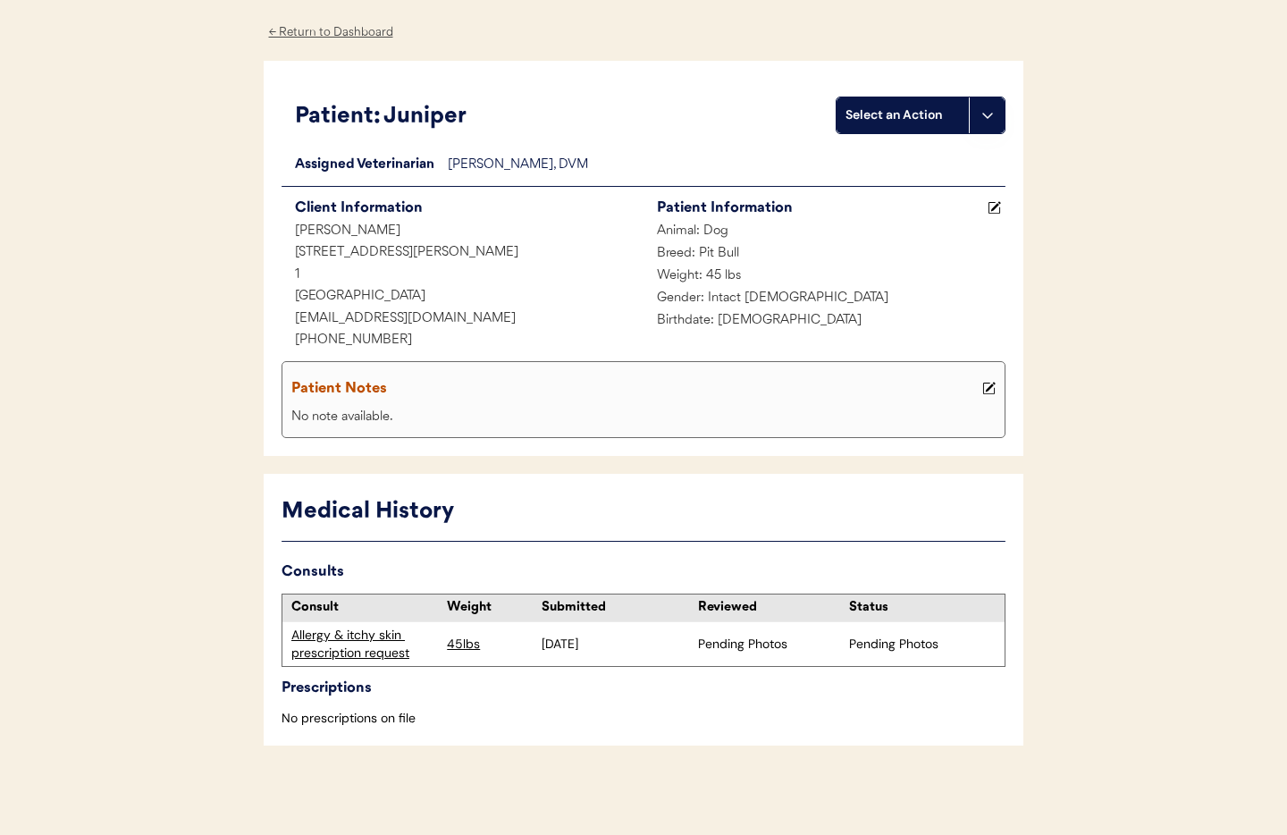
click at [365, 639] on div "Allergy & itchy skin prescription request" at bounding box center [364, 644] width 147 height 35
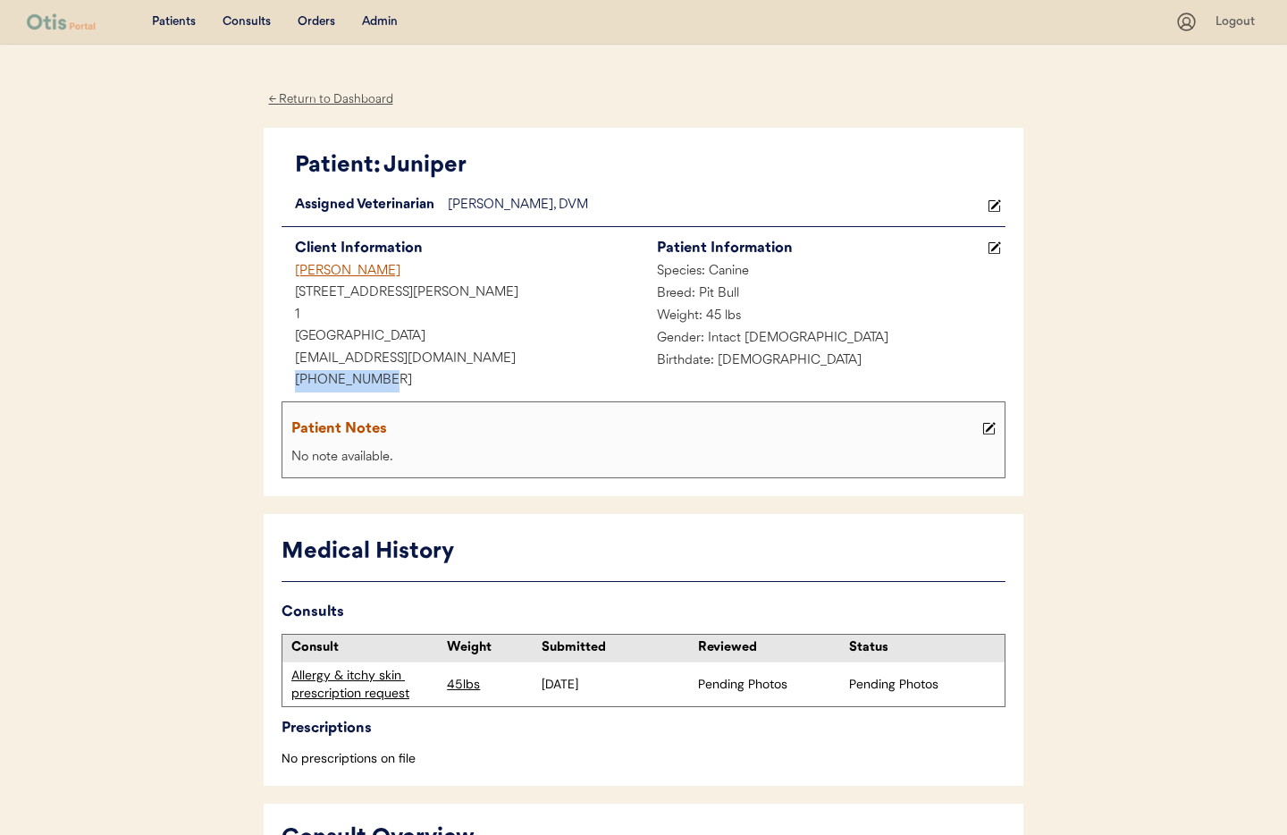
drag, startPoint x: 383, startPoint y: 379, endPoint x: 311, endPoint y: 376, distance: 72.4
click at [282, 375] on div "[PHONE_NUMBER]" at bounding box center [463, 381] width 362 height 22
copy div "[PHONE_NUMBER]"
click at [381, 21] on div "Admin" at bounding box center [380, 22] width 36 height 18
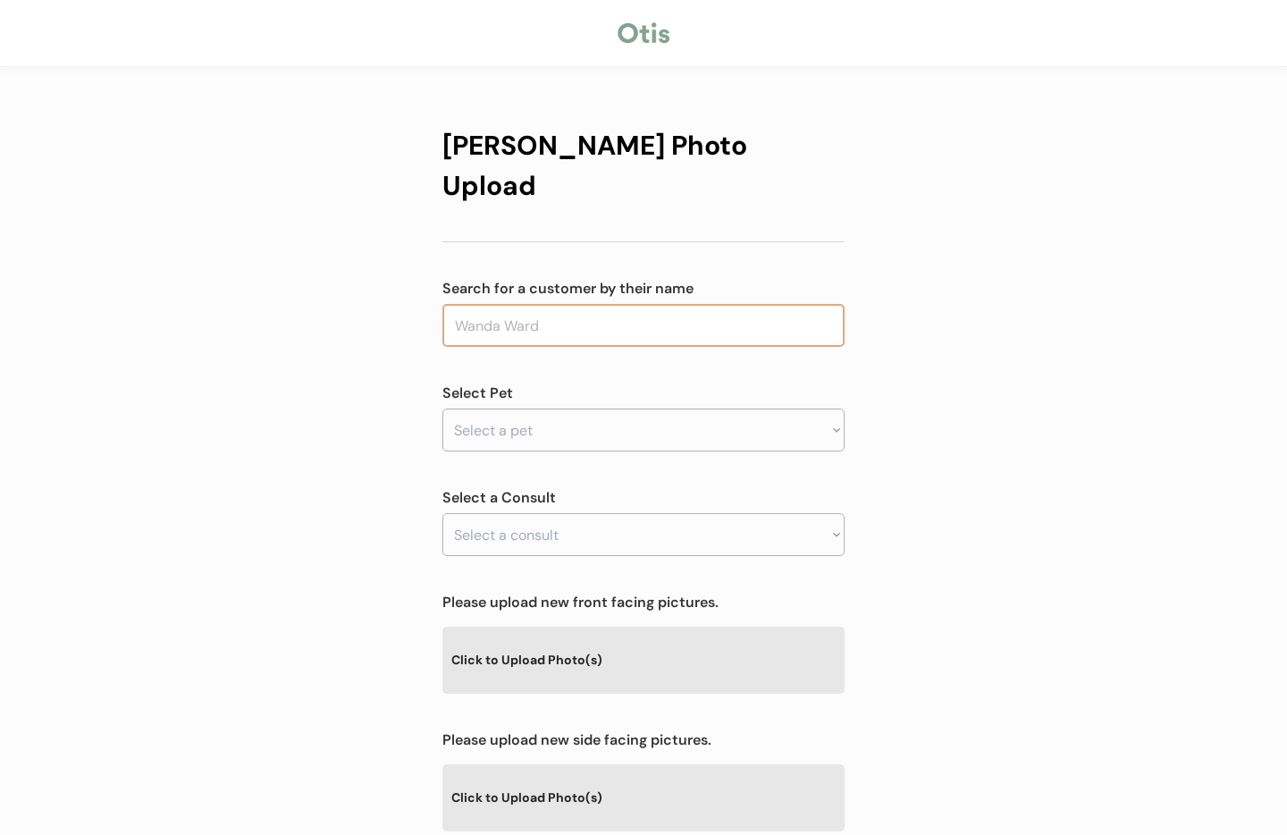
click at [547, 304] on input "text" at bounding box center [643, 325] width 402 height 43
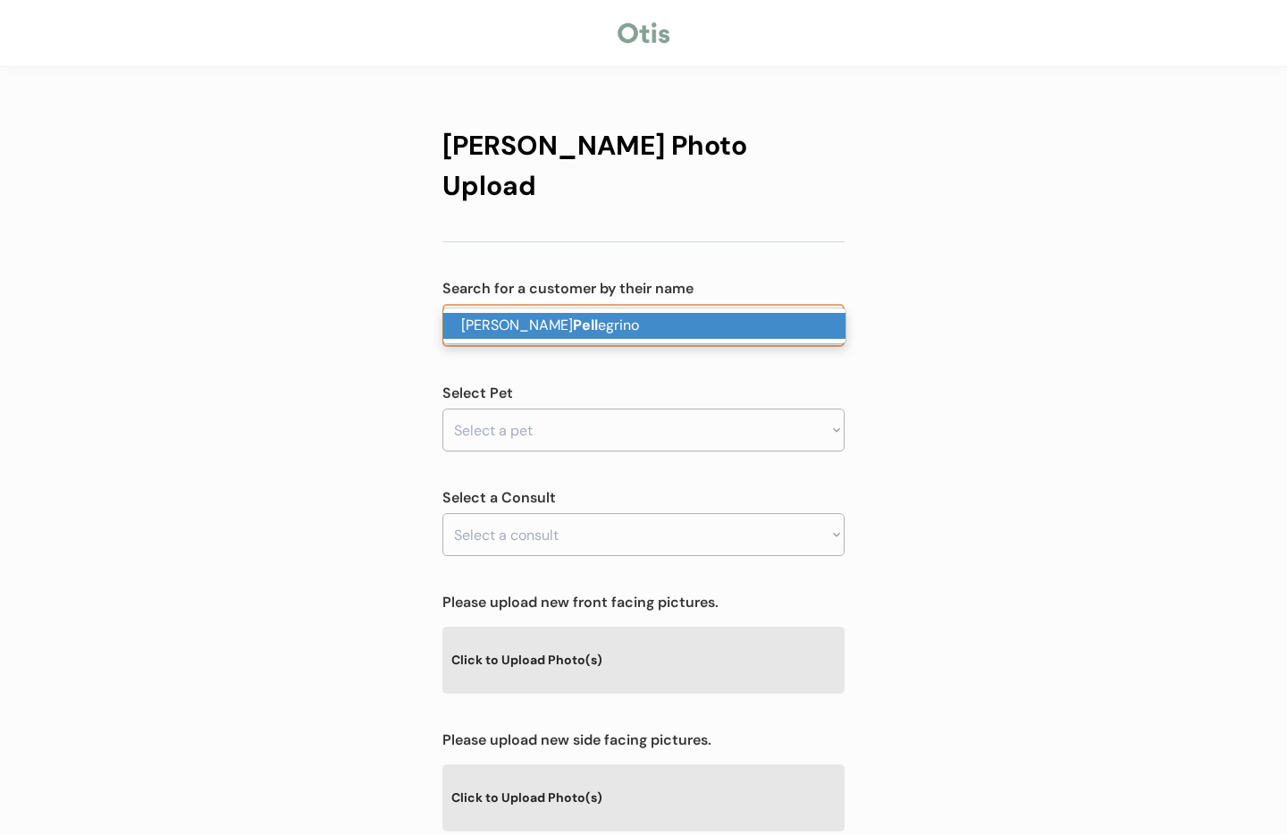
click at [552, 326] on p "[PERSON_NAME] egrino" at bounding box center [644, 326] width 402 height 26
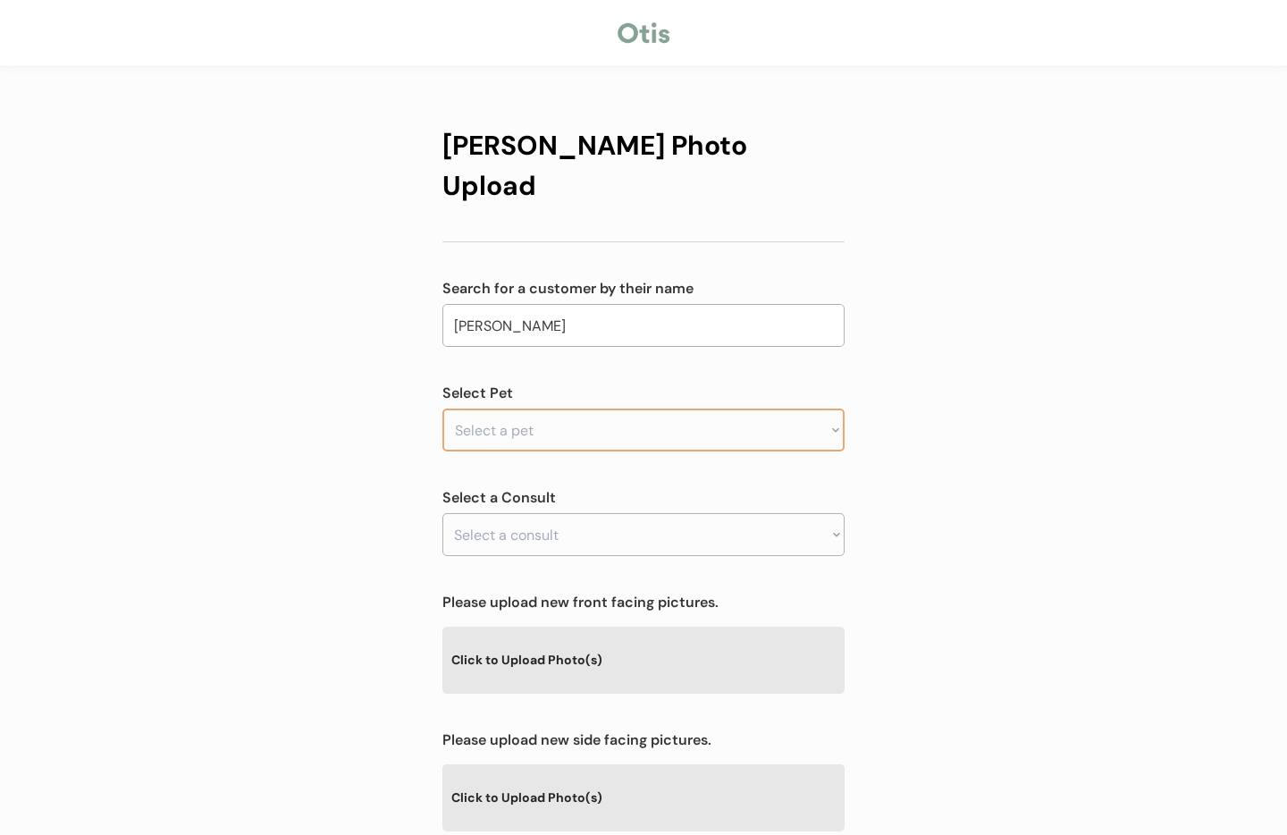
type input "[PERSON_NAME]"
click at [528, 408] on select "Select a pet Benji" at bounding box center [643, 429] width 402 height 43
select select ""1348695171700984260__LOOKUP__1755710435204x734427236065869800""
click at [442, 408] on select "Select a pet Benji" at bounding box center [643, 429] width 402 height 43
drag, startPoint x: 953, startPoint y: 442, endPoint x: 922, endPoint y: 459, distance: 34.8
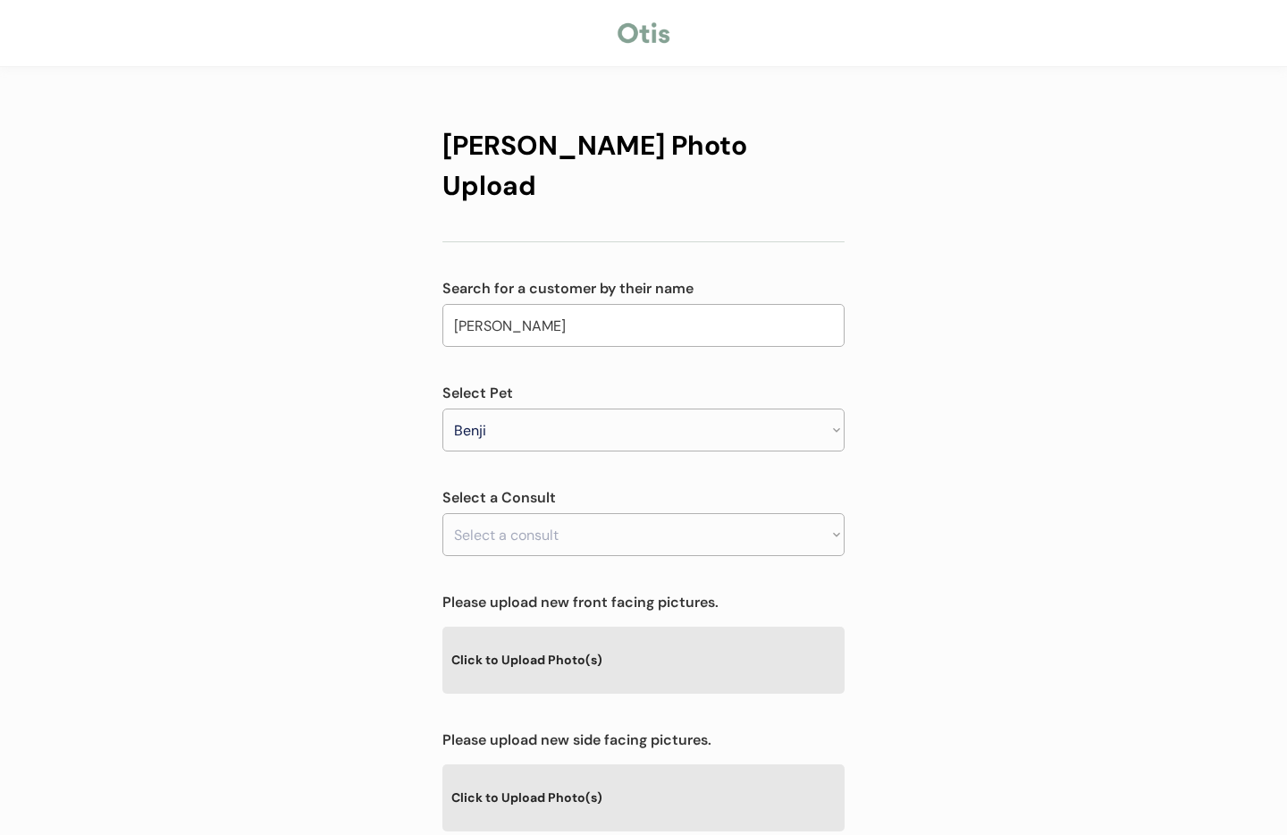
click at [952, 442] on div "[PERSON_NAME] Photo Upload Search for a customer by their name [PERSON_NAME] [P…" at bounding box center [643, 576] width 1287 height 1152
click at [785, 513] on select "Select a consult" at bounding box center [643, 534] width 402 height 43
drag, startPoint x: 846, startPoint y: 436, endPoint x: 807, endPoint y: 454, distance: 42.4
click at [846, 436] on div "[PERSON_NAME] Photo Upload Search for a customer by their name [PERSON_NAME] [P…" at bounding box center [644, 609] width 456 height 1085
click at [725, 513] on select "Select a consult Allergy & itchy skin prescription request" at bounding box center [643, 534] width 402 height 43
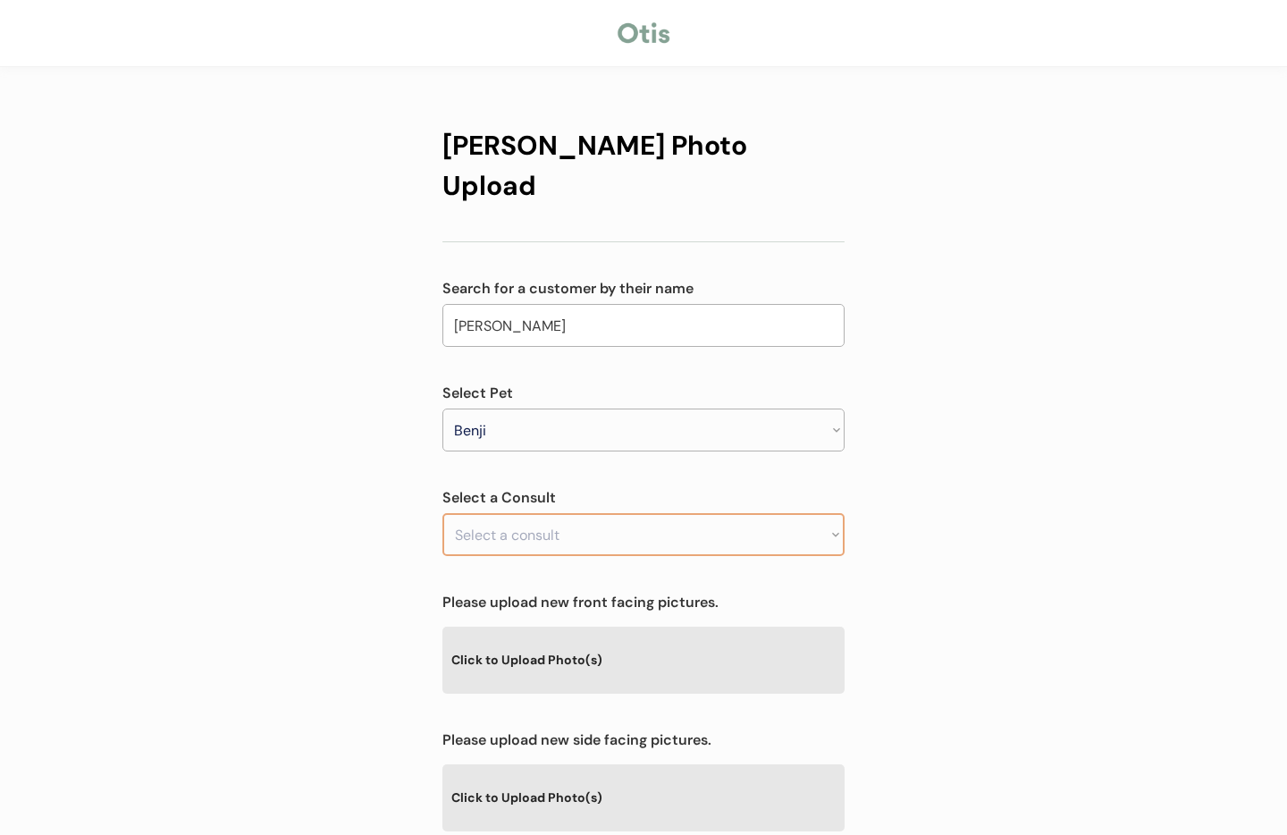
select select ""1348695171700984260__LOOKUP__1755710451453x327435747670360060""
click at [442, 513] on select "Select a consult Allergy & itchy skin prescription request" at bounding box center [643, 534] width 402 height 43
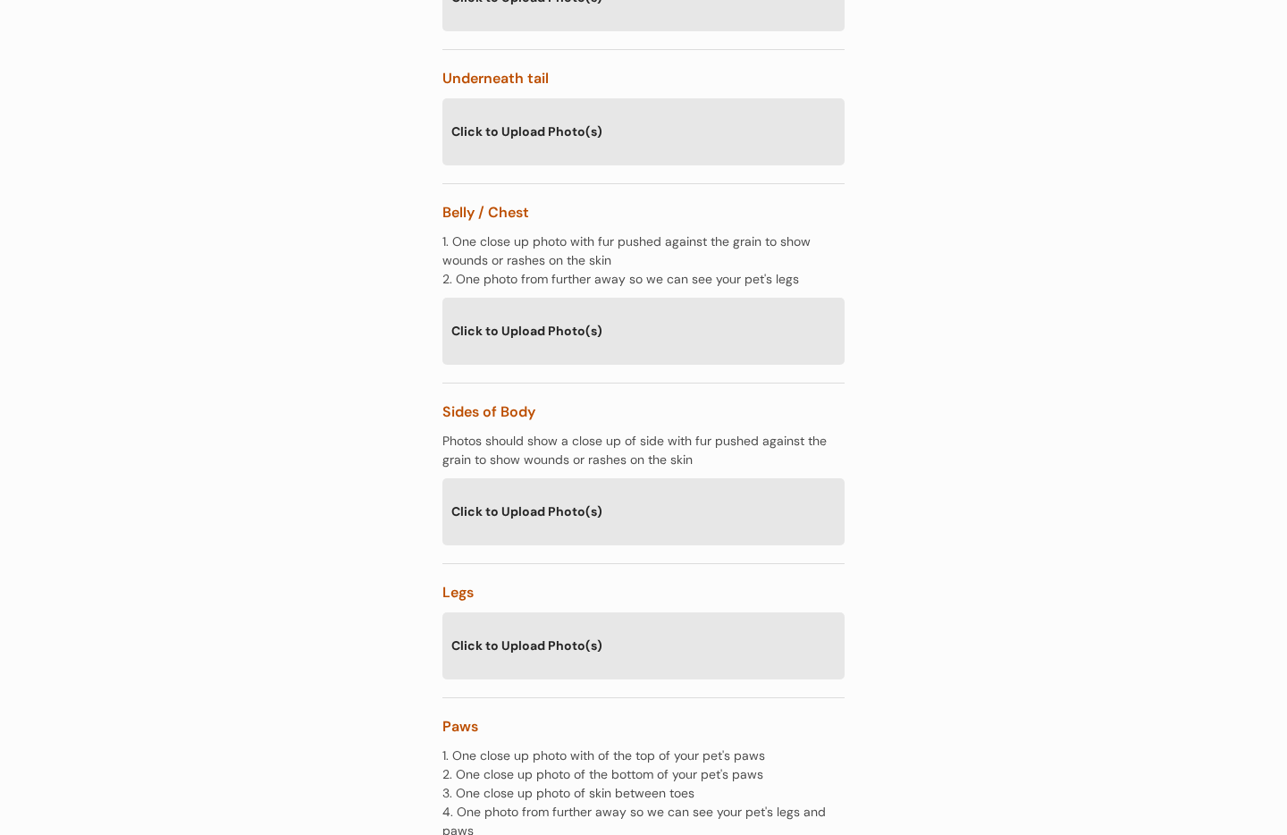
scroll to position [2064, 0]
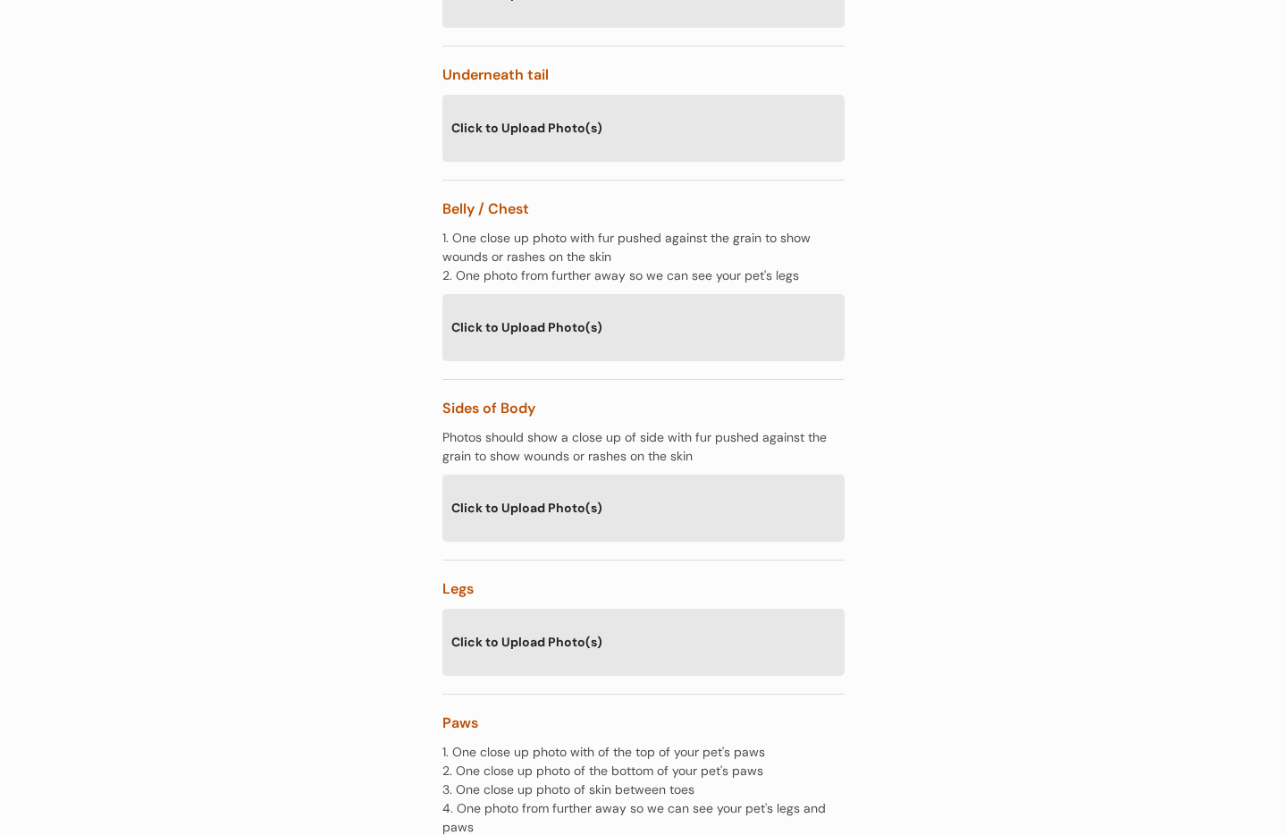
click at [546, 294] on div "Click to Upload Photo(s)" at bounding box center [643, 326] width 402 height 65
click at [606, 475] on div "Click to Upload Photo(s)" at bounding box center [643, 507] width 402 height 65
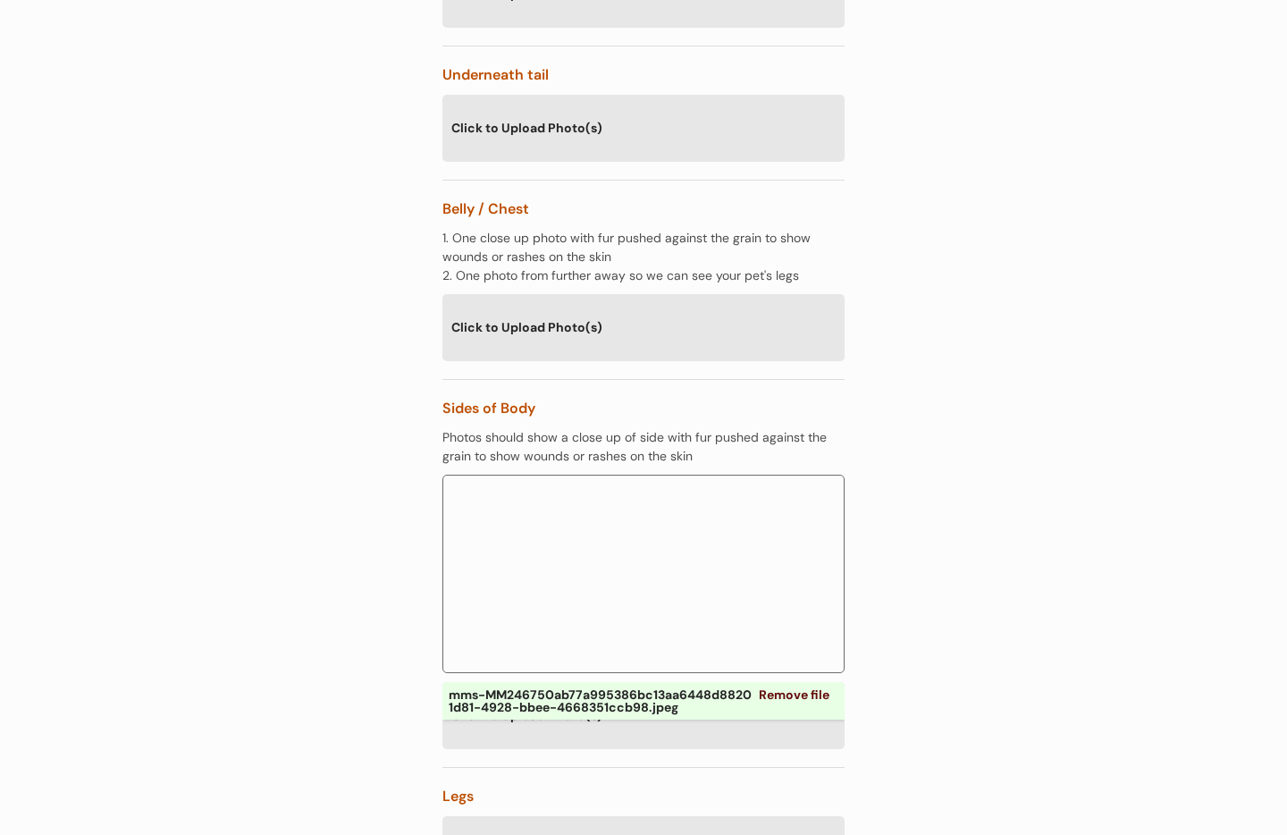
click at [635, 294] on div "Click to Upload Photo(s)" at bounding box center [643, 326] width 402 height 65
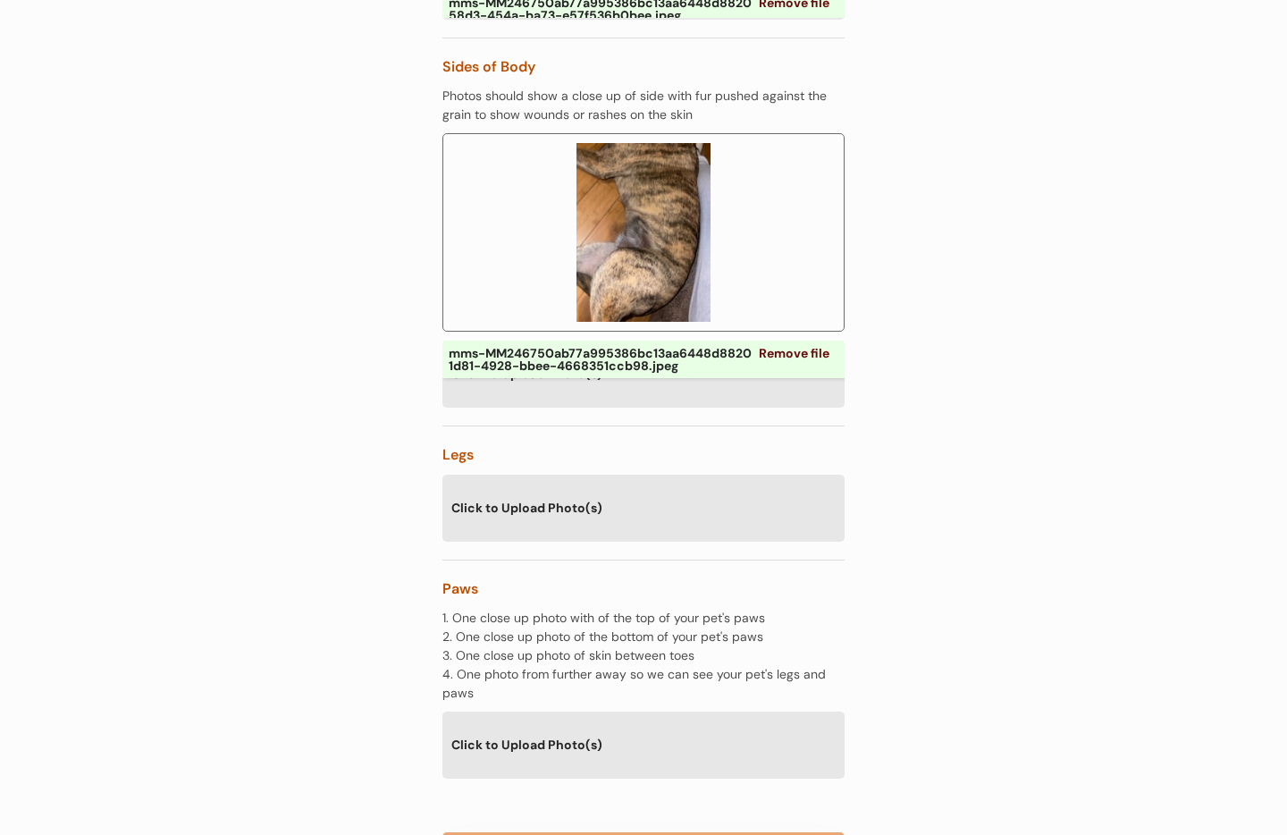
scroll to position [2888, 0]
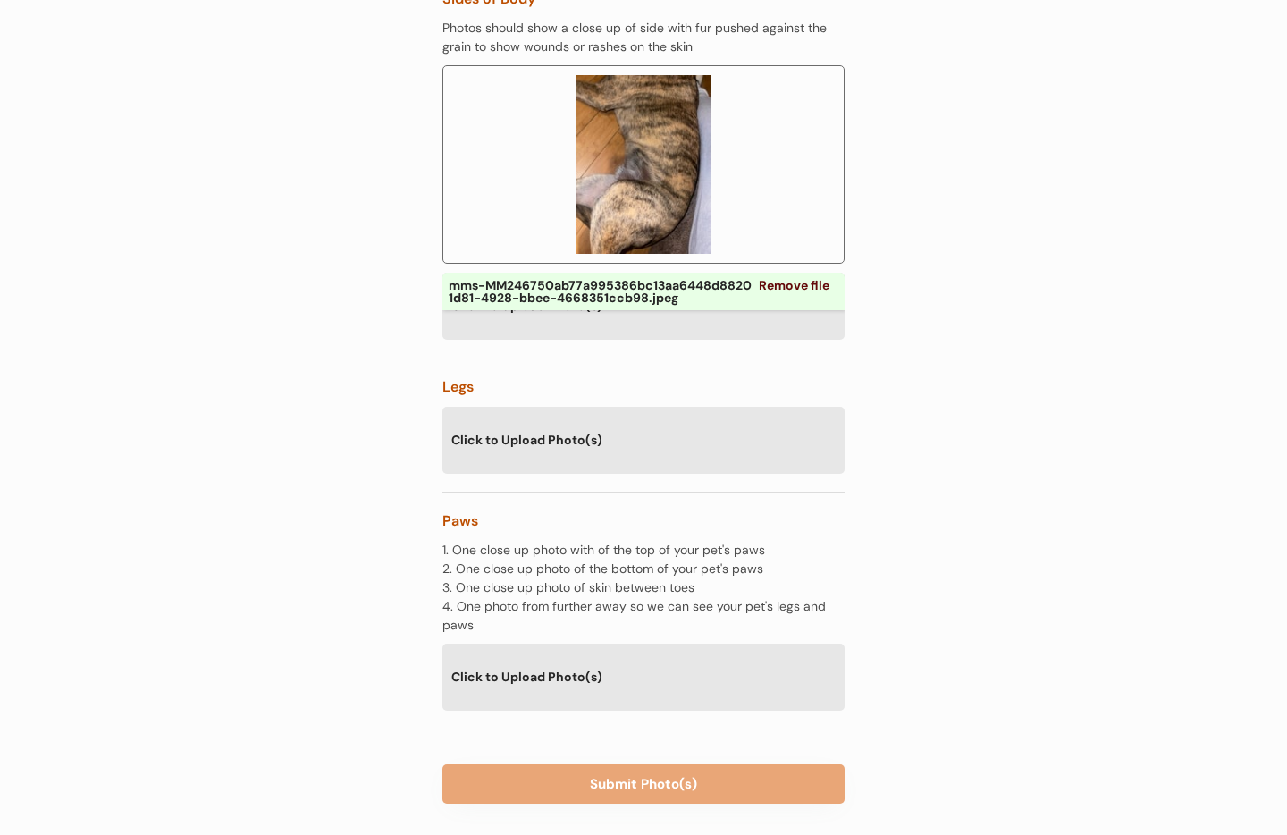
click at [688, 407] on div "Click to Upload Photo(s)" at bounding box center [643, 439] width 402 height 65
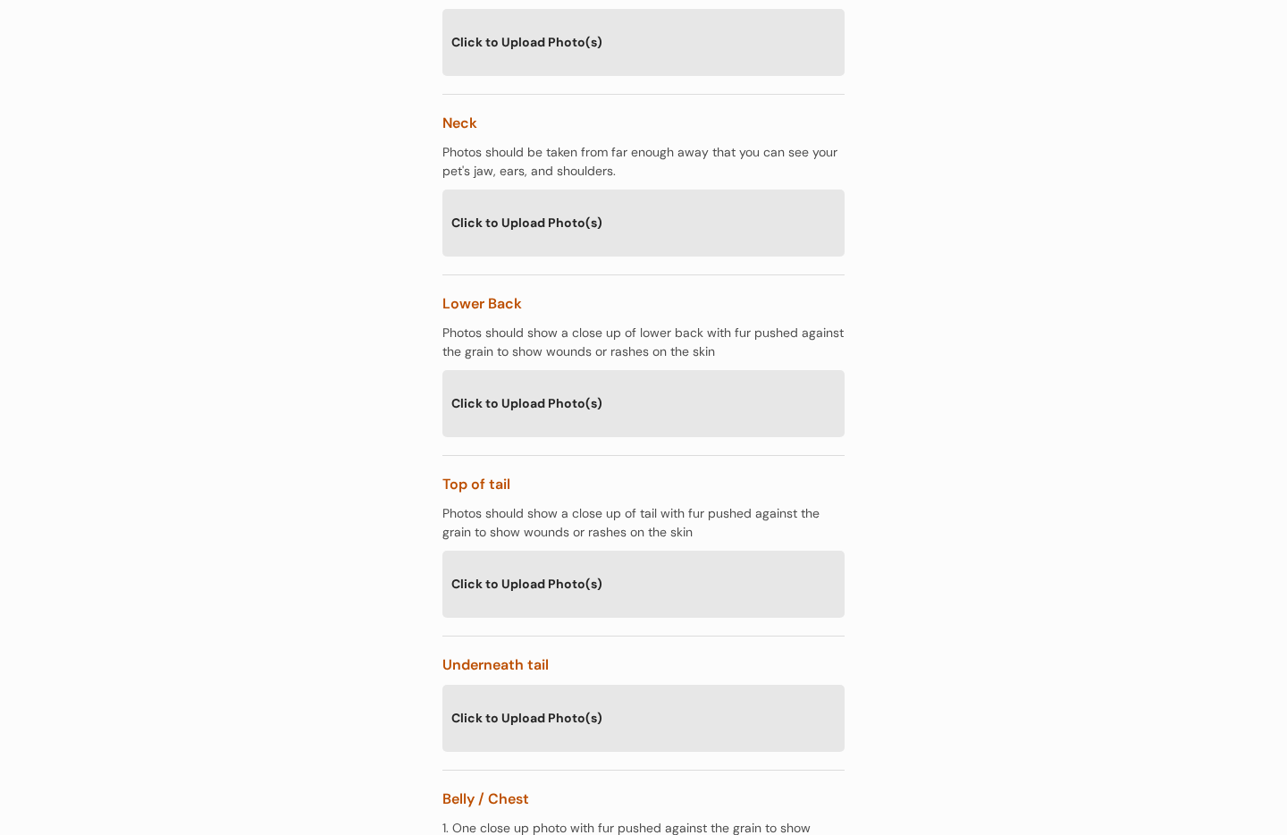
scroll to position [1443, 0]
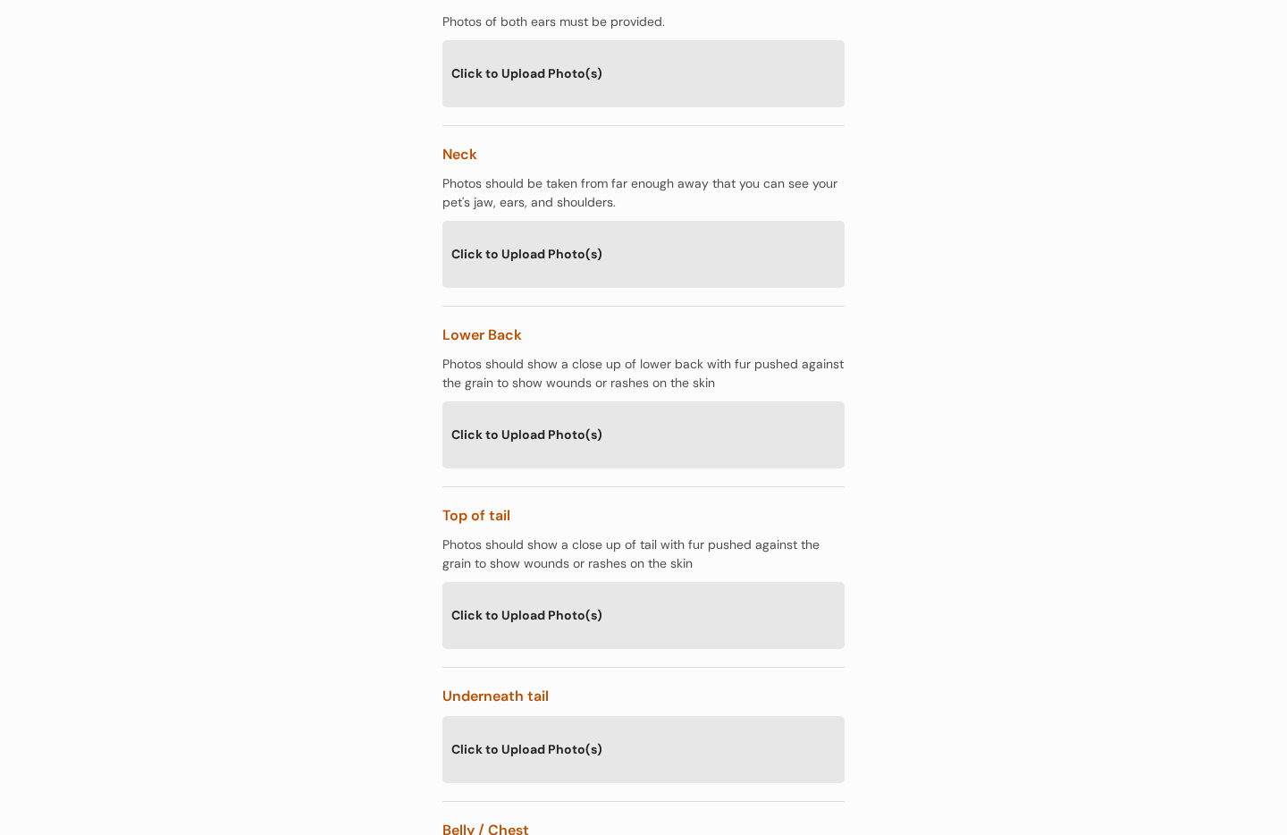
click at [636, 223] on div "Click to Upload Photo(s)" at bounding box center [643, 253] width 402 height 65
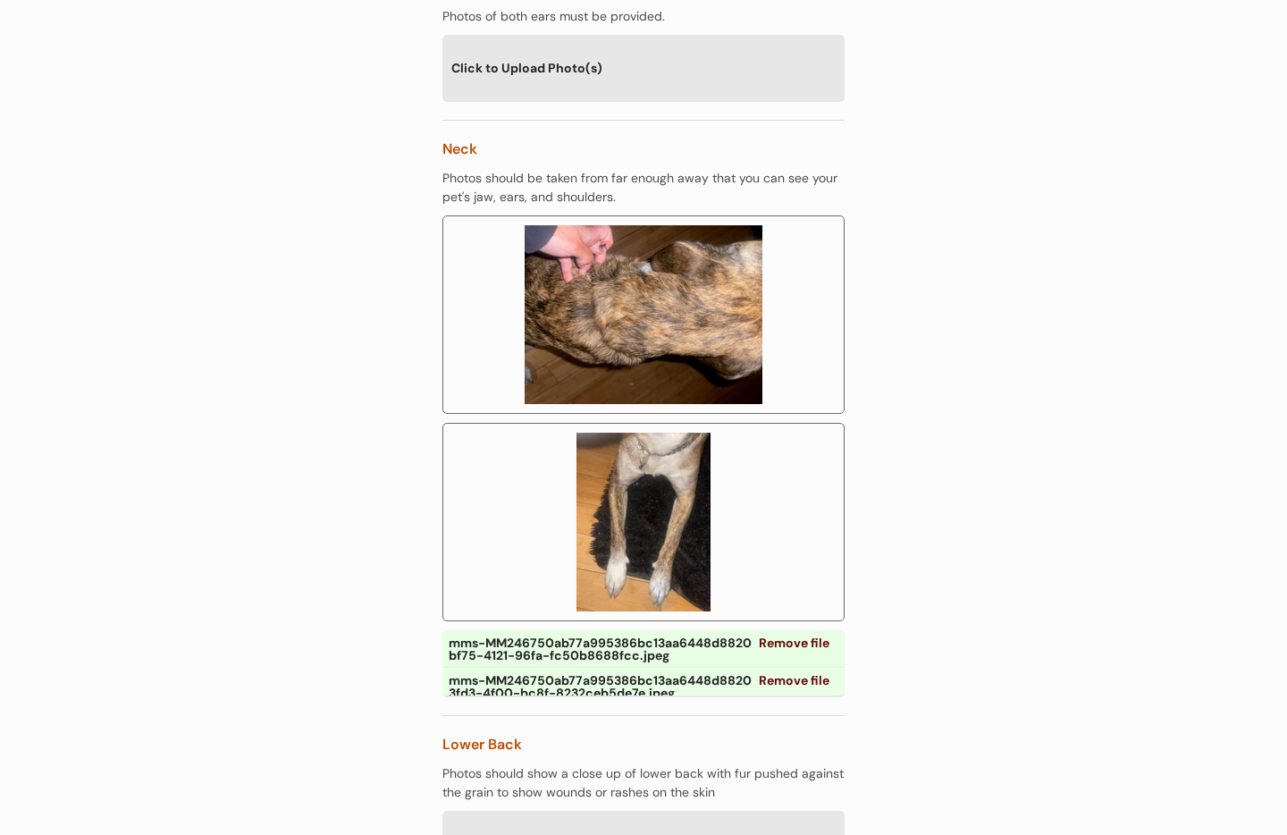
scroll to position [1451, 0]
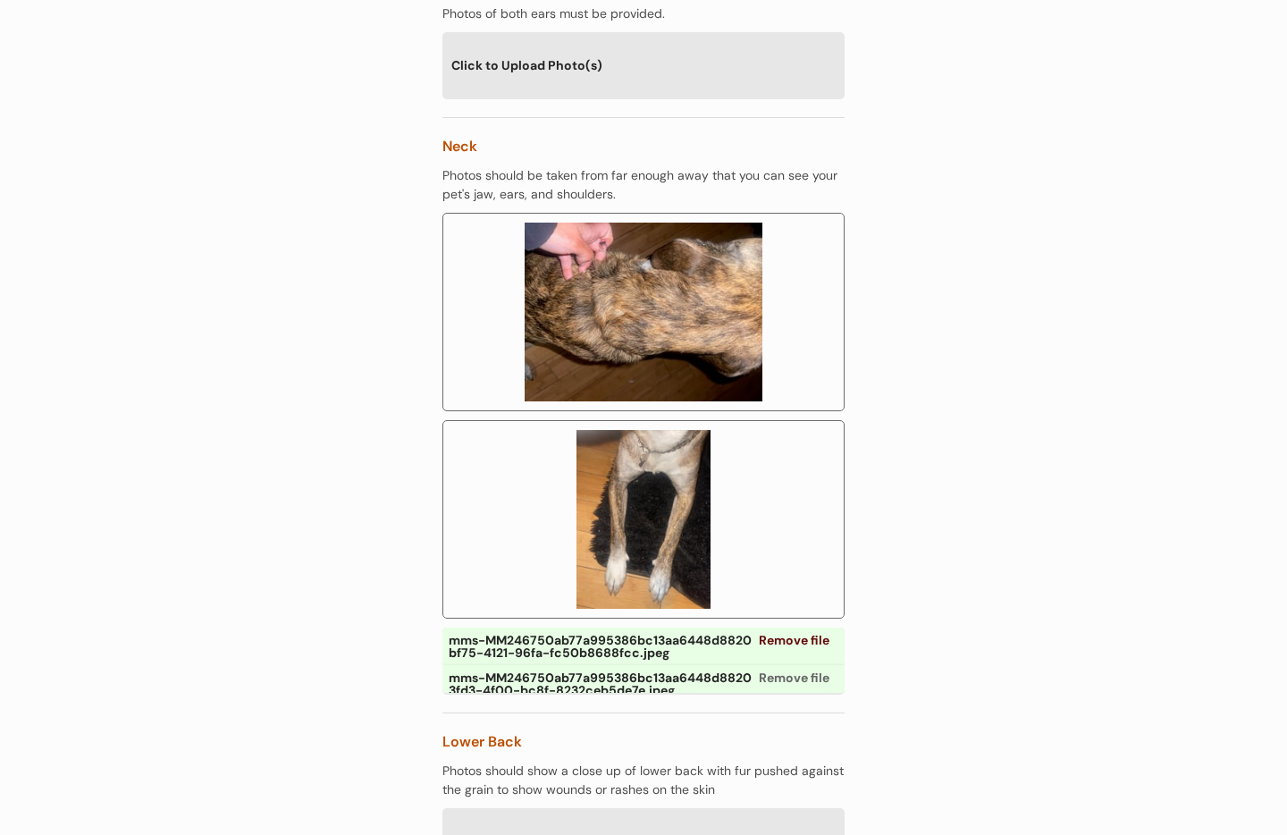
click at [783, 665] on link "Remove file" at bounding box center [794, 677] width 83 height 25
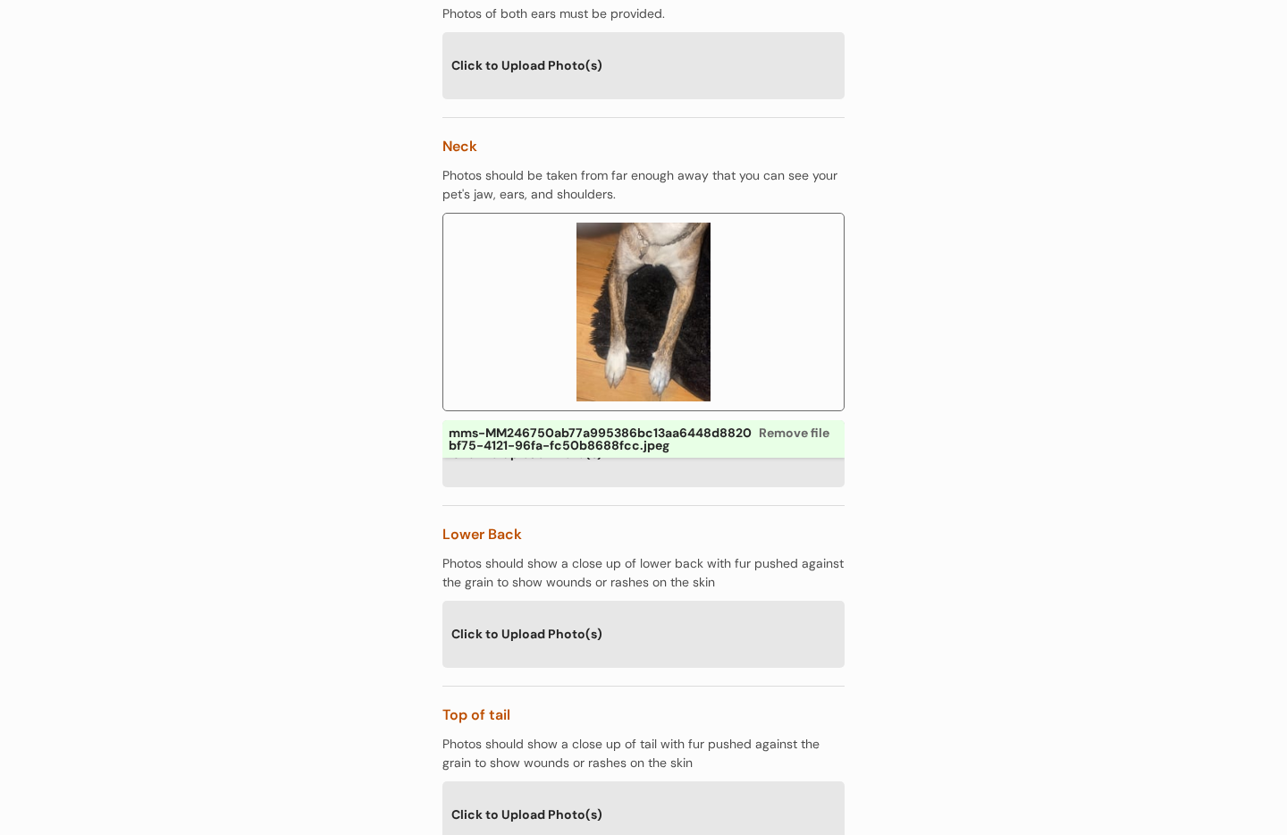
click at [795, 420] on link "Remove file" at bounding box center [794, 432] width 83 height 25
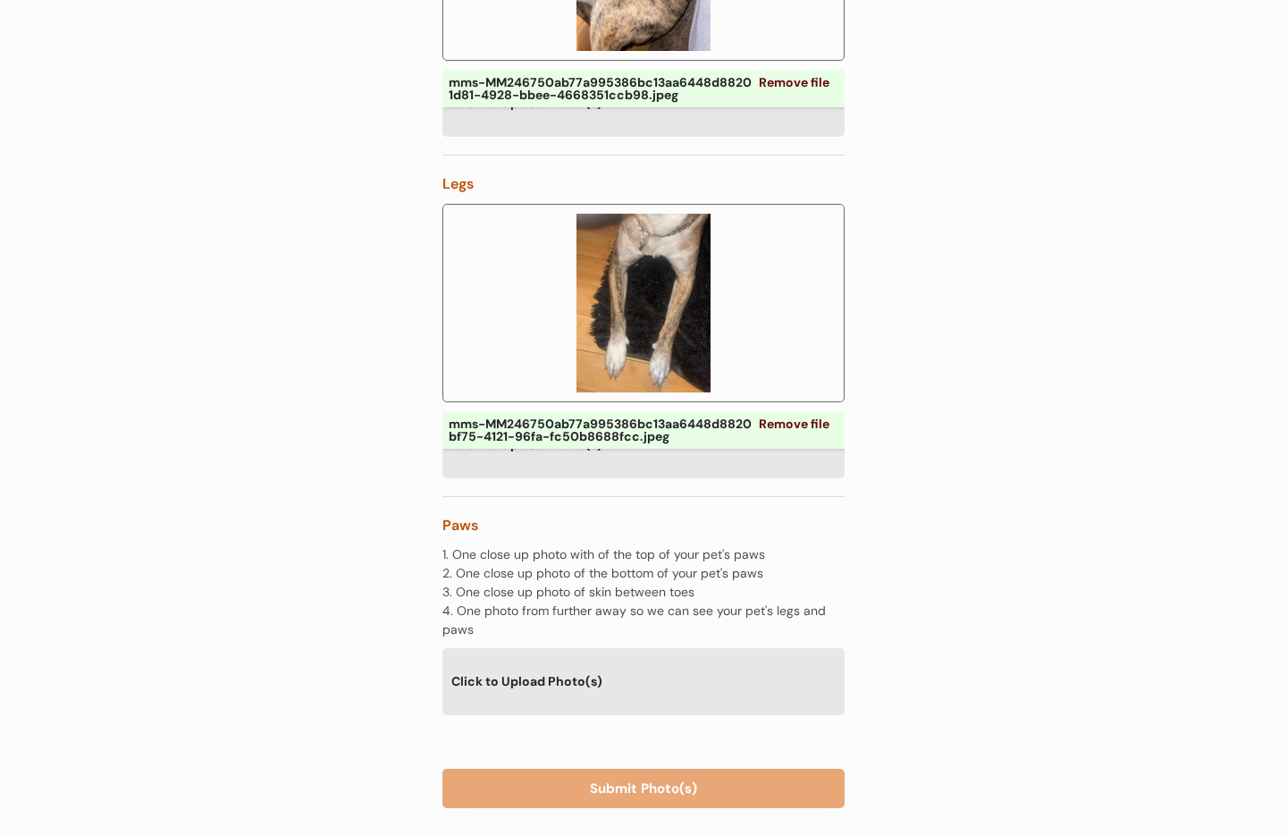
scroll to position [3095, 0]
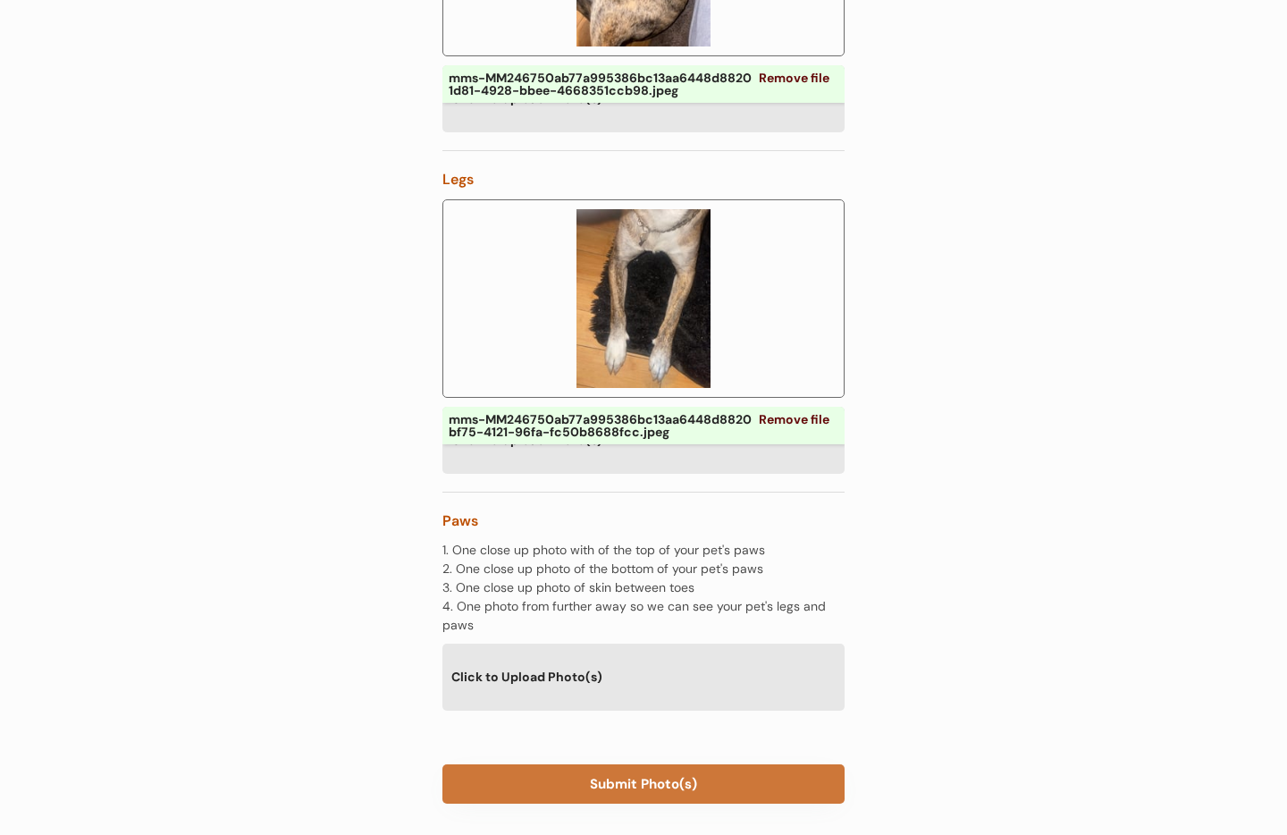
click at [619, 764] on button "Submit Photo(s)" at bounding box center [643, 783] width 402 height 39
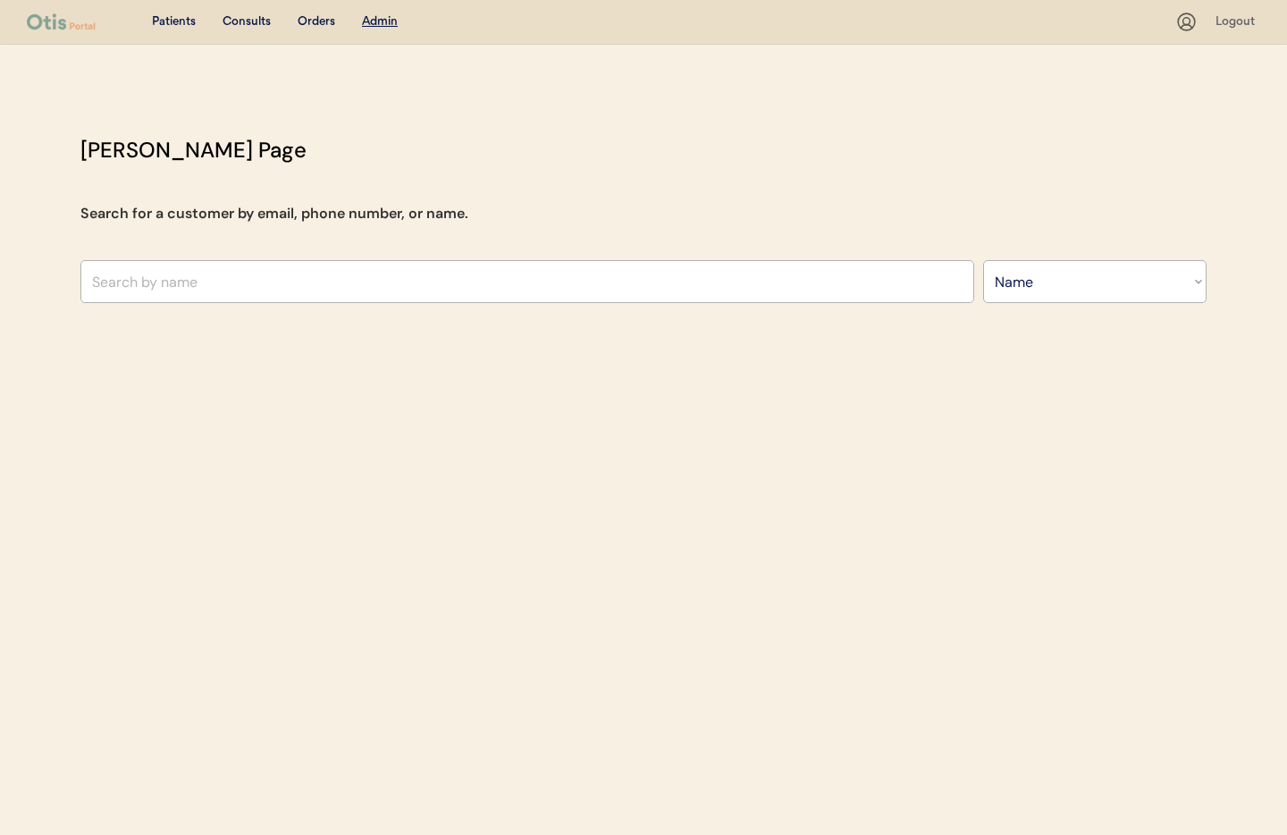
select select ""Name""
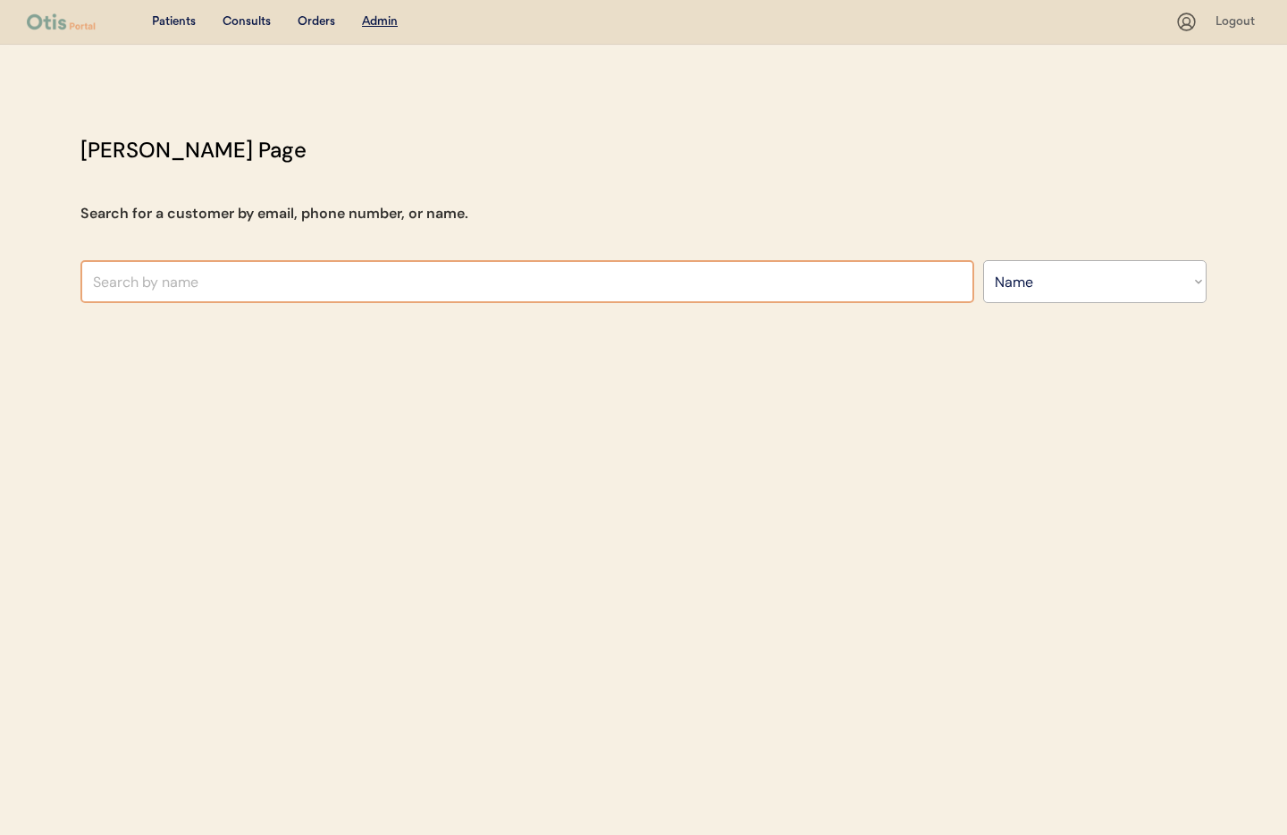
click at [310, 288] on input "text" at bounding box center [527, 281] width 894 height 43
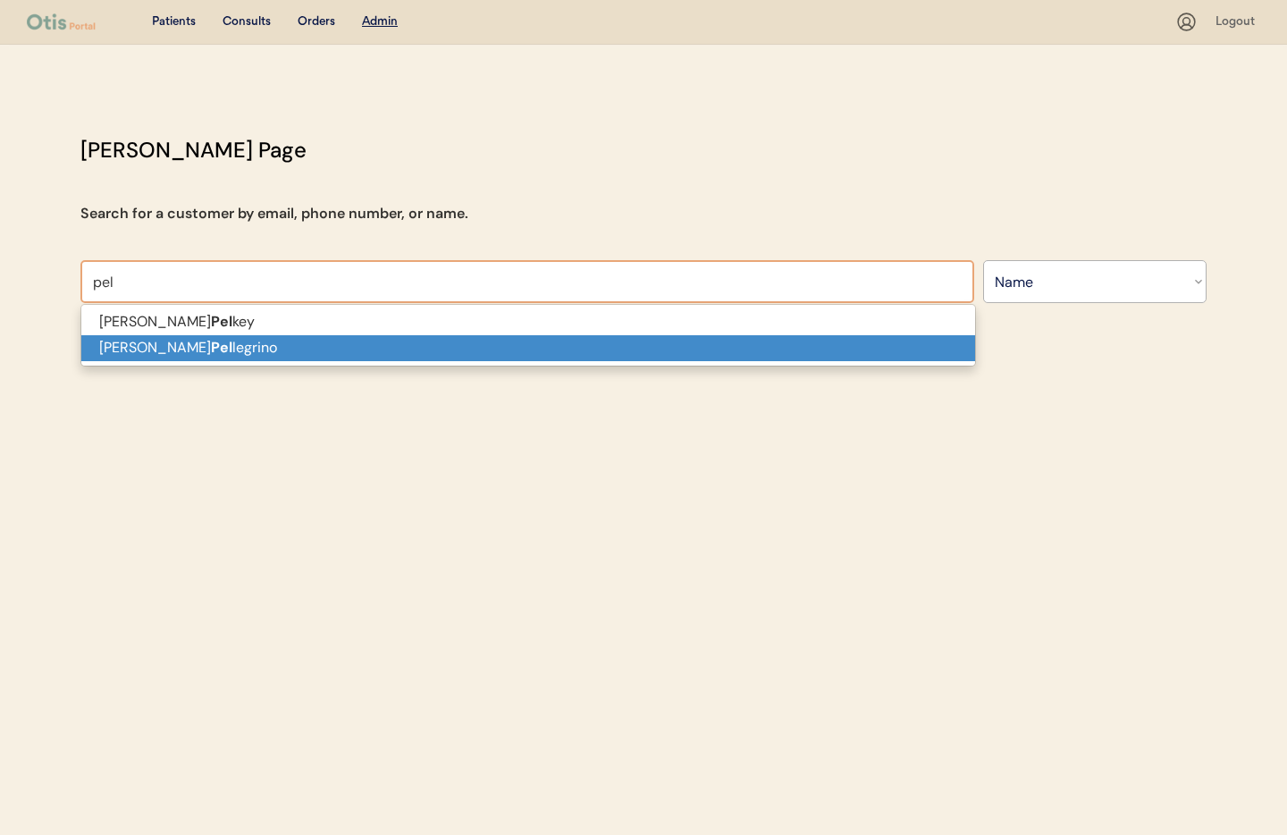
click at [269, 350] on p "[PERSON_NAME] legrino" at bounding box center [528, 348] width 894 height 26
type input "[PERSON_NAME]"
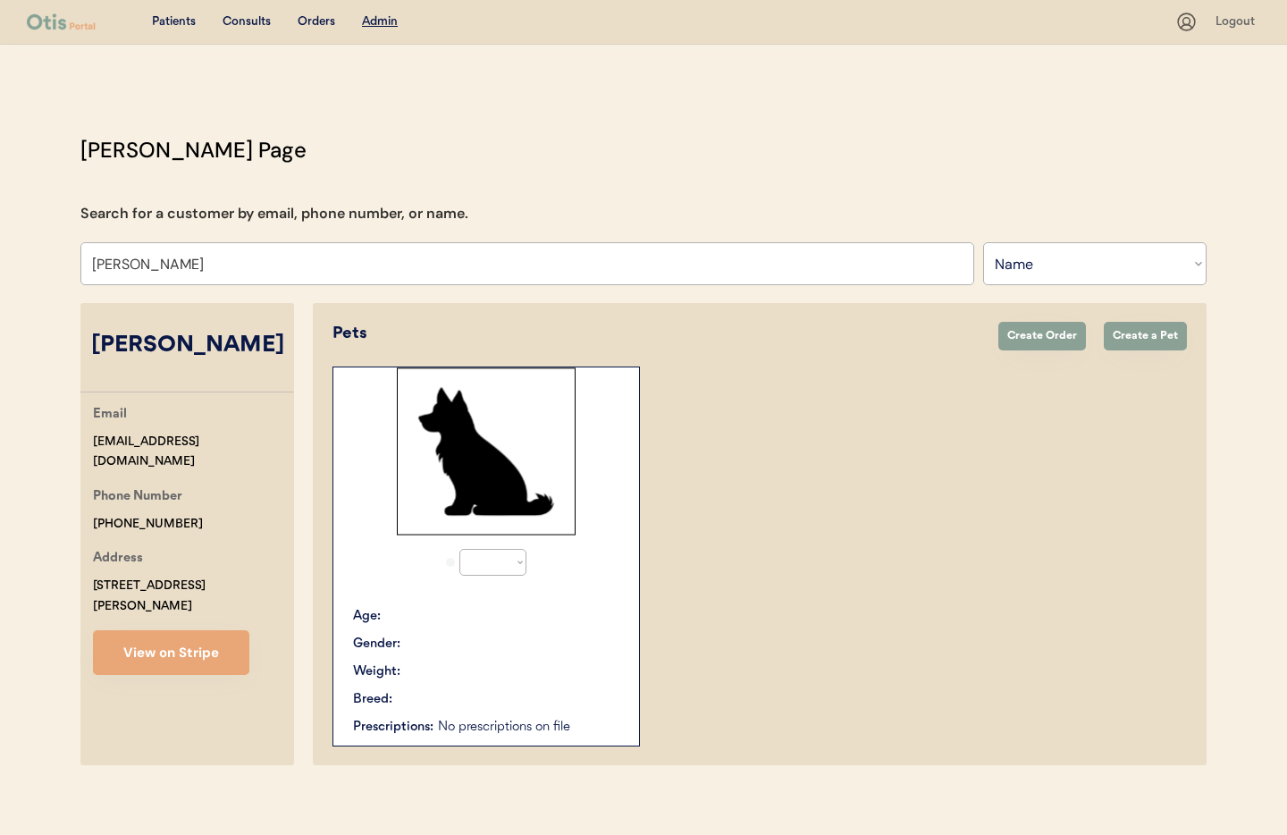
select select "true"
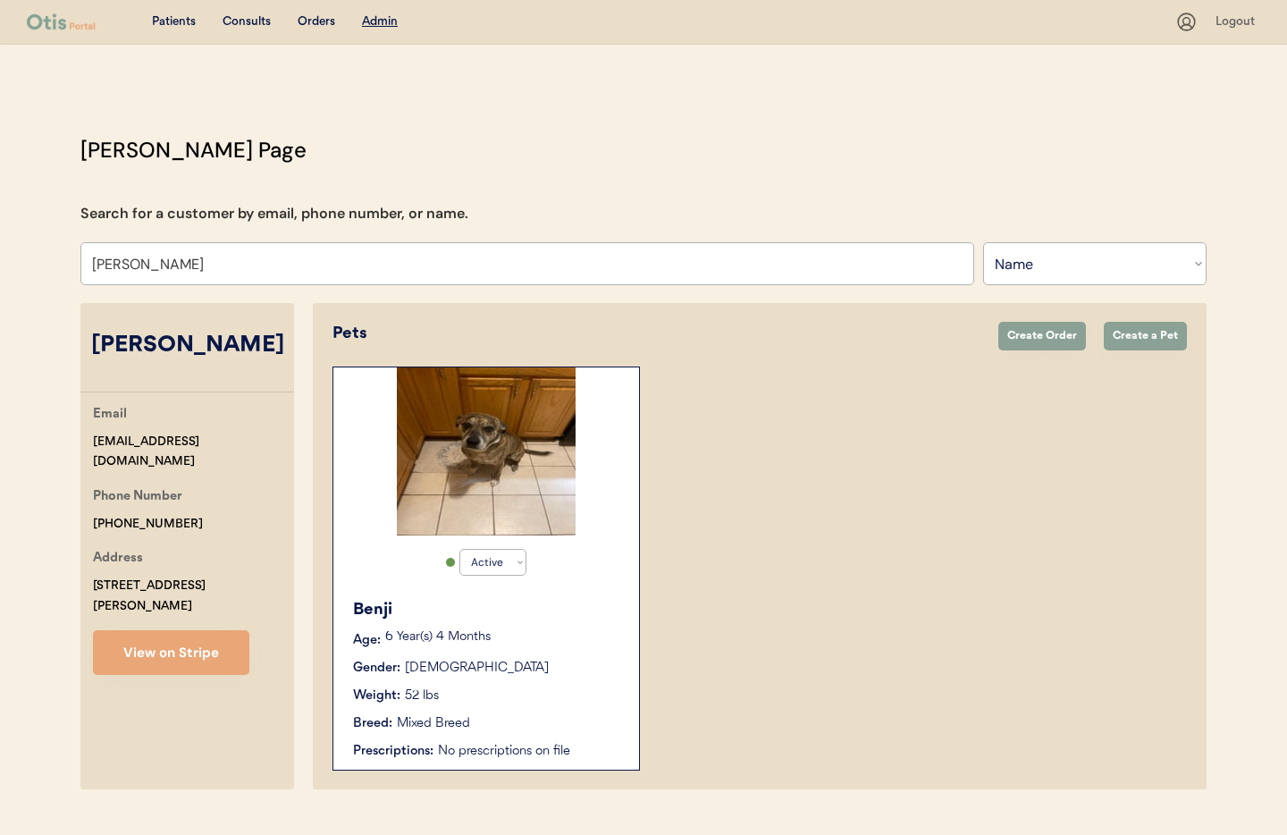
type input "[PERSON_NAME]"
click at [513, 600] on div "Benji" at bounding box center [487, 610] width 268 height 24
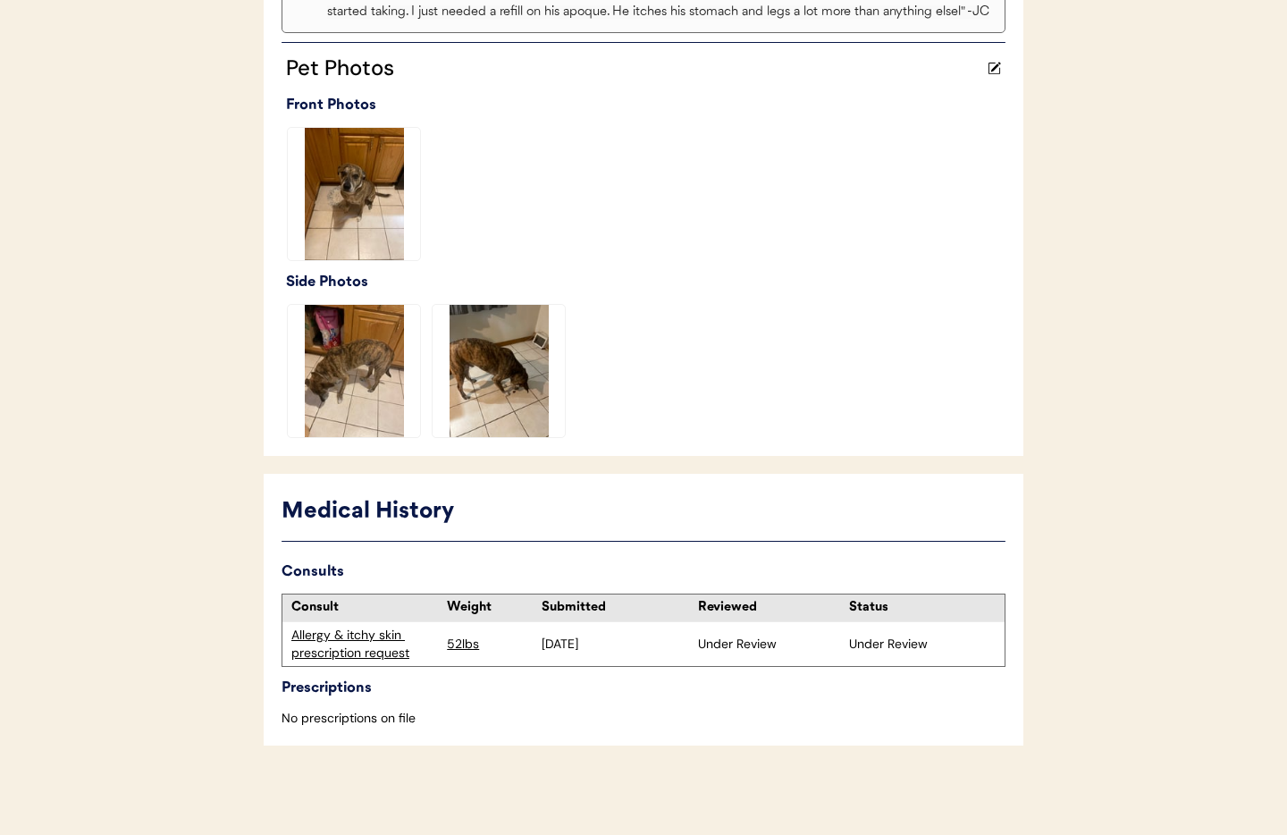
click at [346, 647] on div "Allergy & itchy skin prescription request" at bounding box center [364, 644] width 147 height 35
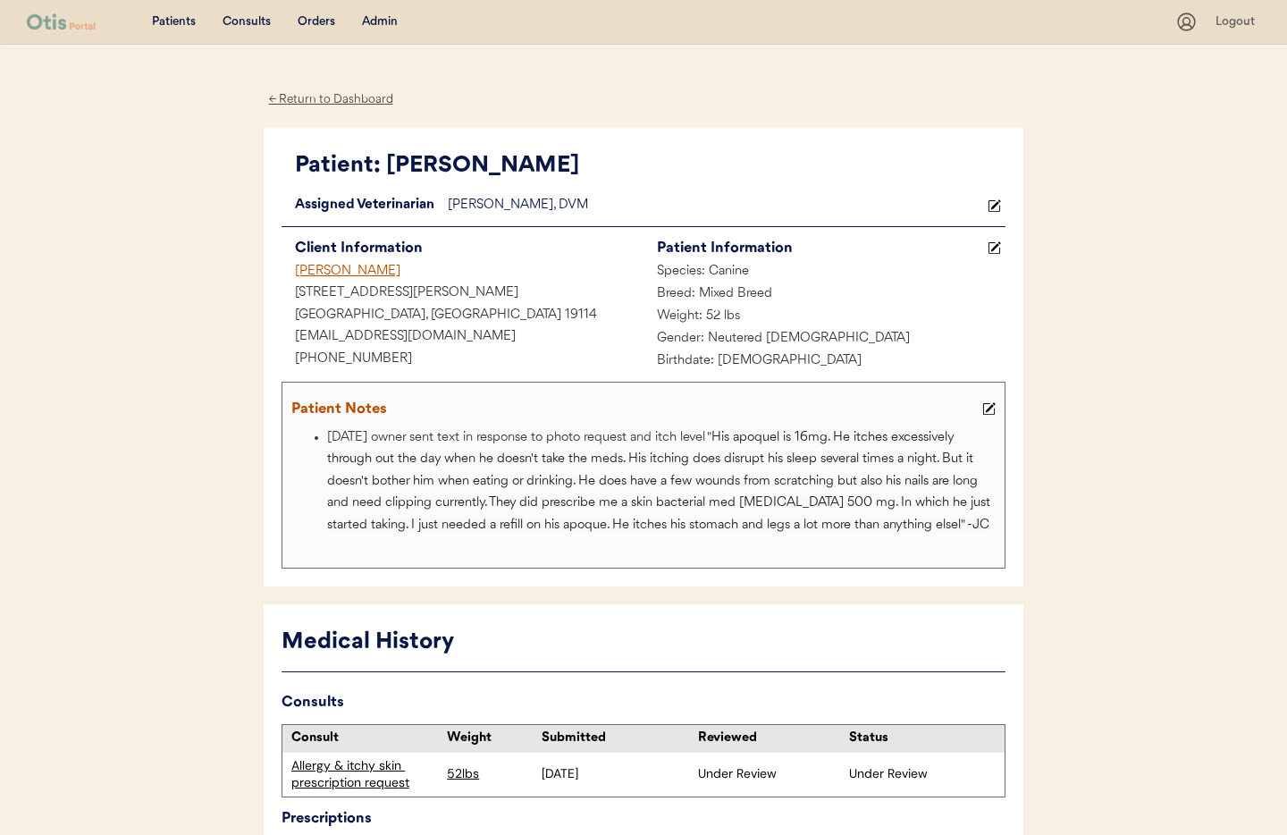
click at [376, 14] on div "Admin" at bounding box center [380, 22] width 36 height 18
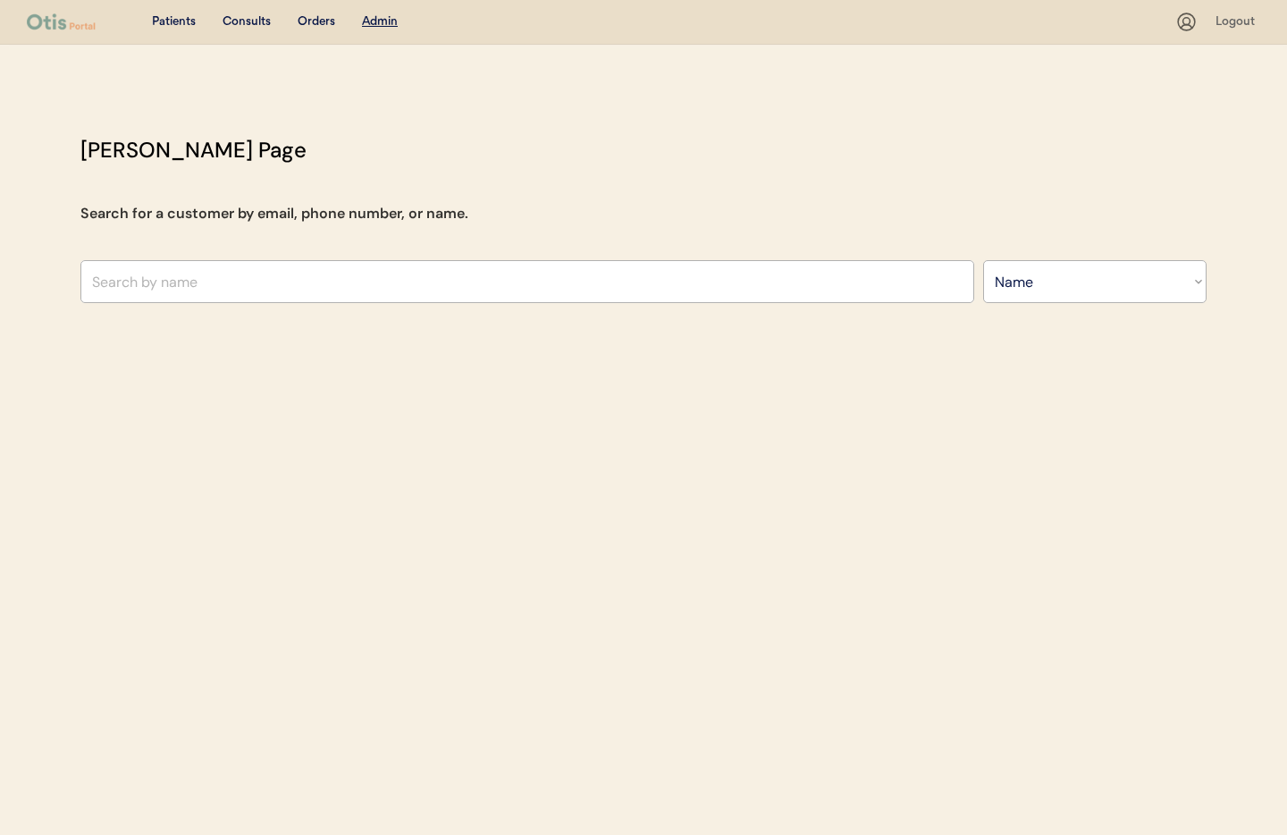
select select ""Name""
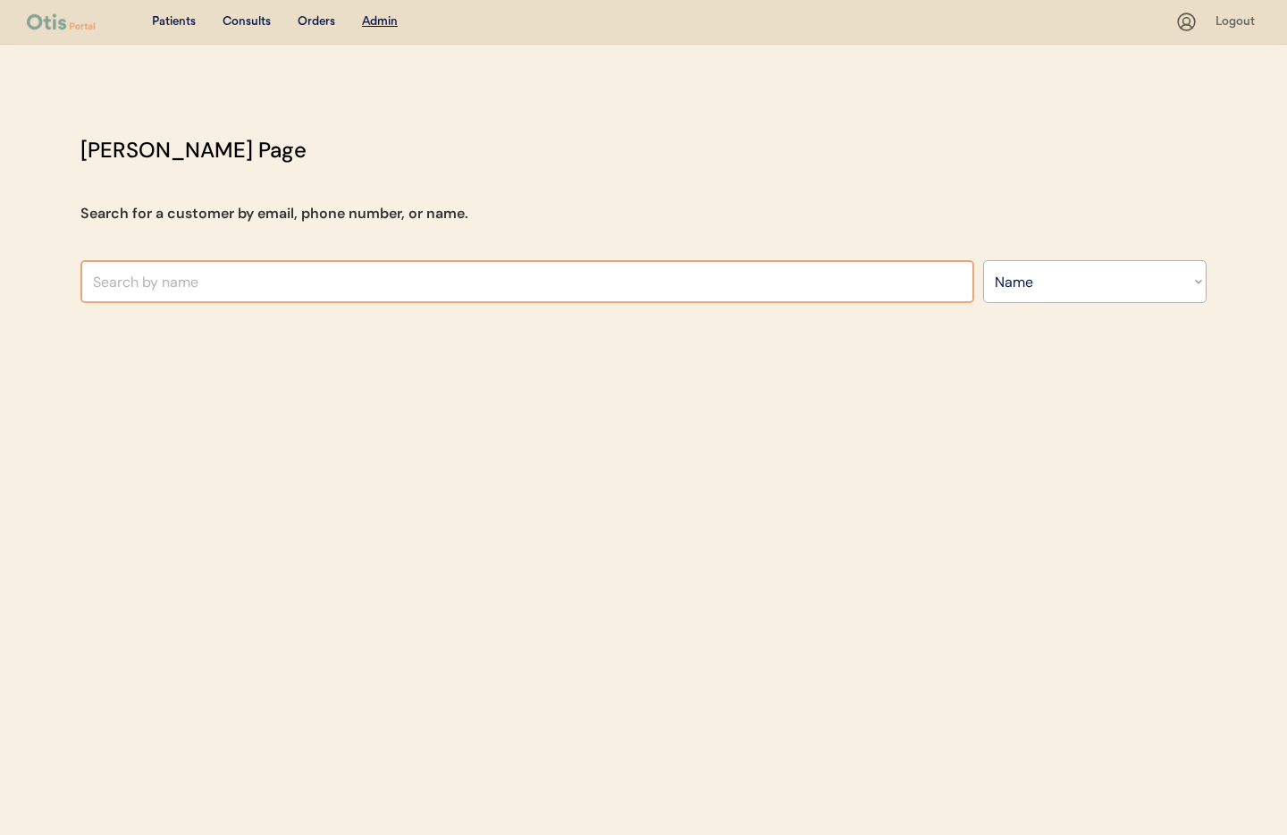
click at [334, 283] on input "text" at bounding box center [527, 281] width 894 height 43
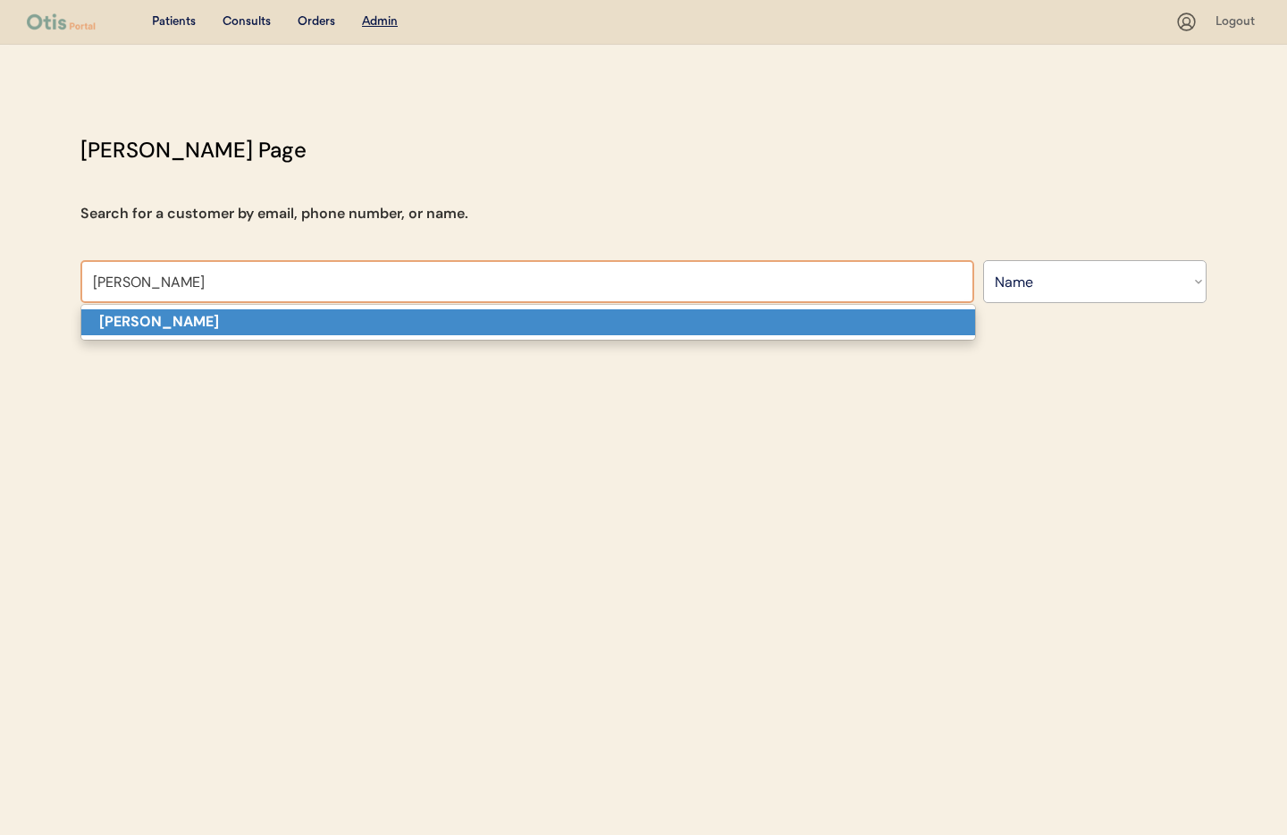
click at [289, 316] on p "Rob Rollins" at bounding box center [528, 322] width 894 height 26
type input "Rob Rollins"
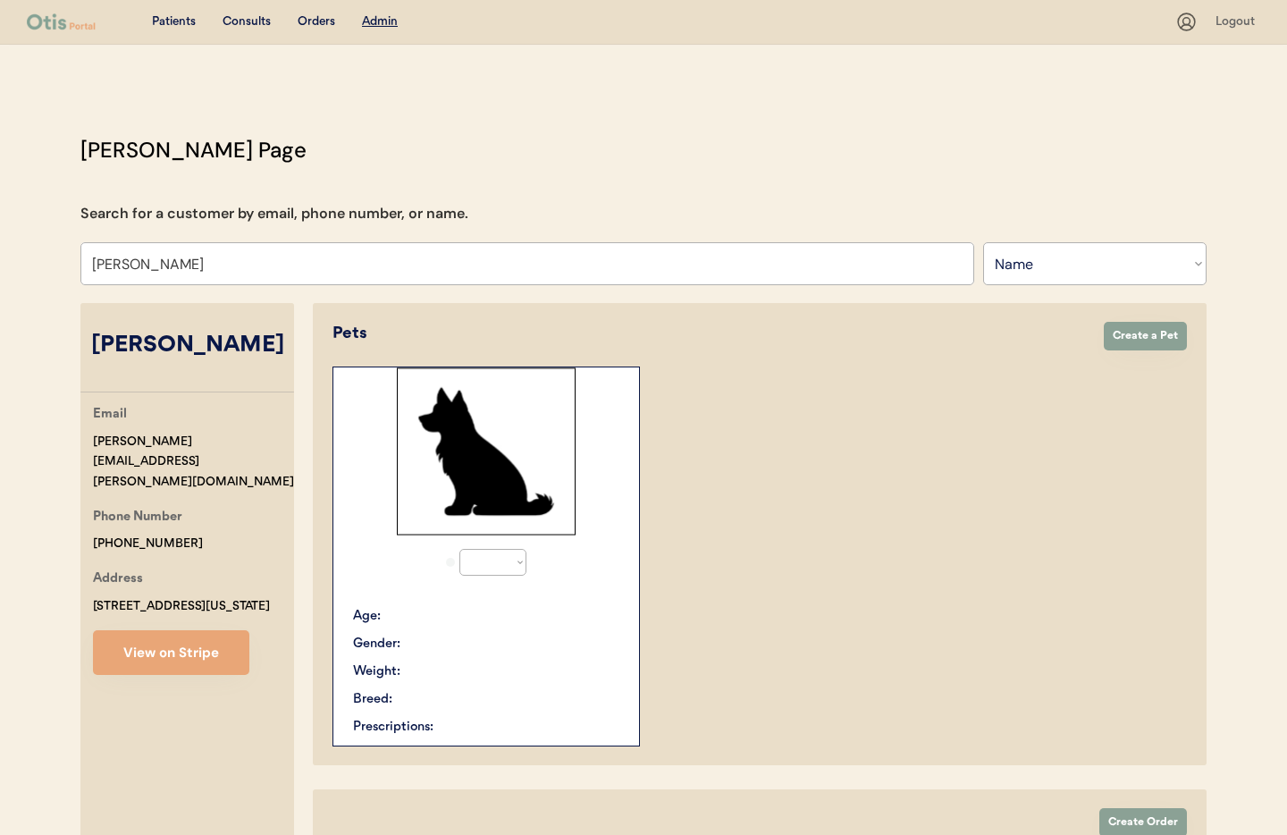
select select "true"
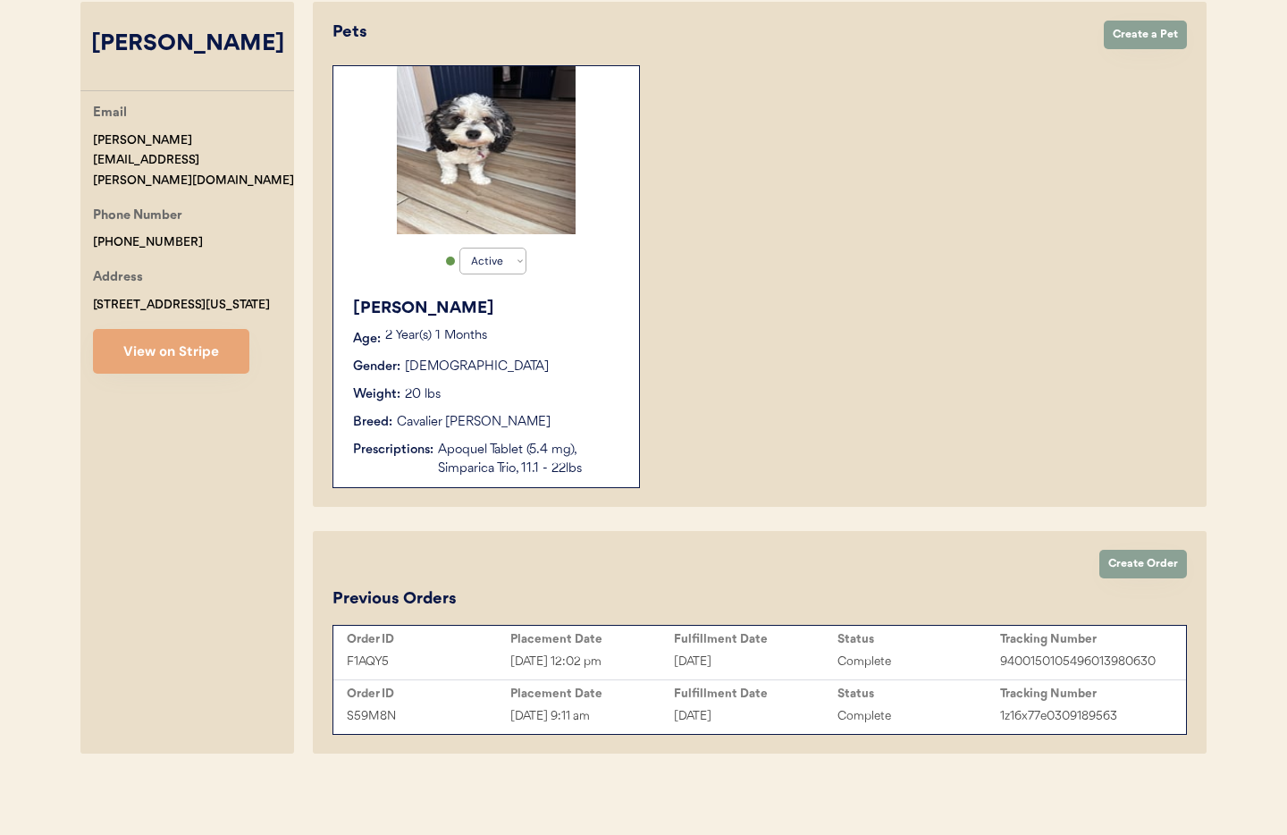
scroll to position [303, 0]
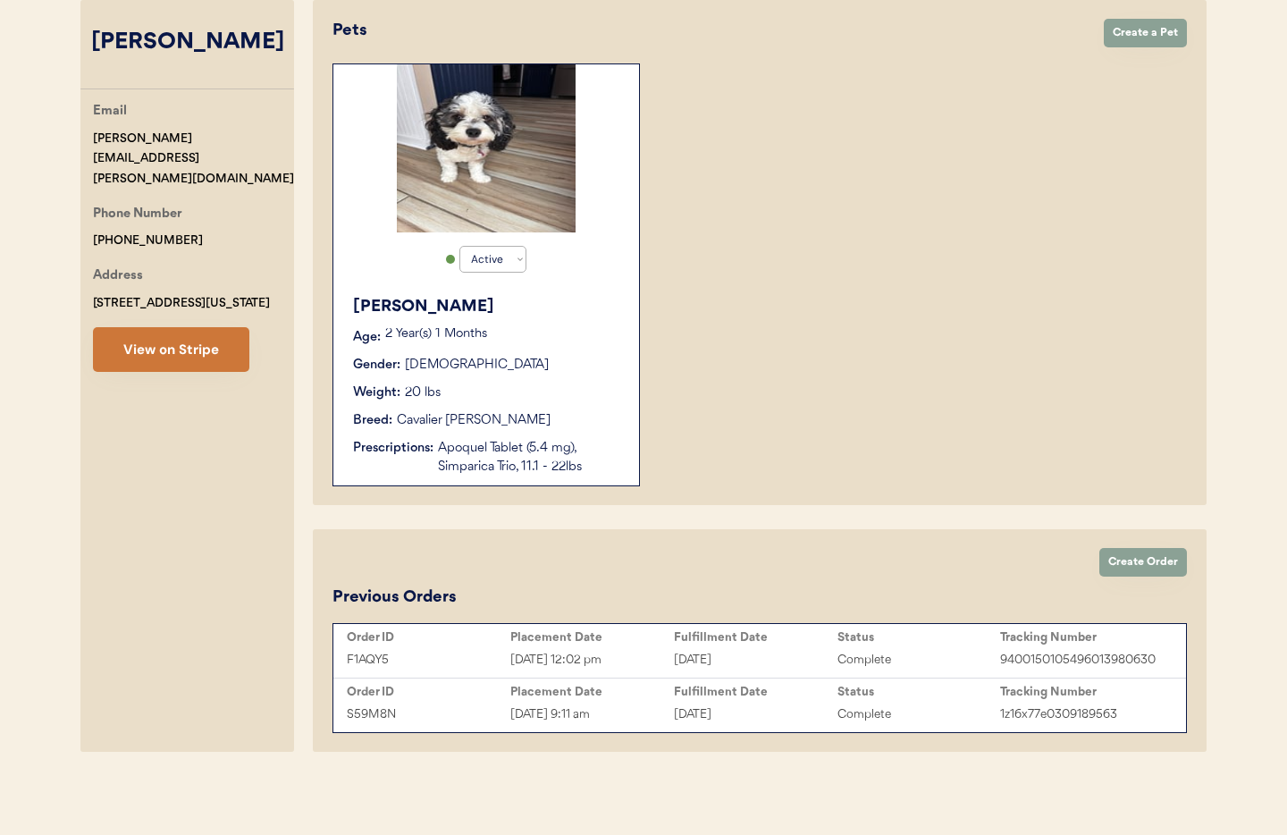
type input "Rob Rollins"
click at [166, 335] on button "View on Stripe" at bounding box center [171, 349] width 156 height 45
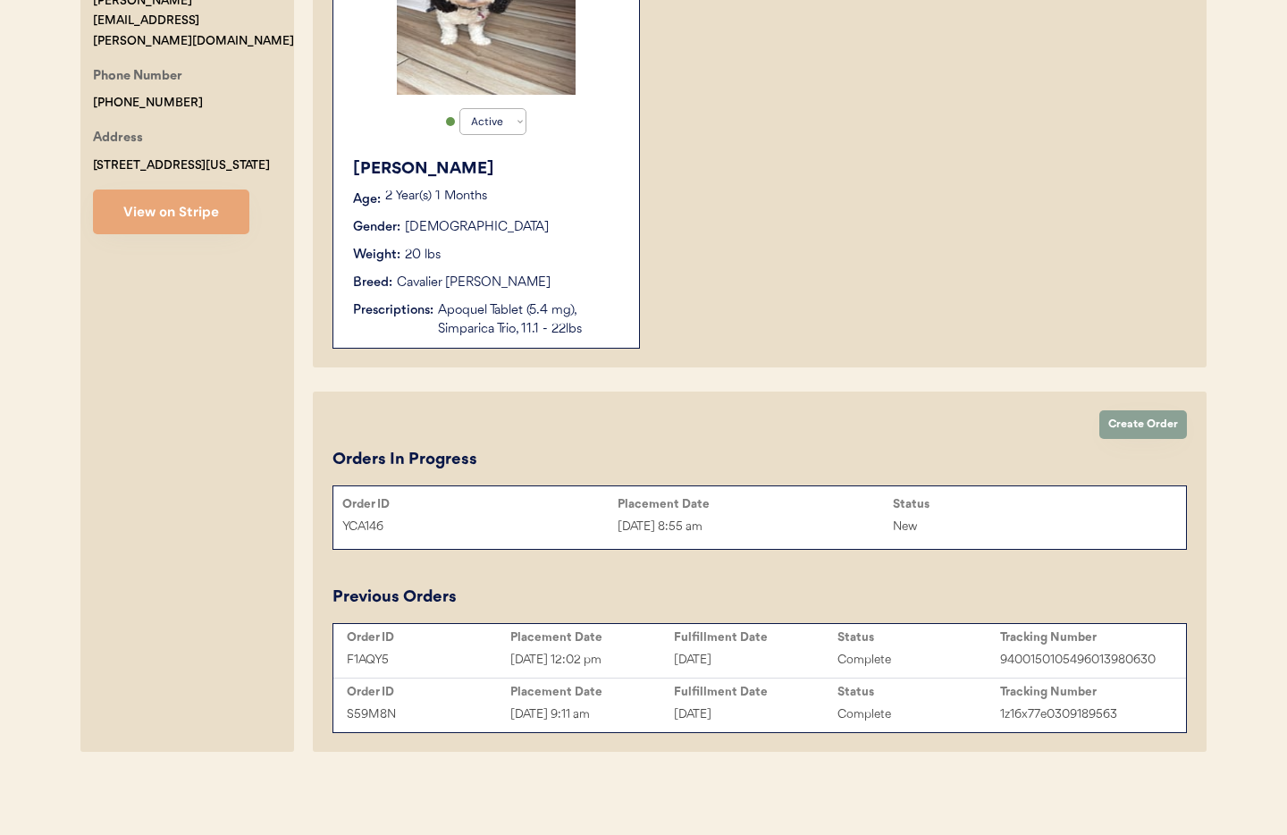
scroll to position [0, 0]
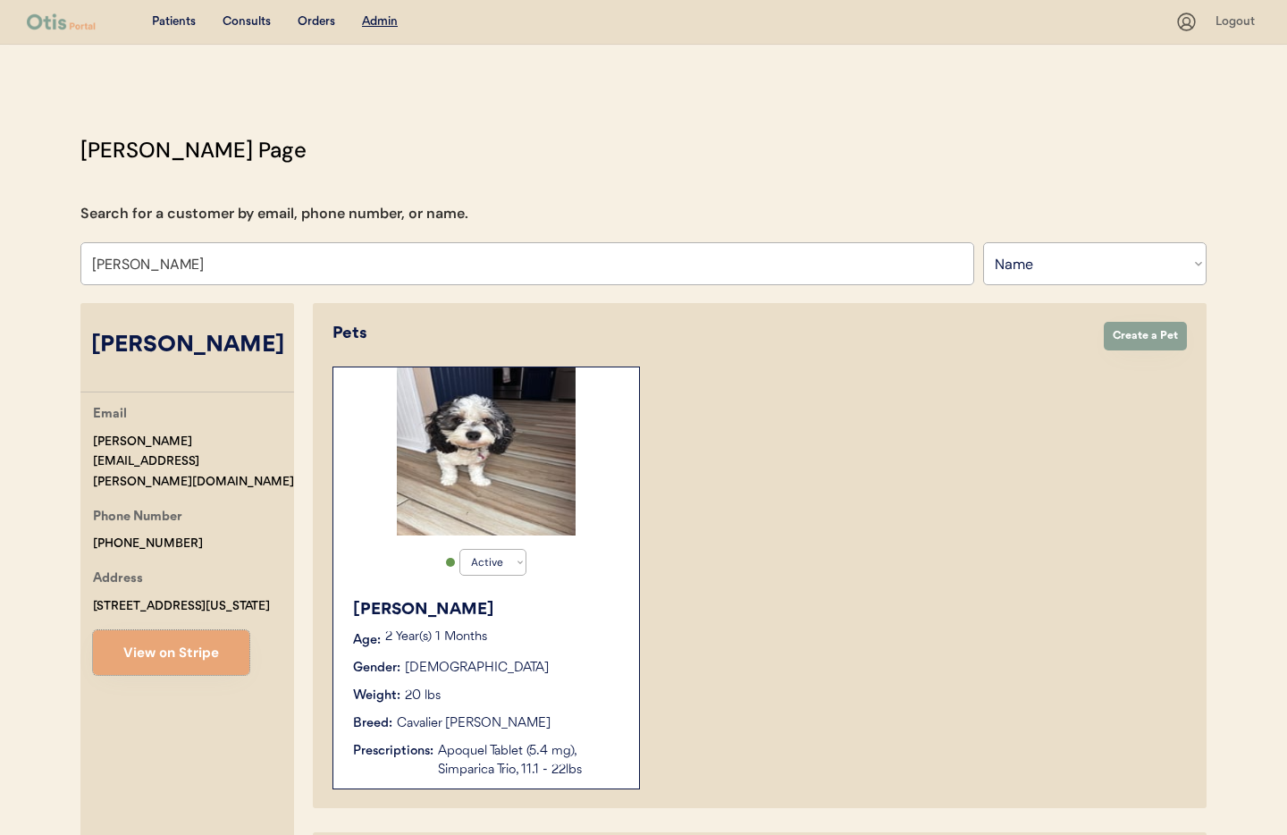
click at [595, 740] on div "Sadie Age: 2 Year(s) 1 Months Gender: Female Weight: 20 lbs Breed: Cavalier Kin…" at bounding box center [486, 688] width 288 height 199
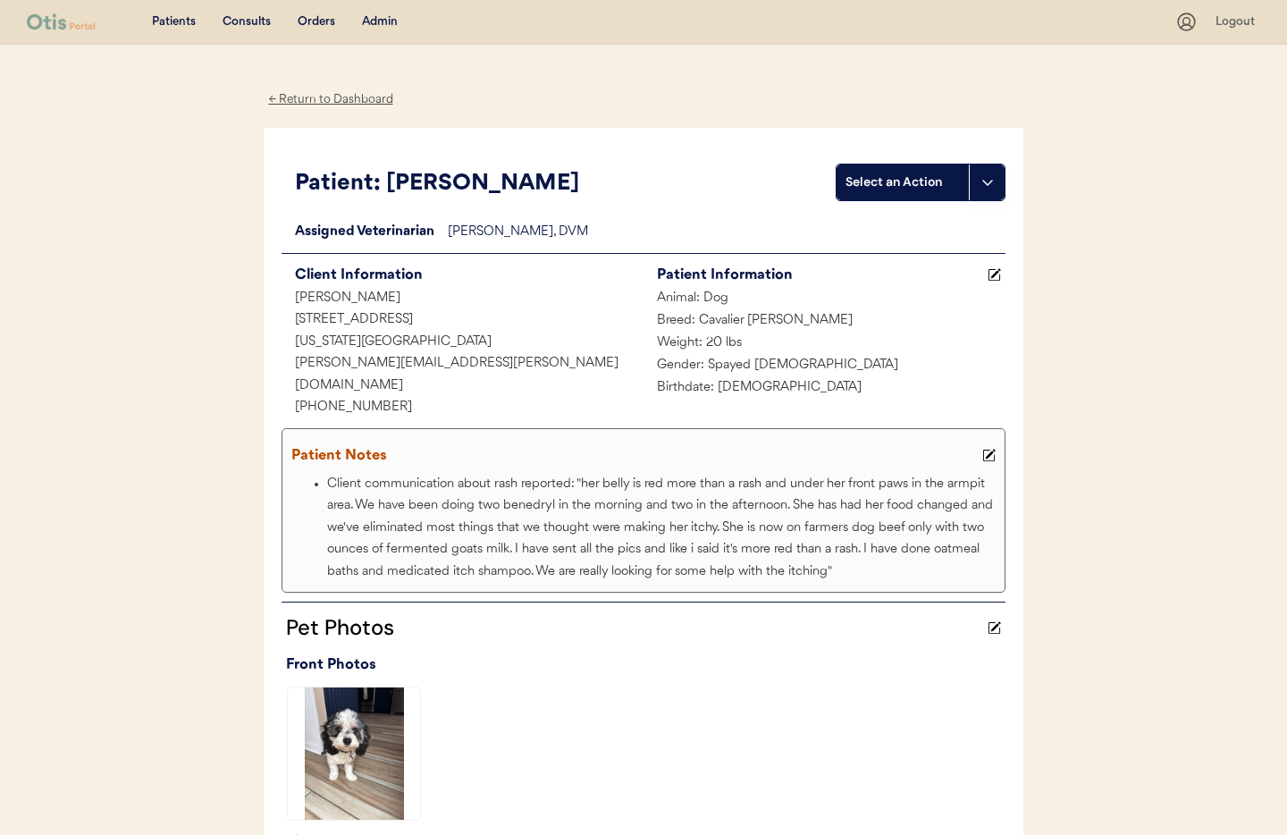
click at [332, 98] on div "← Return to Dashboard" at bounding box center [331, 99] width 134 height 21
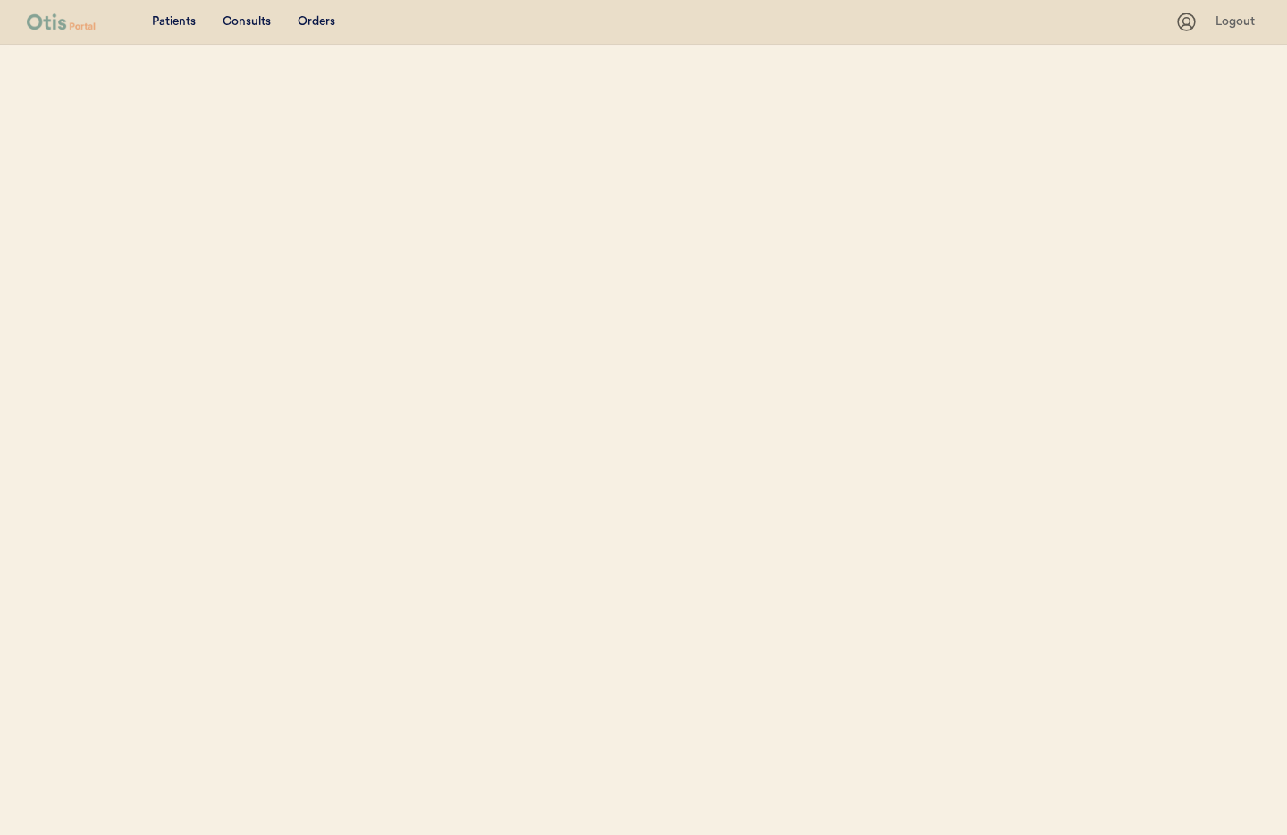
select select ""Name""
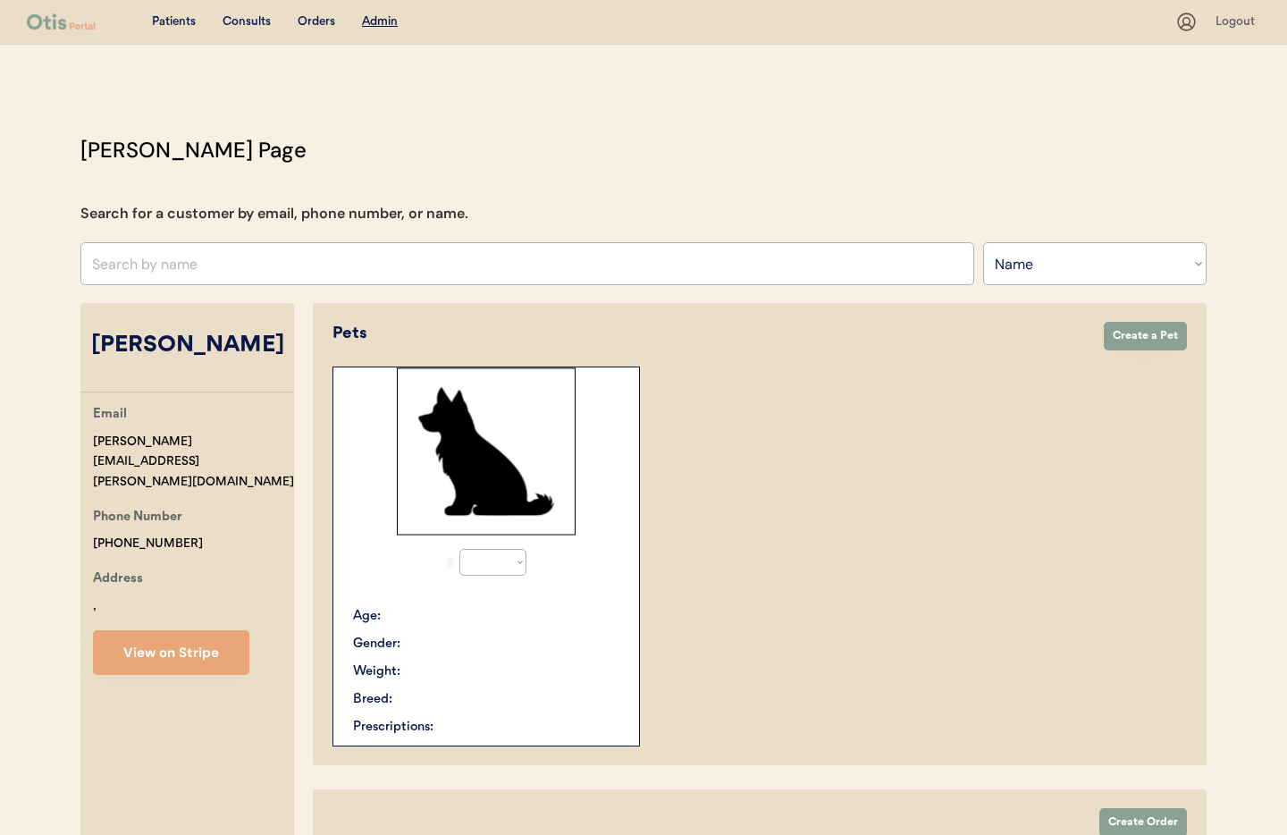
select select "true"
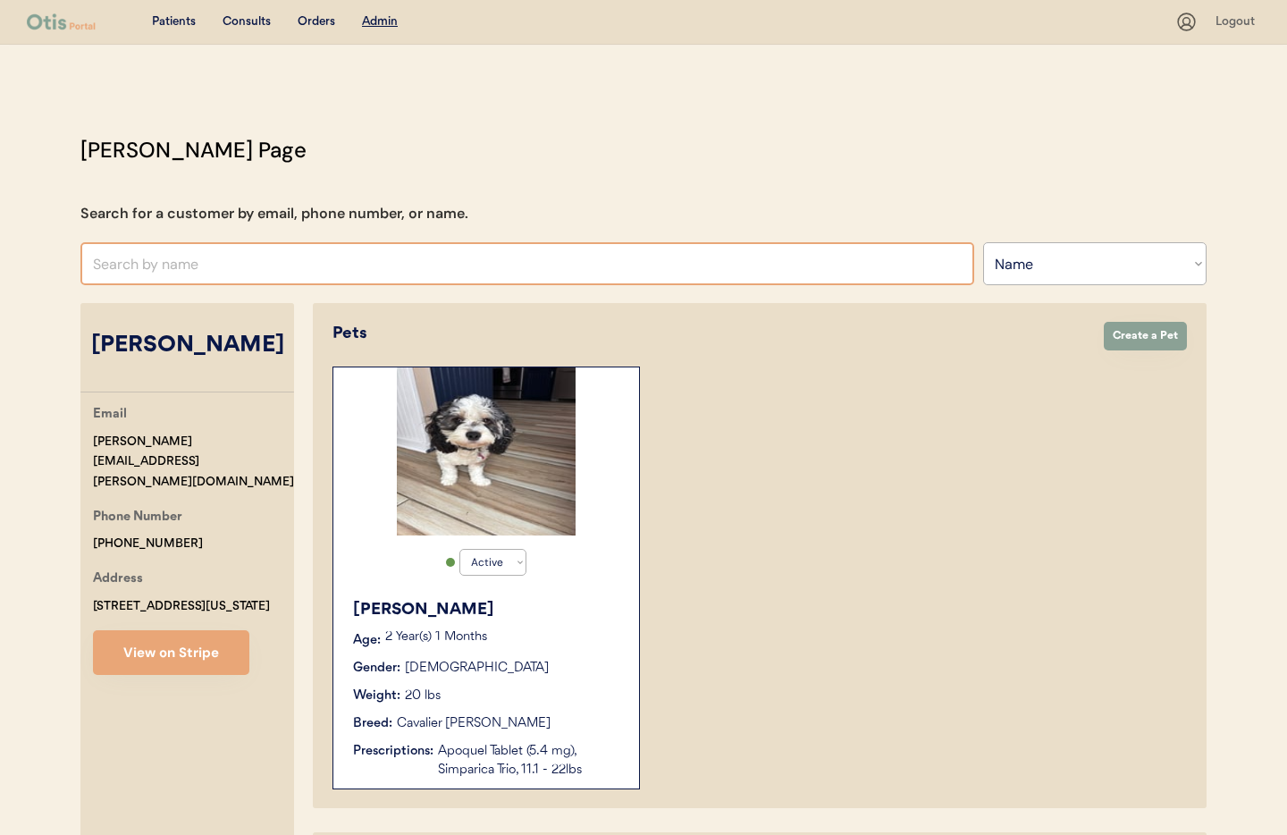
click at [220, 269] on input "text" at bounding box center [527, 263] width 894 height 43
type input "Diego"
type input "[PERSON_NAME]"
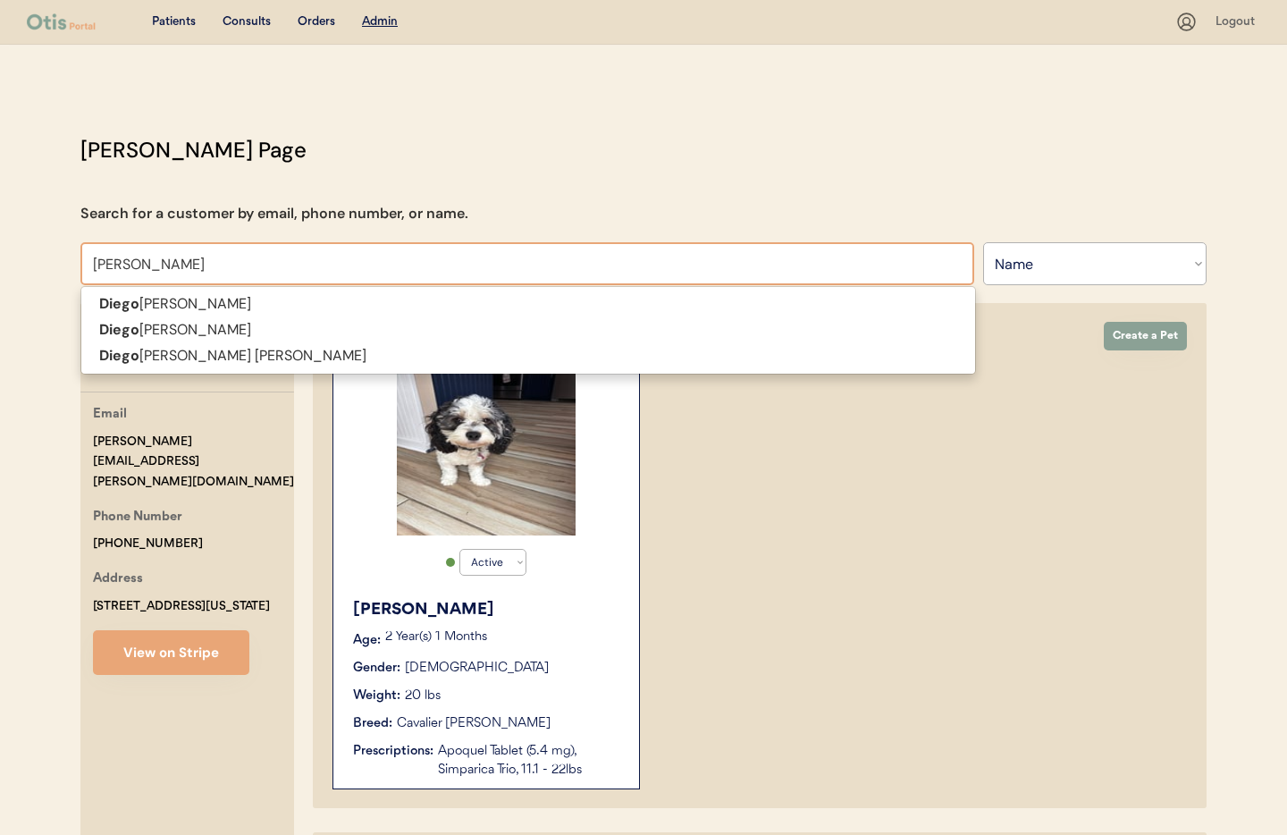
type input "Diego Sala"
type input "Diego Salas"
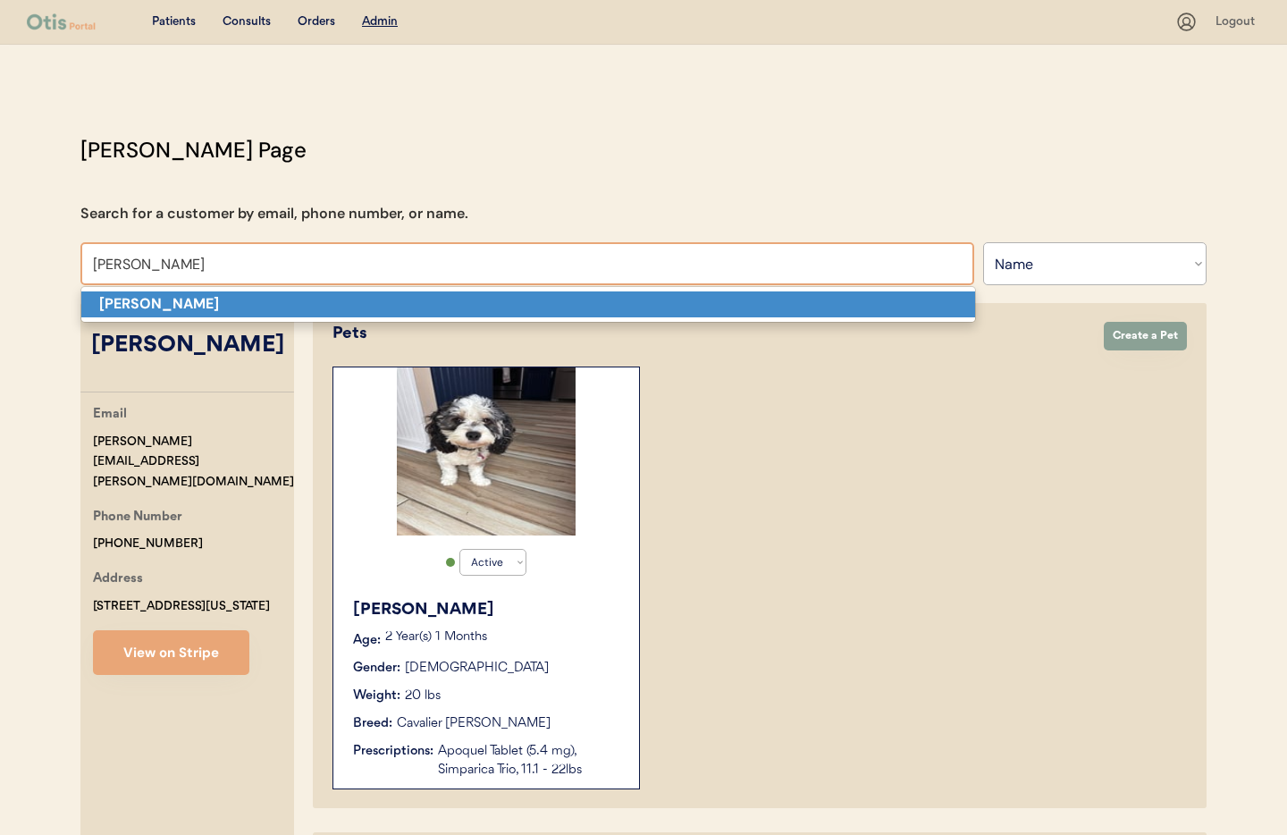
click at [210, 301] on p "Diego Salas" at bounding box center [528, 304] width 894 height 26
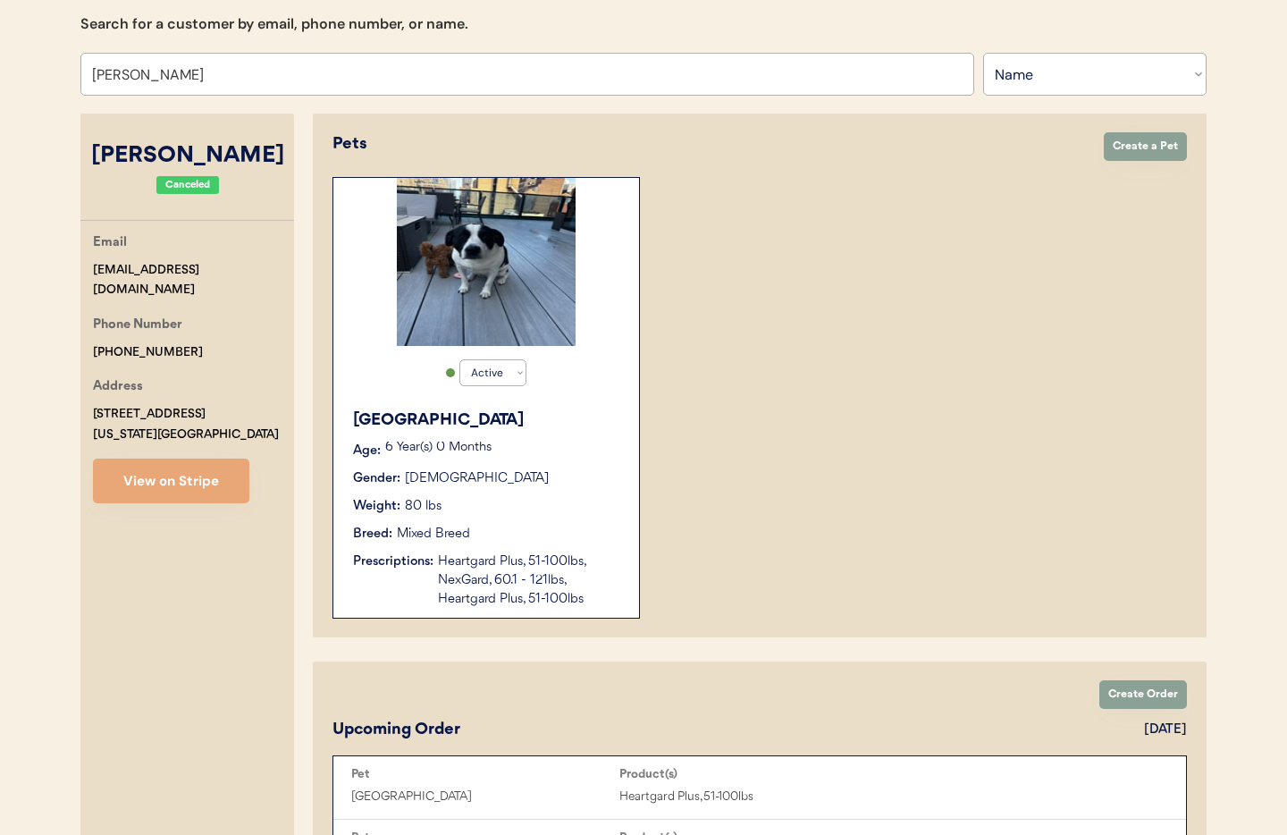
scroll to position [164, 0]
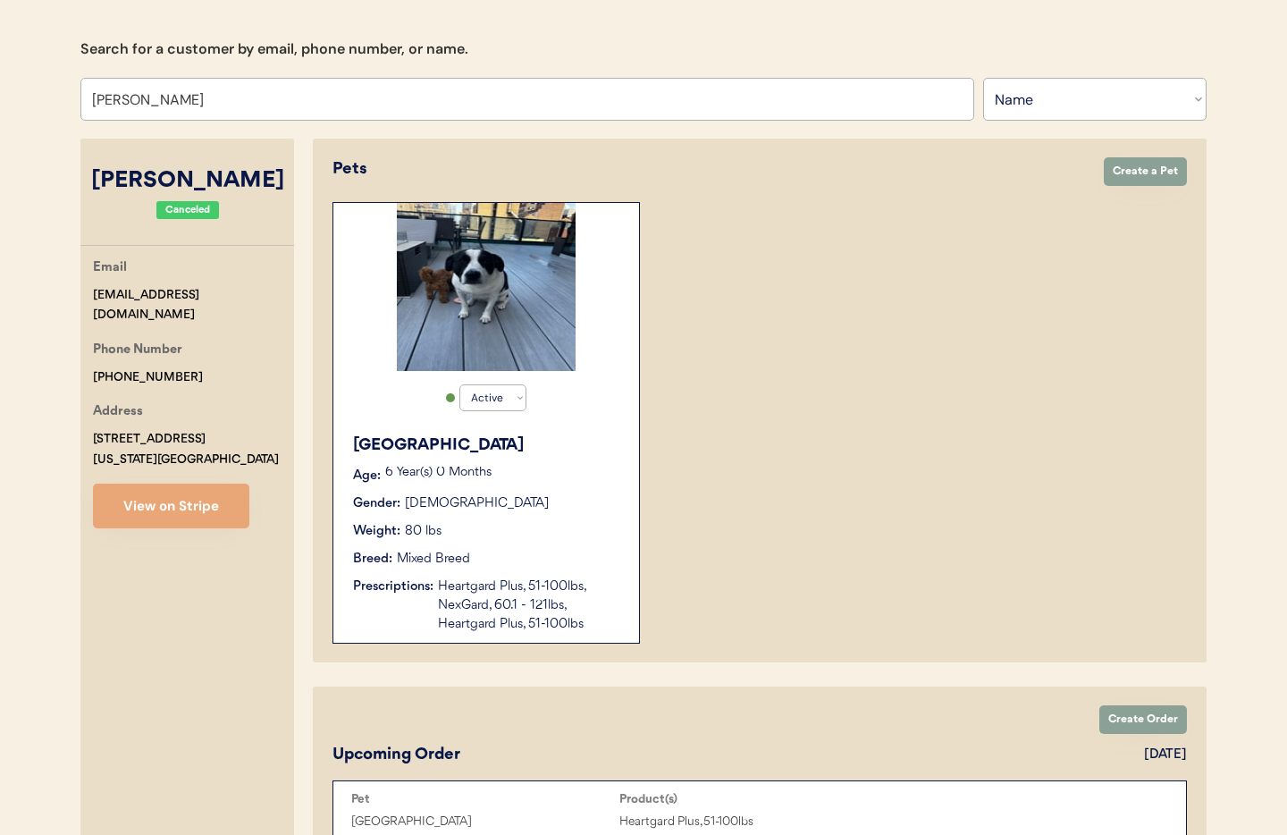
type input "Diego Salas"
click at [530, 546] on div "Tokyo Age: 6 Year(s) 0 Months Gender: Female Weight: 80 lbs Breed: Mixed Breed …" at bounding box center [486, 534] width 288 height 218
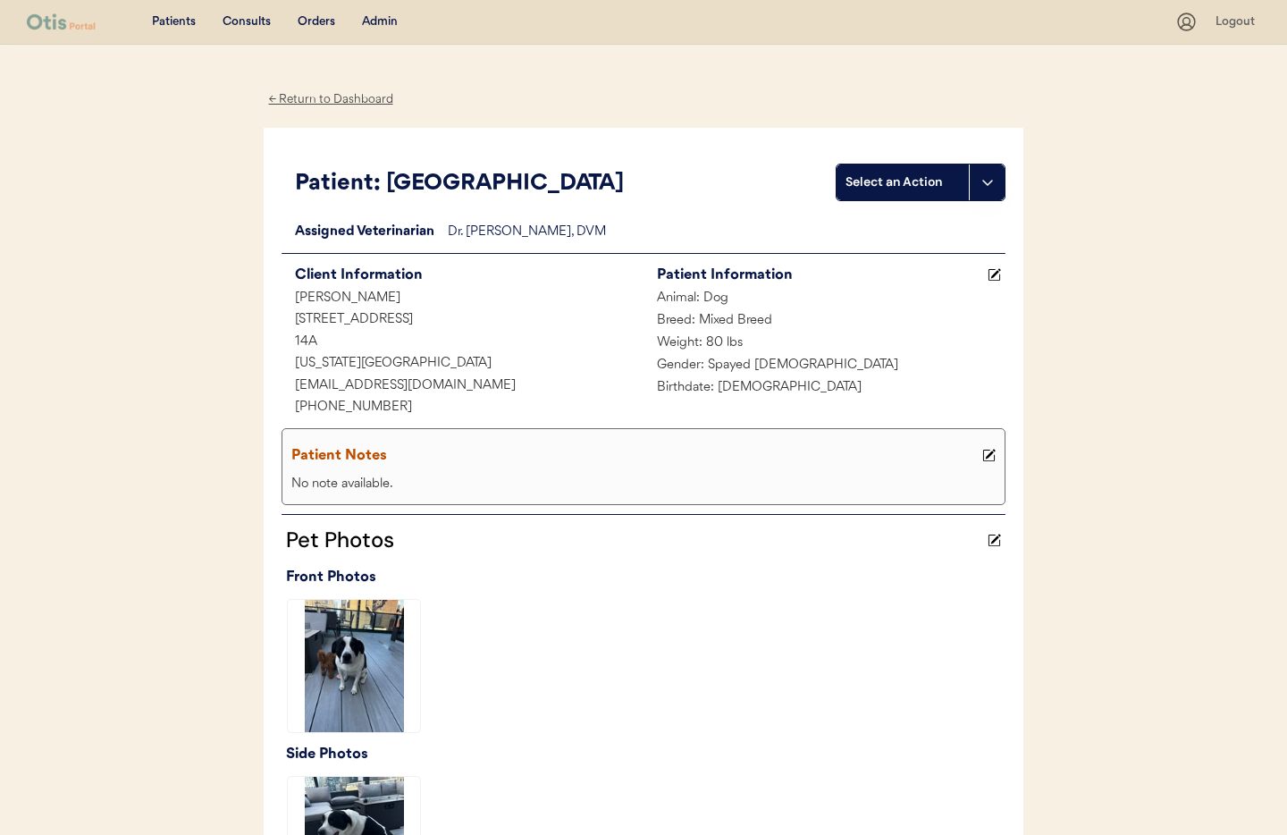
click at [340, 99] on div "← Return to Dashboard" at bounding box center [331, 99] width 134 height 21
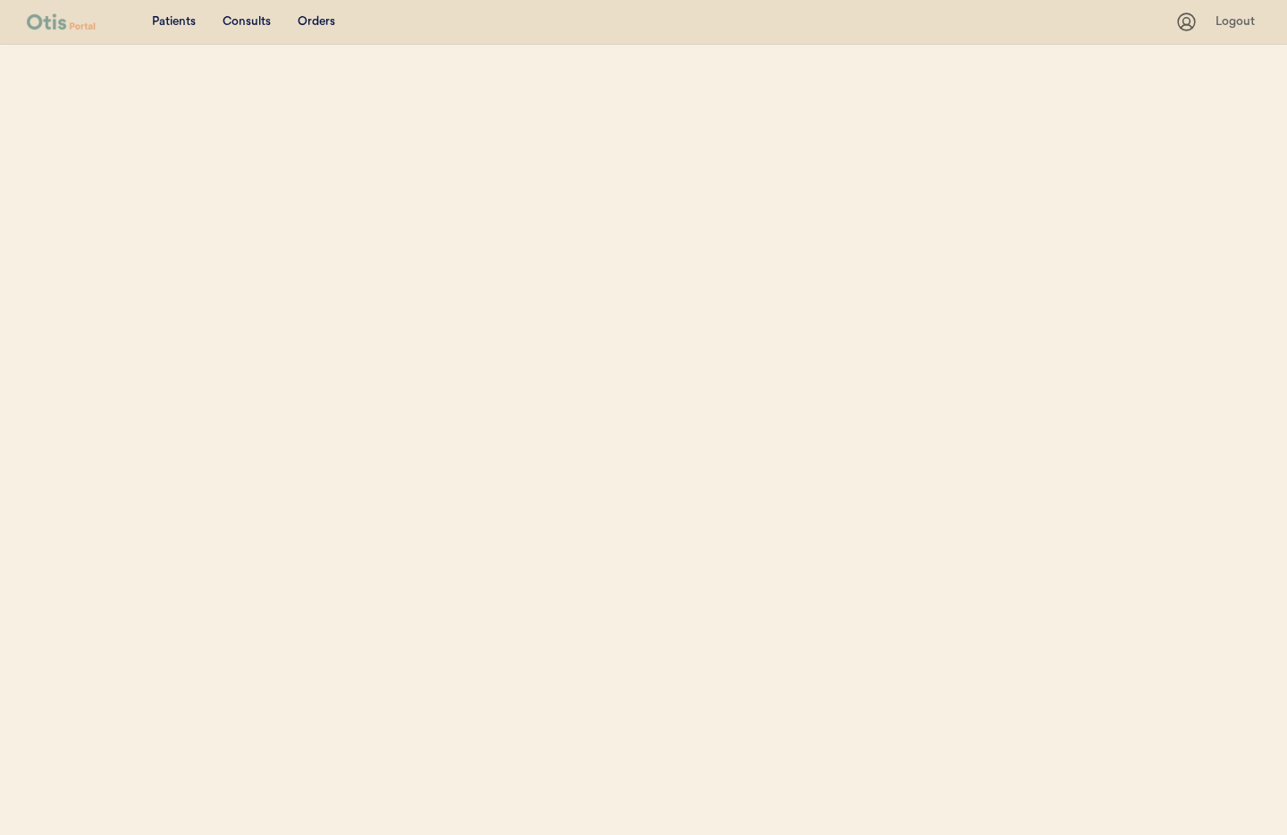
select select ""Name""
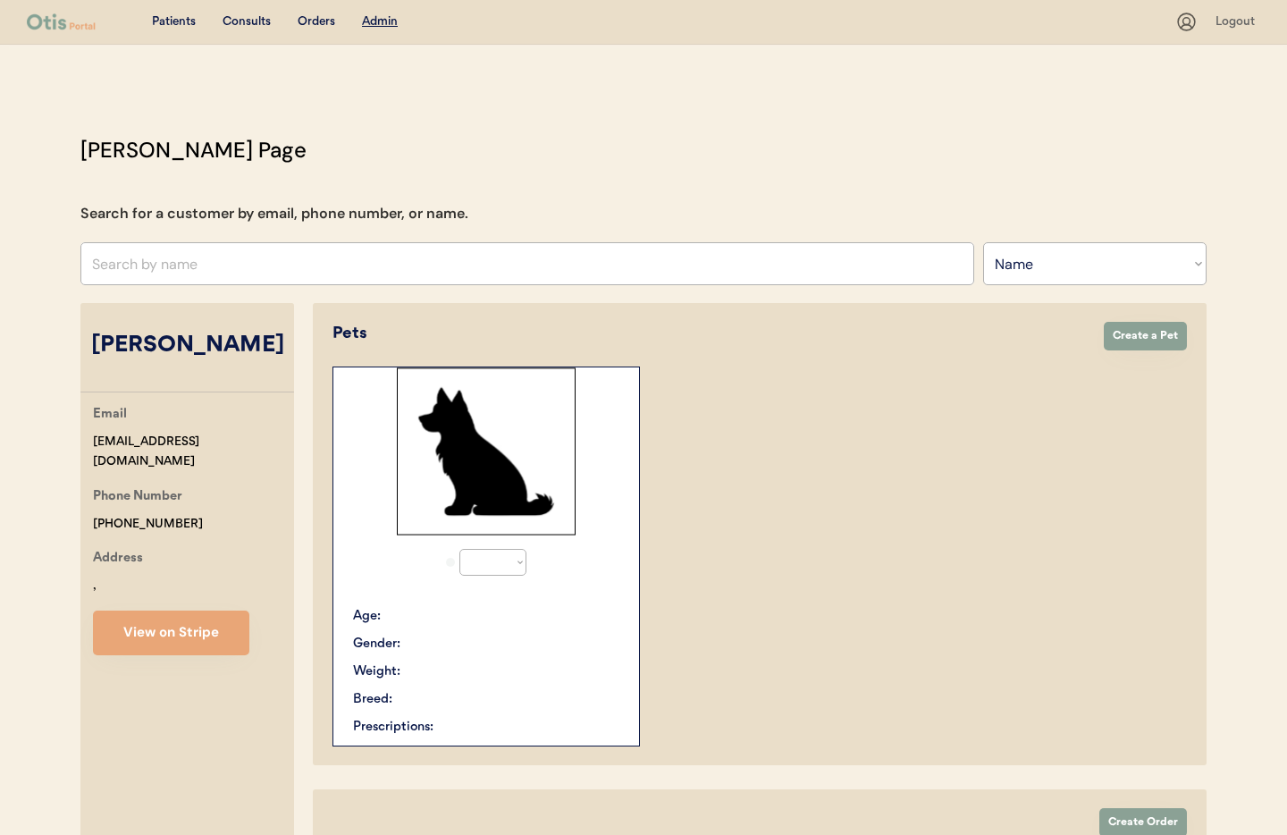
select select "true"
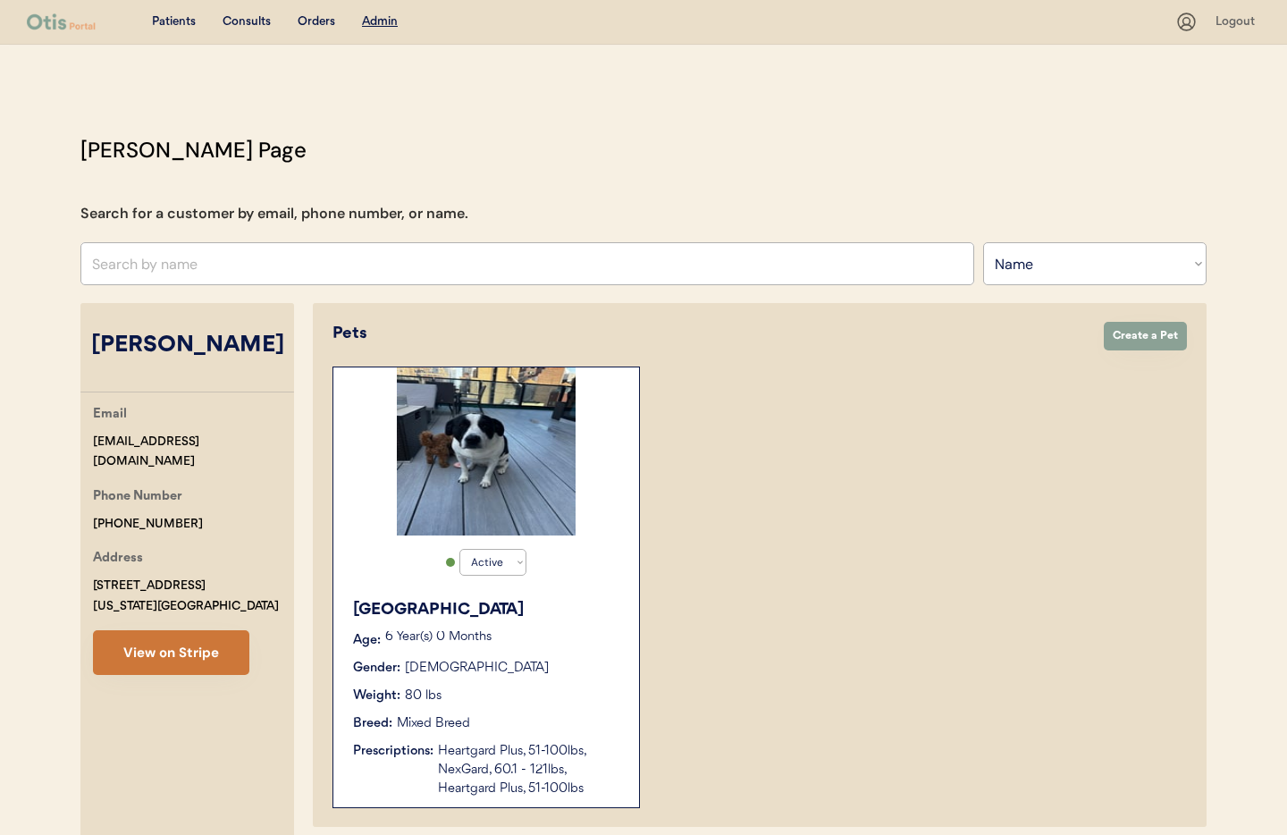
click at [206, 646] on div "Email [EMAIL_ADDRESS][DOMAIN_NAME] Phone Number [PHONE_NUMBER] Address [STREET_…" at bounding box center [187, 539] width 214 height 271
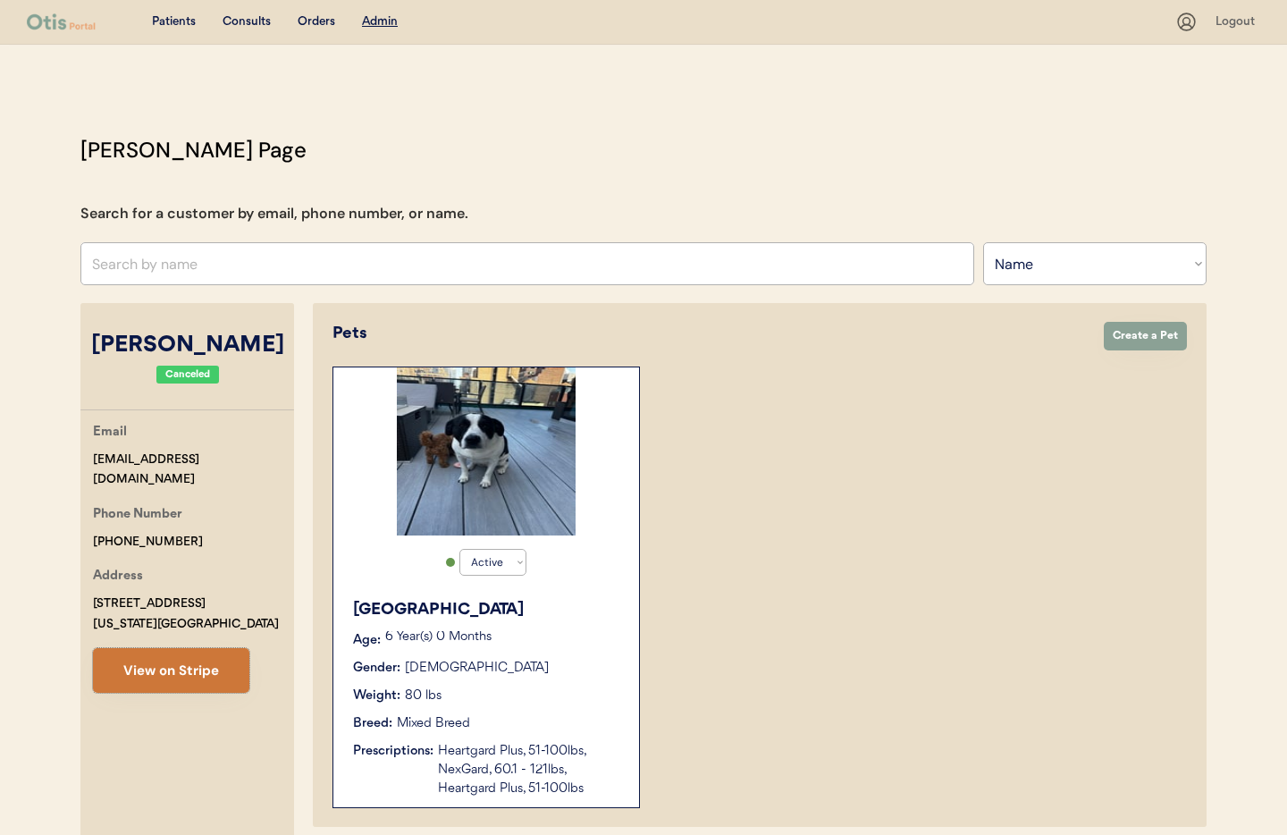
click at [198, 672] on button "View on Stripe" at bounding box center [171, 670] width 156 height 45
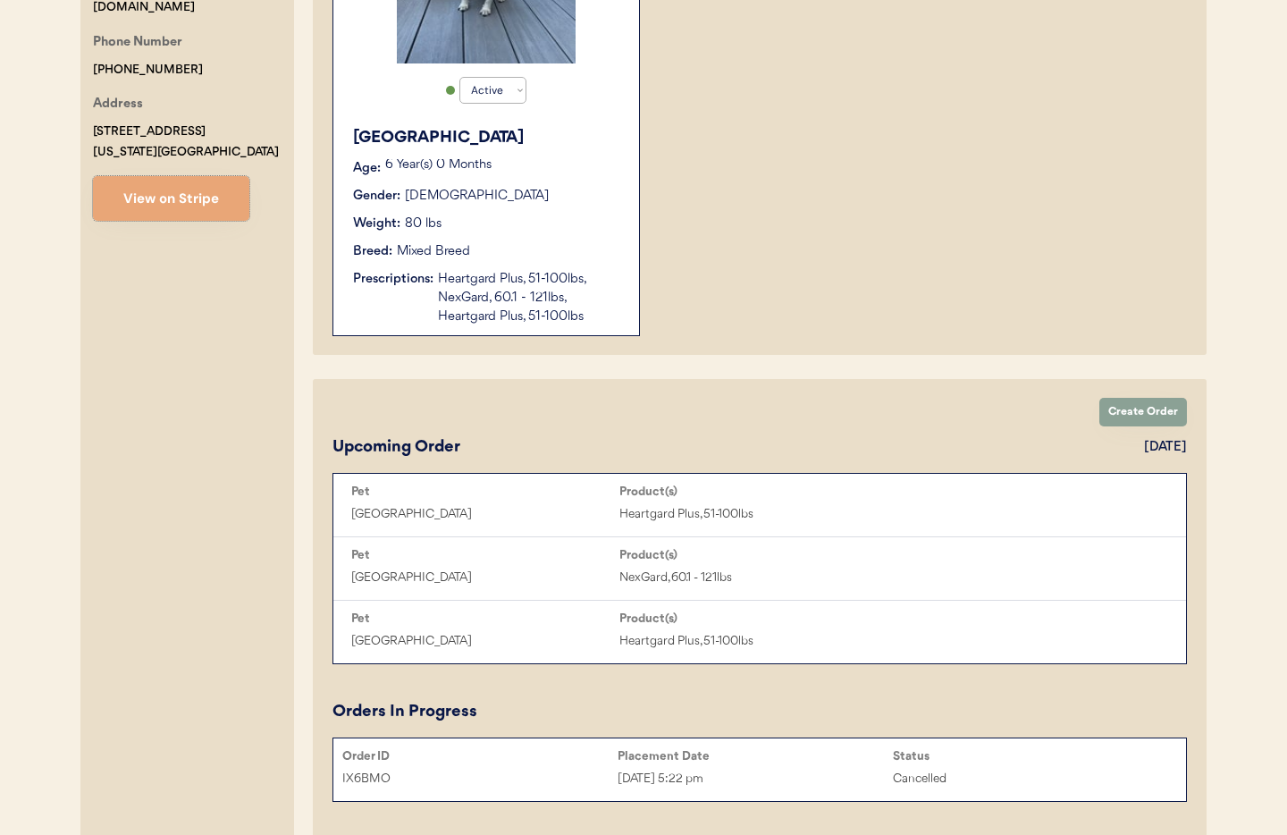
scroll to position [580, 0]
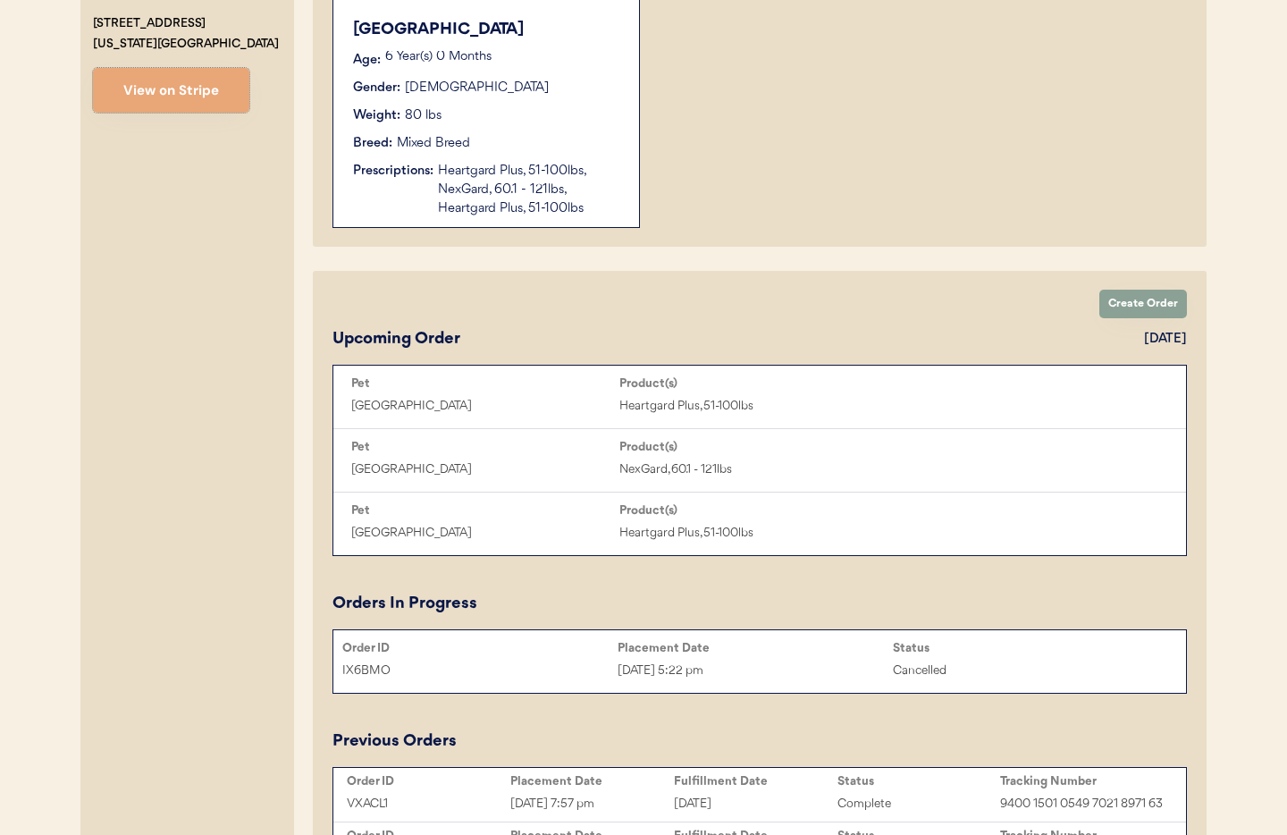
click at [486, 188] on div "Heartgard Plus, 51-100lbs, NexGard, 60.1 - 121lbs, Heartgard Plus, 51-100lbs" at bounding box center [529, 190] width 183 height 56
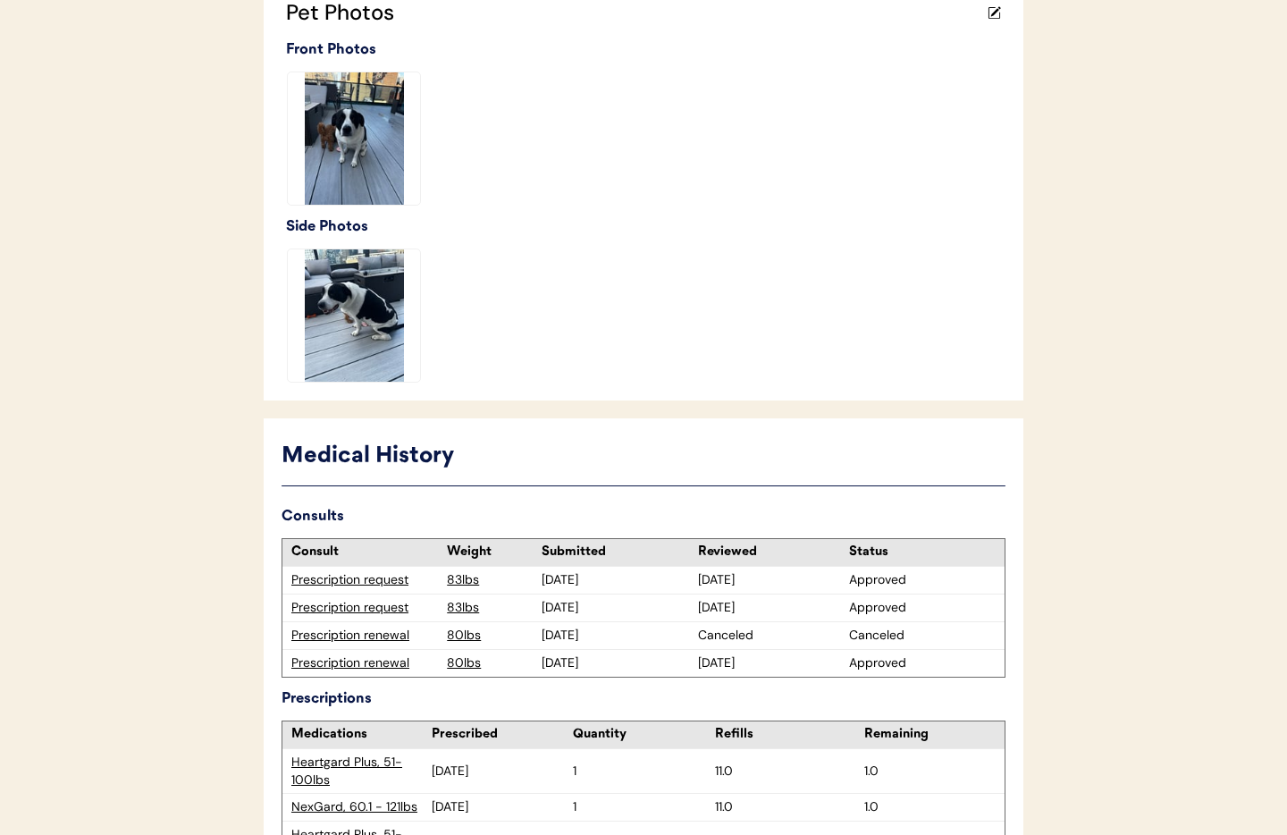
scroll to position [528, 0]
click at [321, 636] on div "Prescription renewal" at bounding box center [364, 635] width 147 height 18
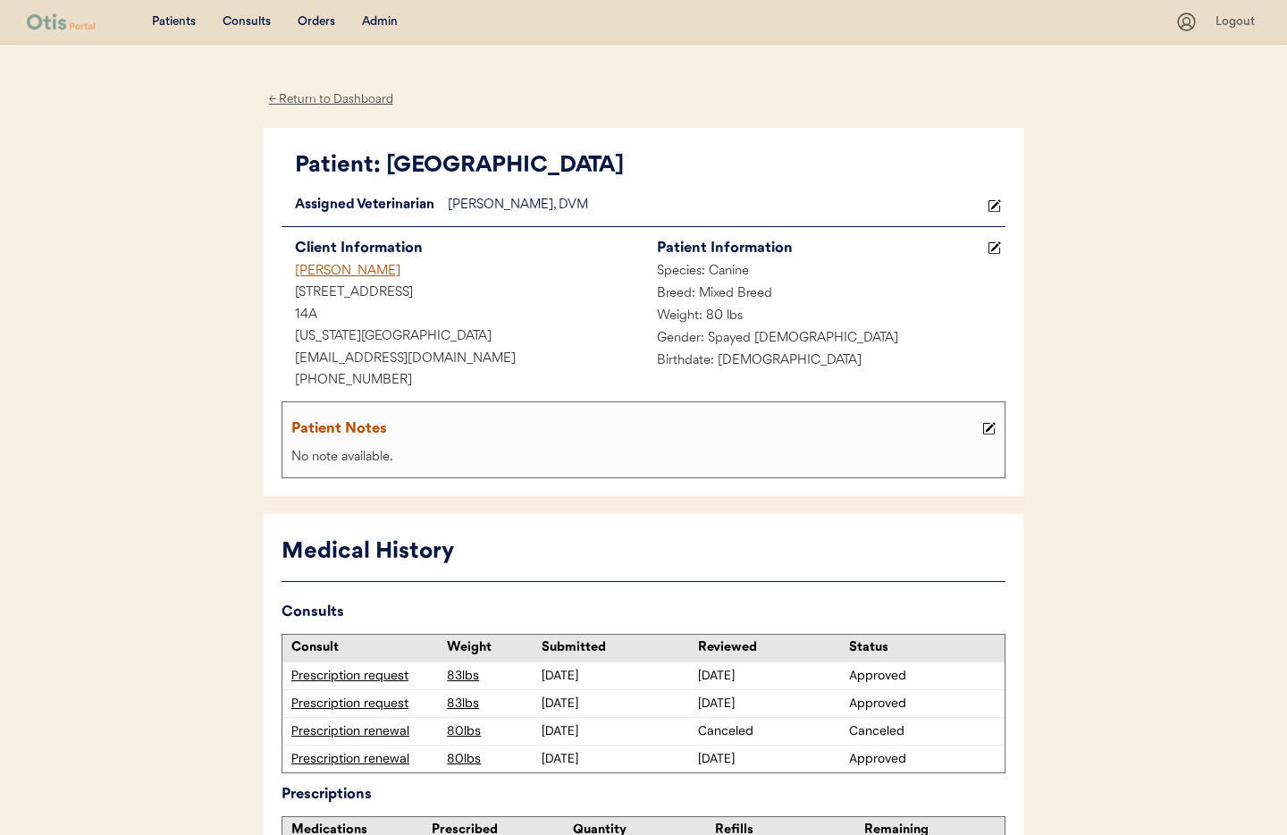
click at [324, 101] on div "← Return to Dashboard" at bounding box center [331, 99] width 134 height 21
